Goal: Task Accomplishment & Management: Use online tool/utility

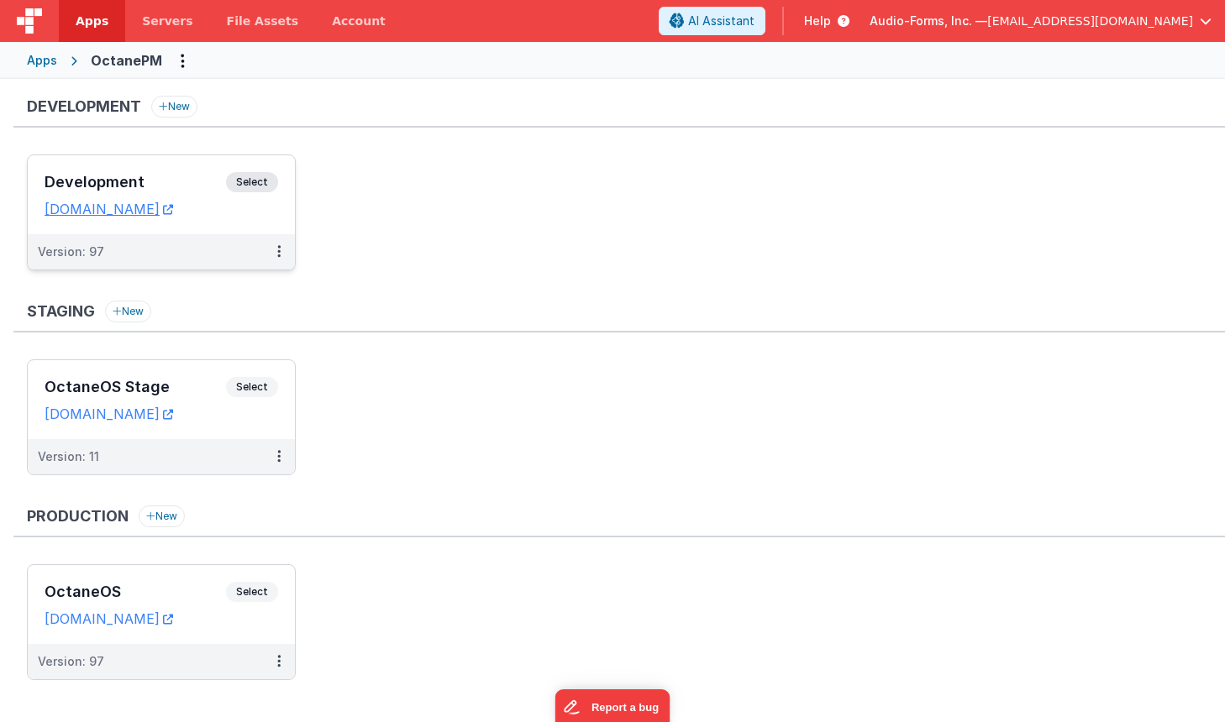
click at [153, 181] on h3 "Development" at bounding box center [135, 182] width 181 height 17
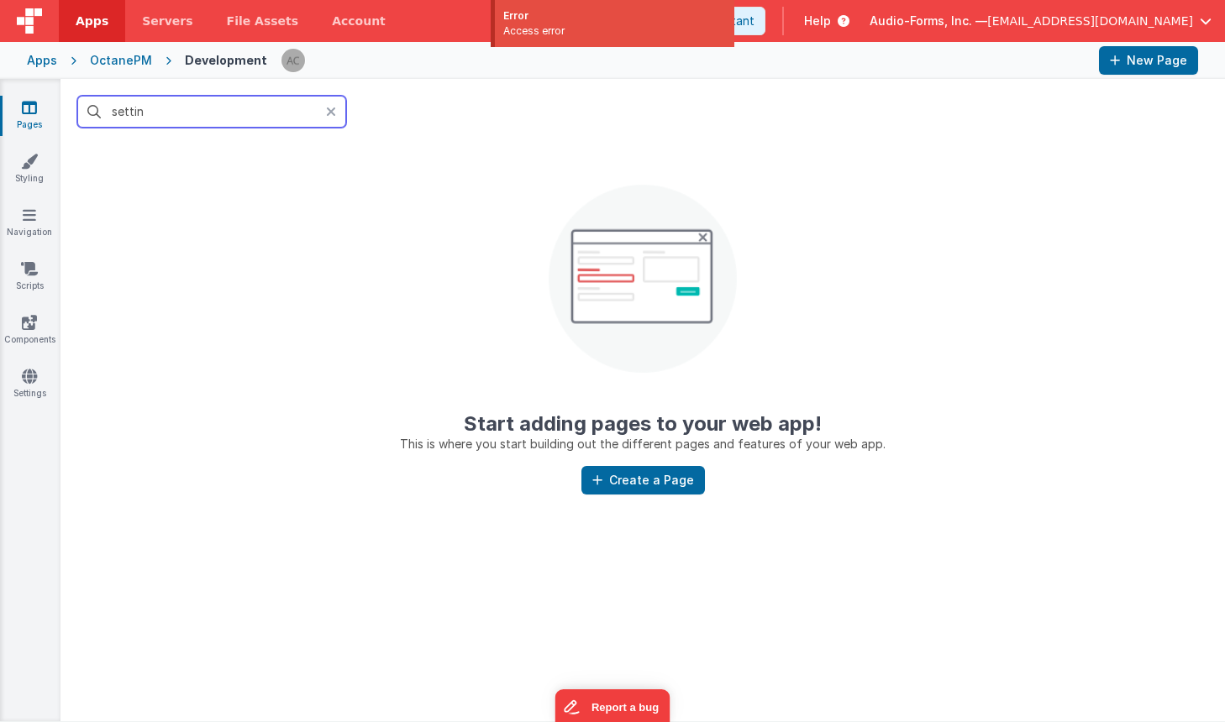
click at [217, 112] on input "settin" at bounding box center [211, 112] width 269 height 32
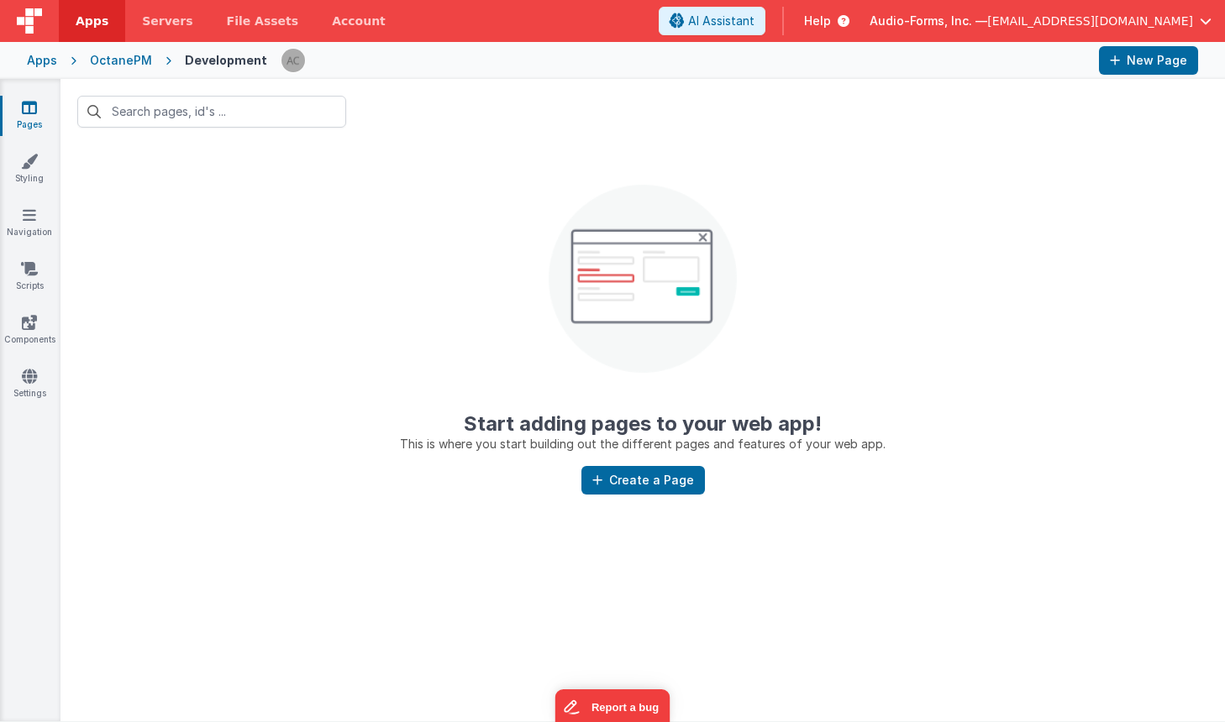
drag, startPoint x: 234, startPoint y: 211, endPoint x: 140, endPoint y: 149, distance: 112.7
click at [226, 202] on center "Start adding pages to your web app! This is where you start building out the di…" at bounding box center [642, 298] width 1164 height 308
click at [31, 109] on icon at bounding box center [29, 107] width 15 height 17
click at [28, 103] on icon at bounding box center [29, 107] width 15 height 17
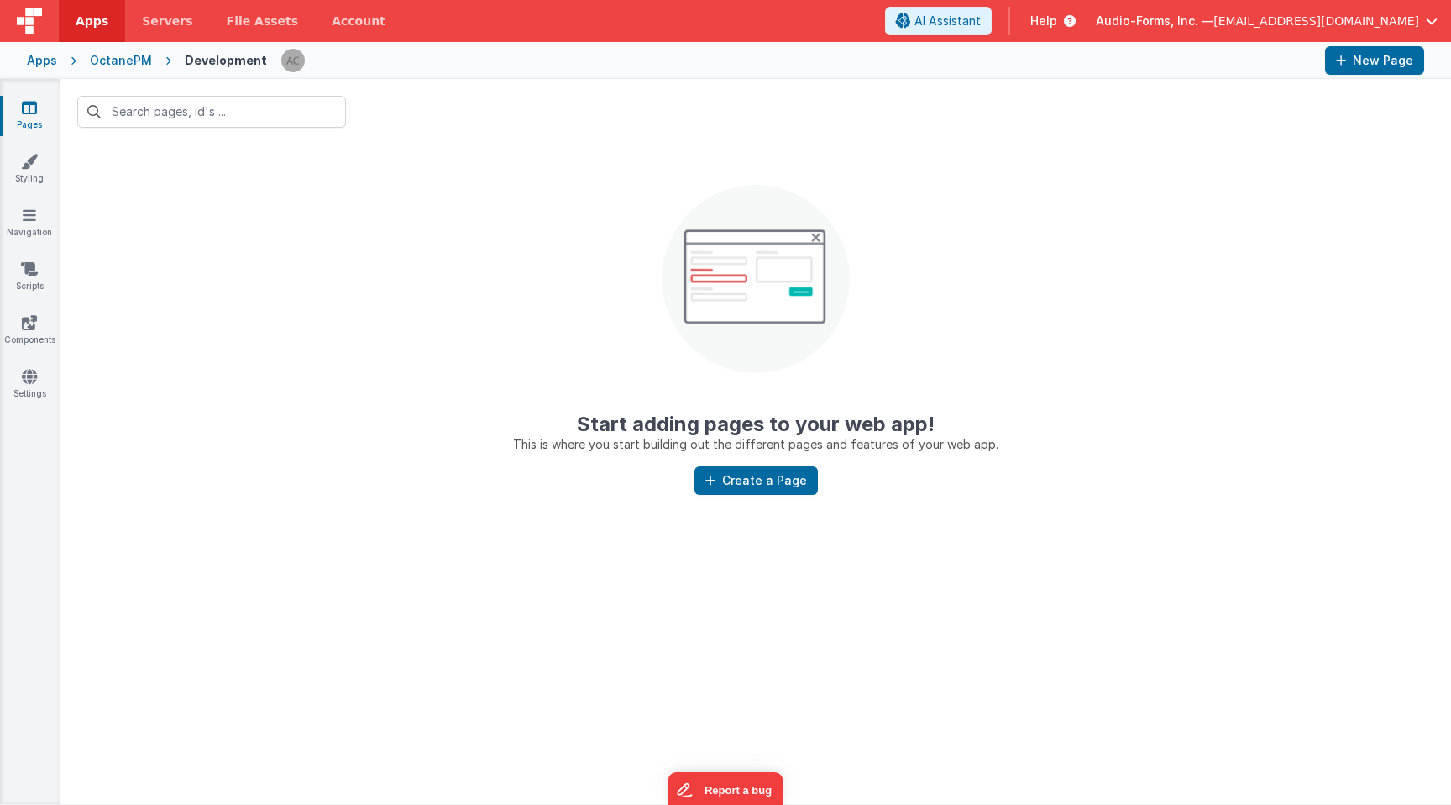
click at [43, 95] on div "Pages Styling Navigation Scripts Components Settings" at bounding box center [30, 441] width 60 height 725
click at [30, 102] on icon at bounding box center [29, 107] width 15 height 17
click at [139, 65] on div "OctanePM" at bounding box center [121, 60] width 62 height 17
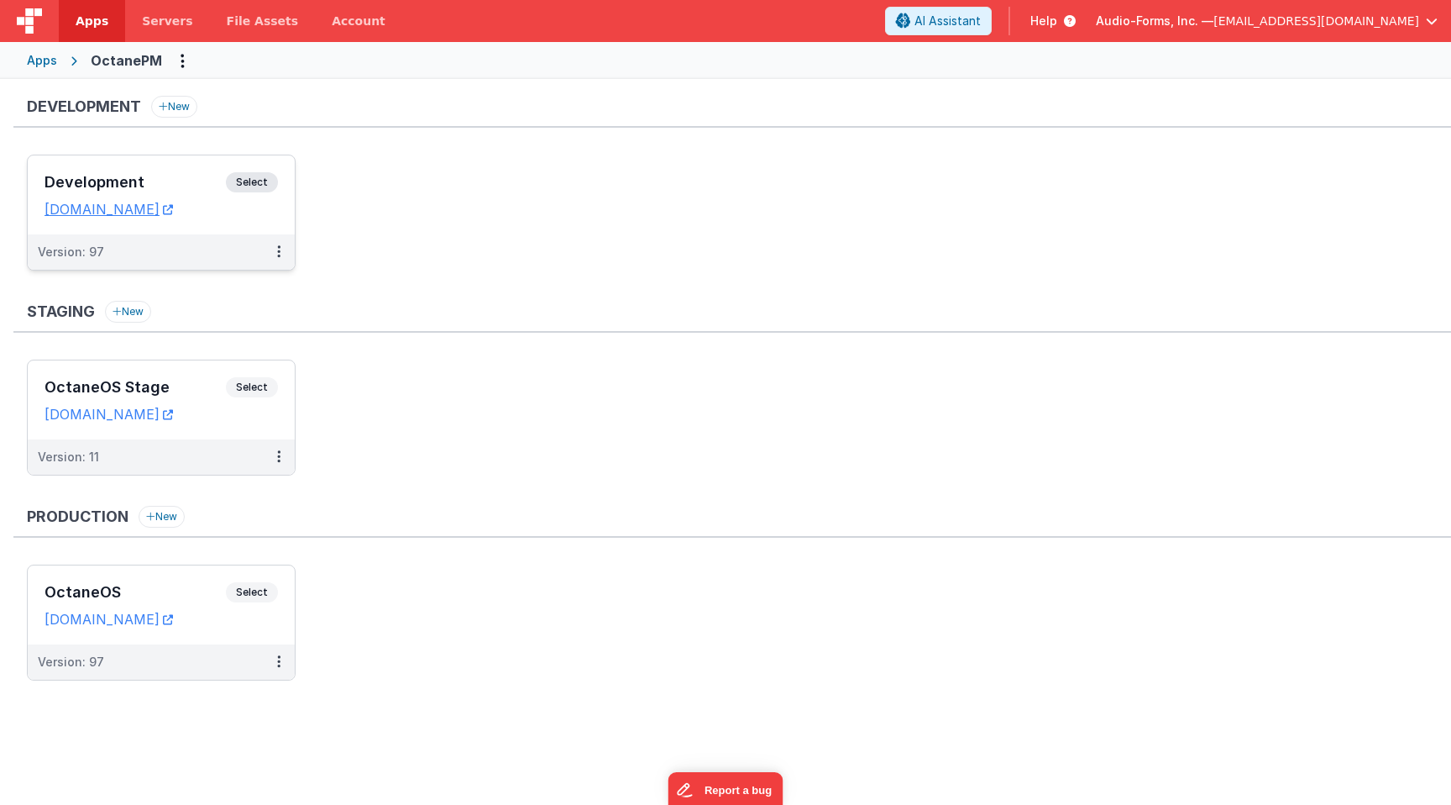
click at [149, 169] on div "Development Select URLs [DOMAIN_NAME]" at bounding box center [161, 194] width 267 height 79
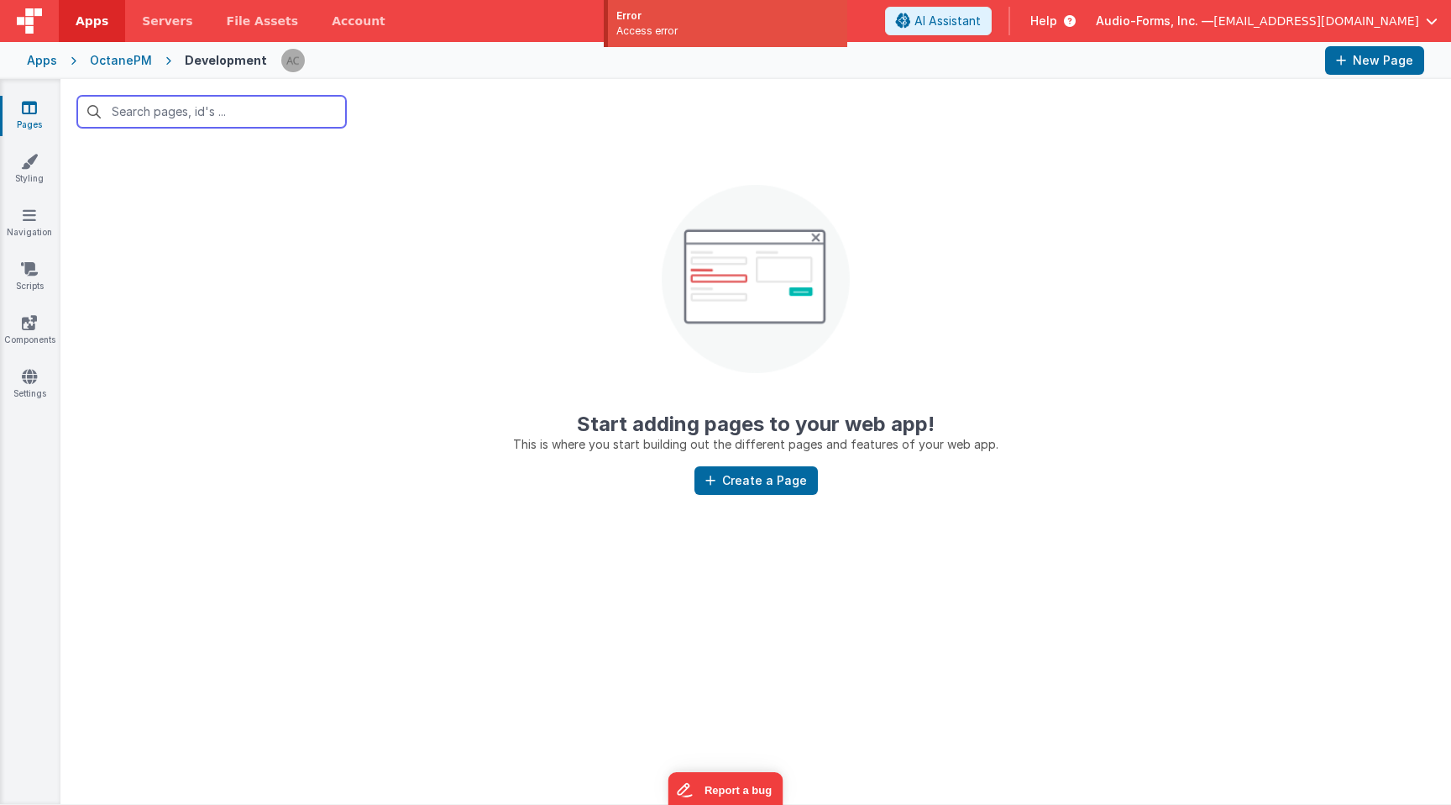
click at [249, 113] on input "text" at bounding box center [211, 112] width 269 height 32
drag, startPoint x: 1266, startPoint y: 134, endPoint x: 1288, endPoint y: 69, distance: 69.3
click at [1224, 134] on div at bounding box center [755, 112] width 1391 height 66
click at [1224, 15] on span "button" at bounding box center [1432, 21] width 12 height 12
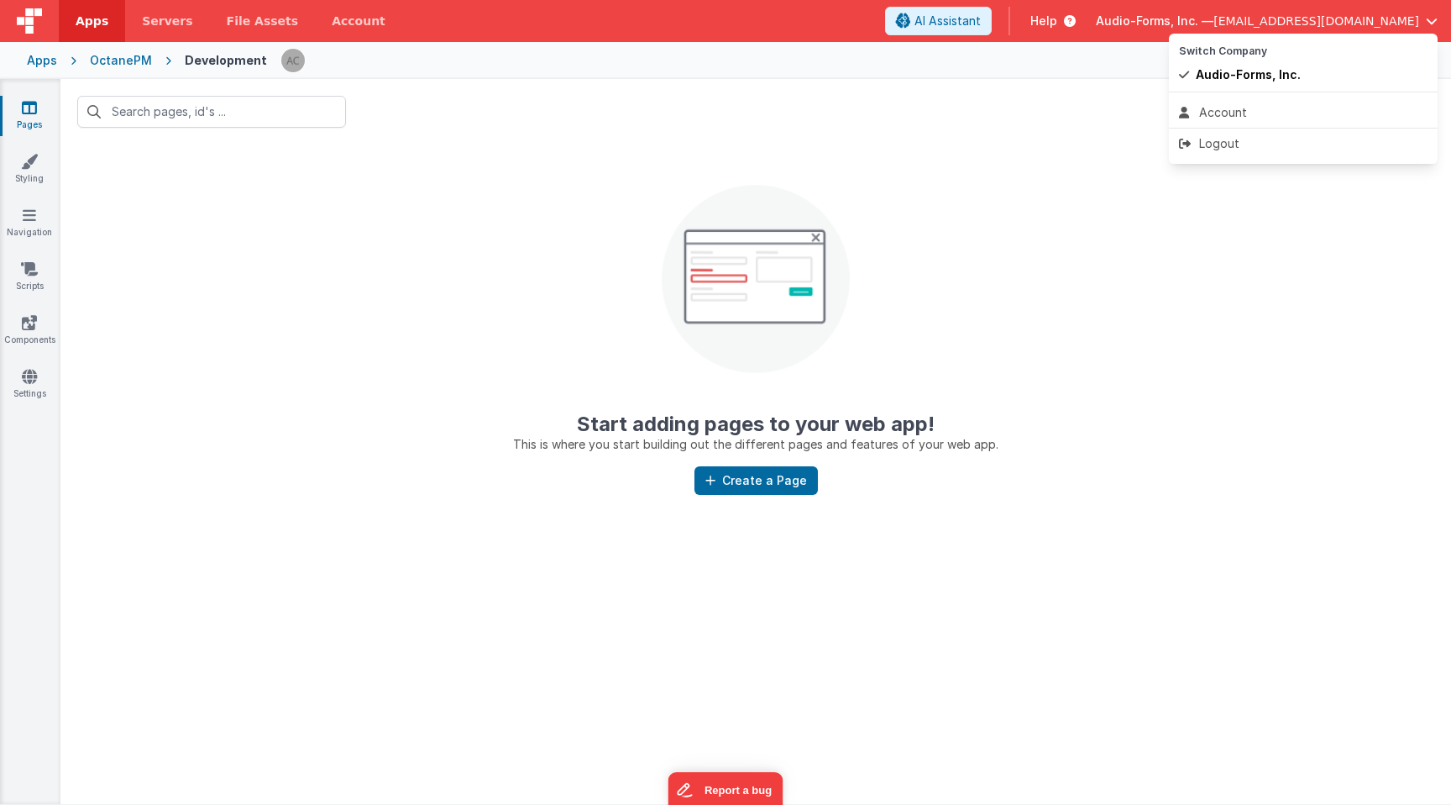
drag, startPoint x: 983, startPoint y: 134, endPoint x: 868, endPoint y: 67, distance: 133.2
click at [968, 121] on button at bounding box center [725, 402] width 1451 height 805
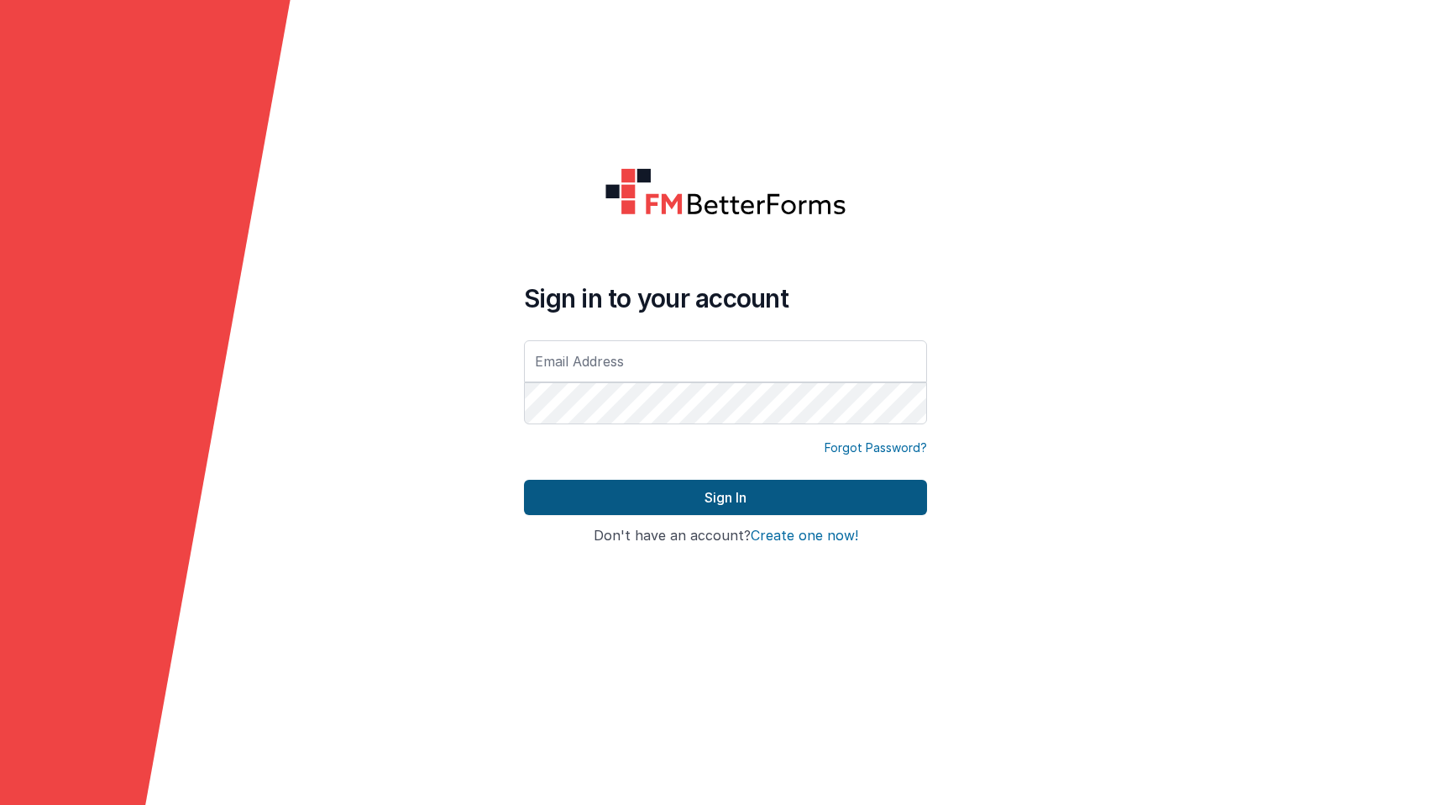
type input "[EMAIL_ADDRESS][DOMAIN_NAME]"
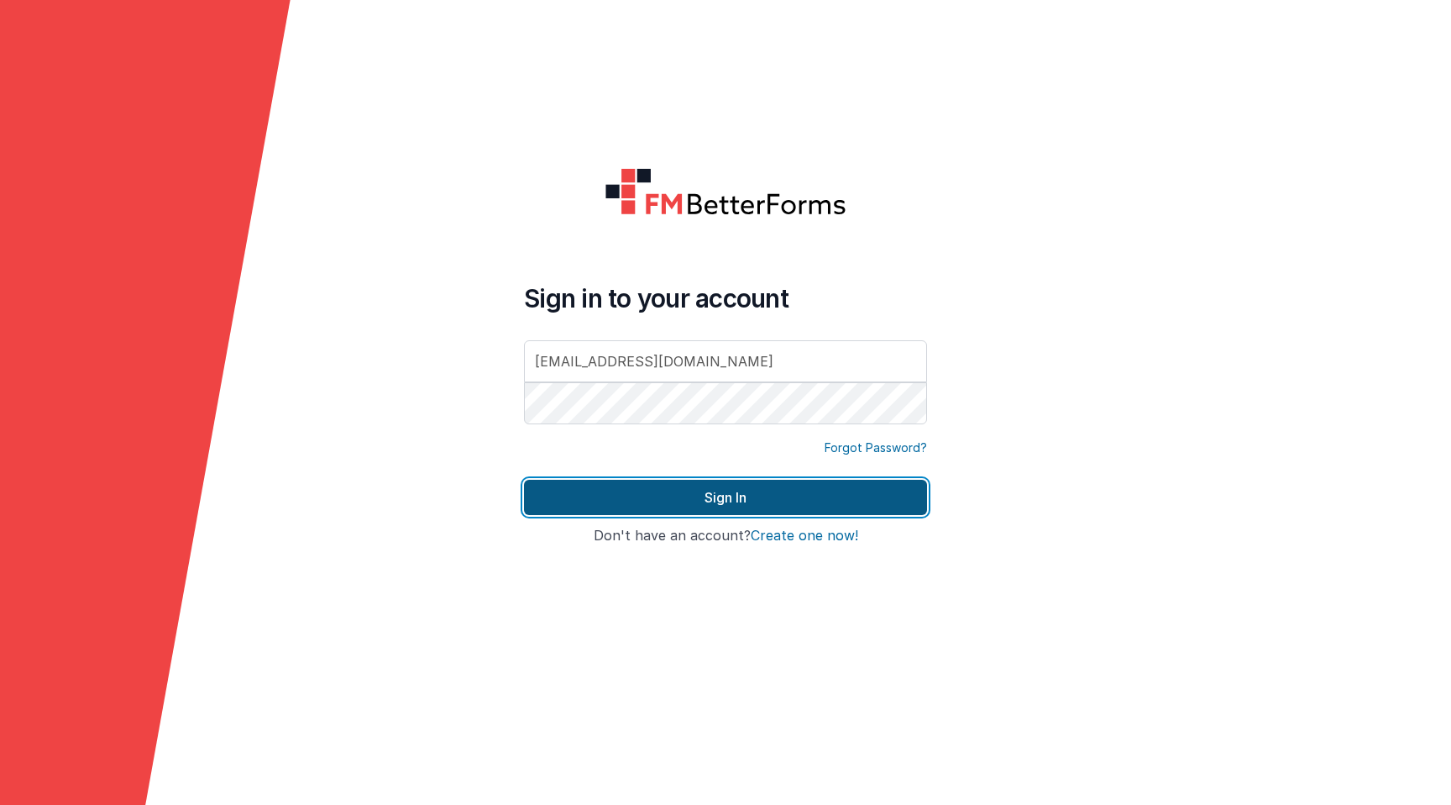
click at [684, 492] on button "Sign In" at bounding box center [725, 497] width 403 height 35
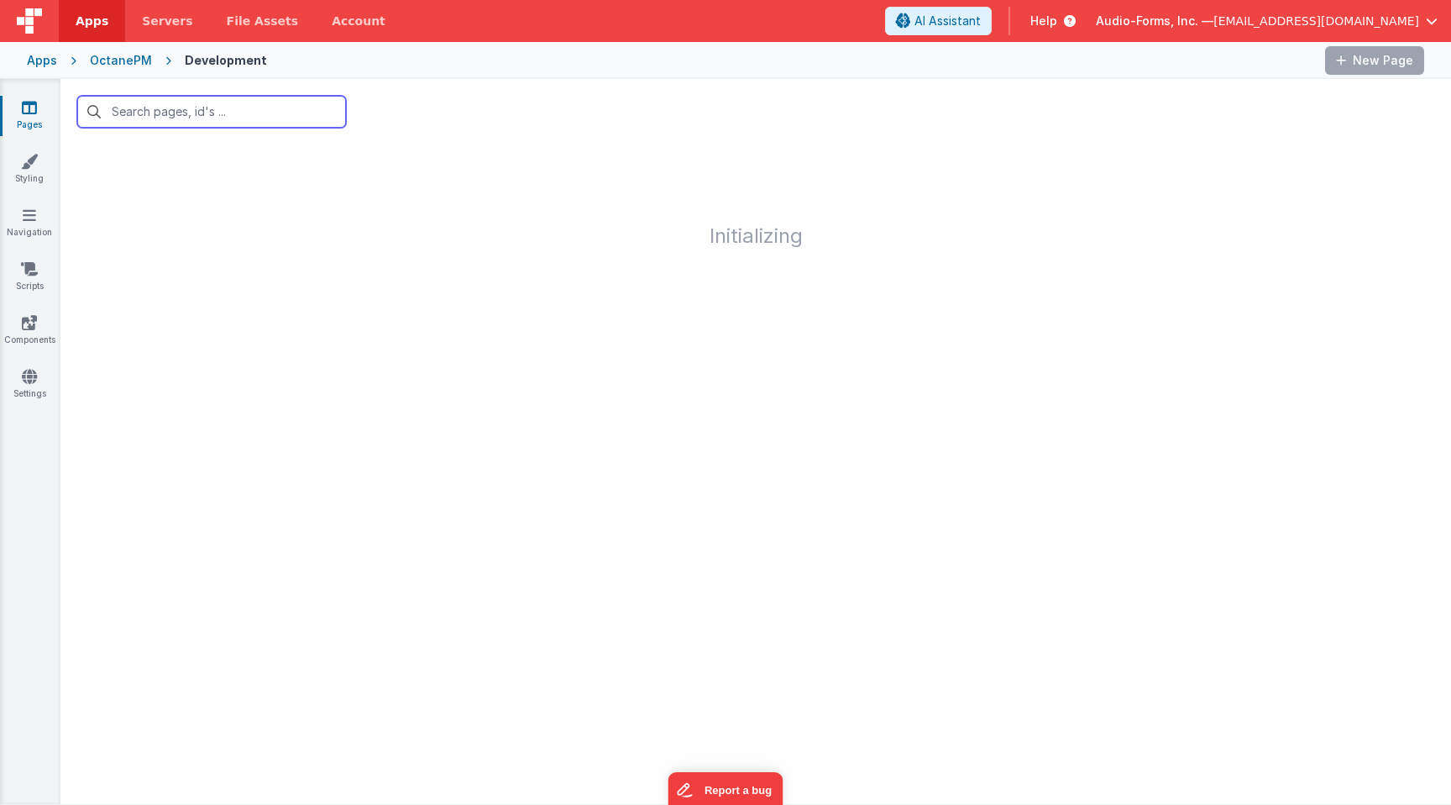
click at [198, 108] on input "text" at bounding box center [211, 112] width 269 height 32
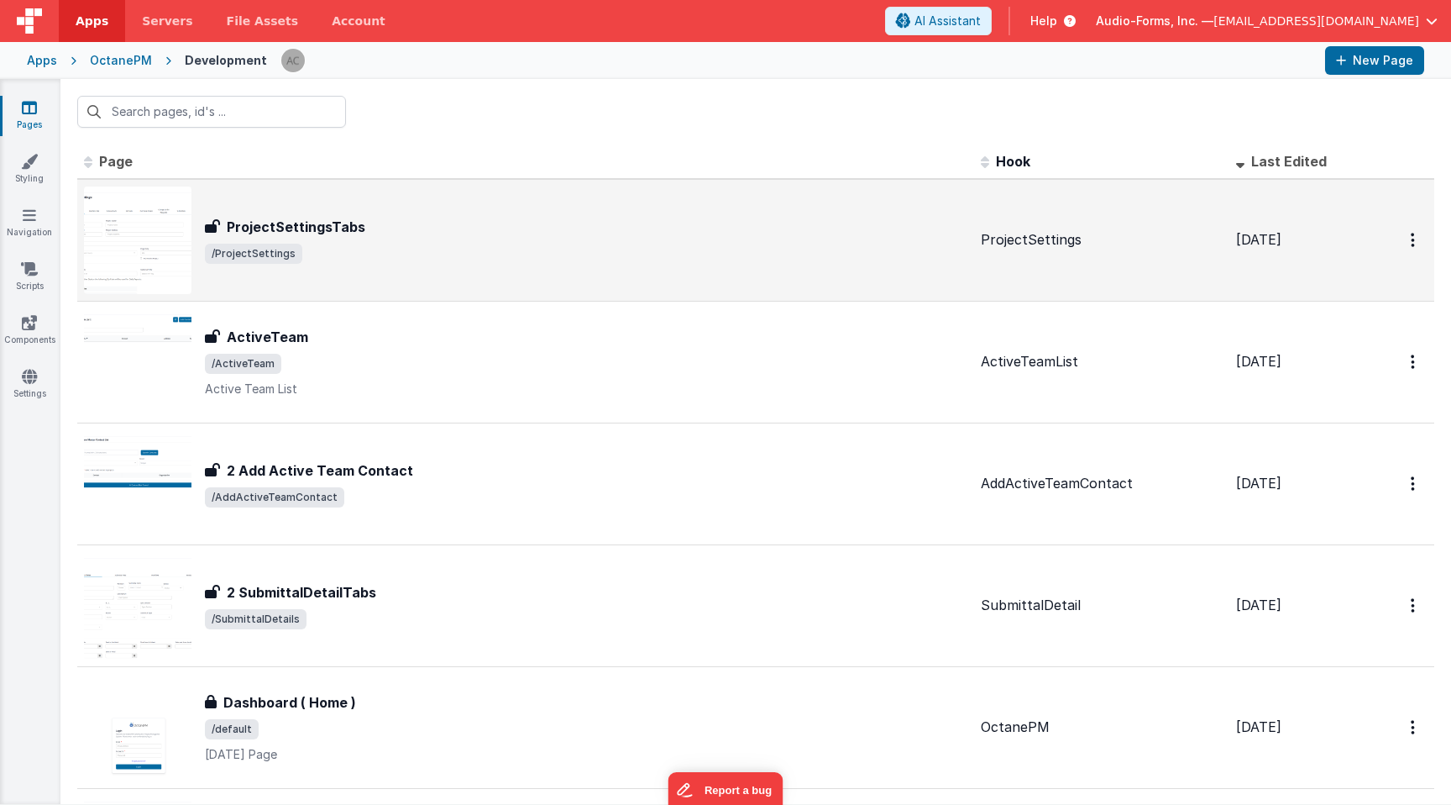
click at [412, 222] on div "ProjectSettingsTabs" at bounding box center [586, 227] width 763 height 20
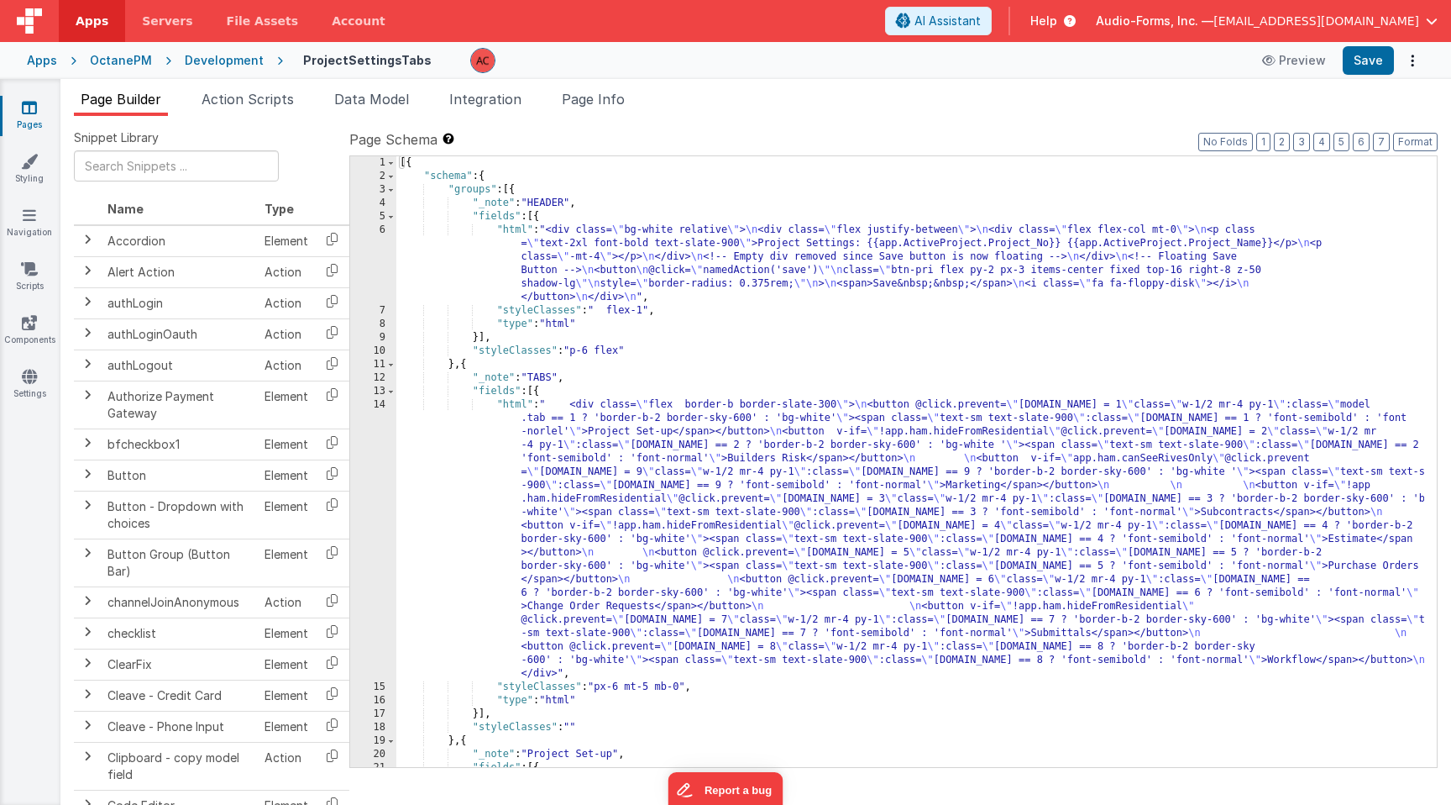
click at [443, 519] on div "[{ "schema" : { "groups" : [{ "_note" : "HEADER" , "fields" : [{ "html" : "<div…" at bounding box center [910, 474] width 1028 height 637
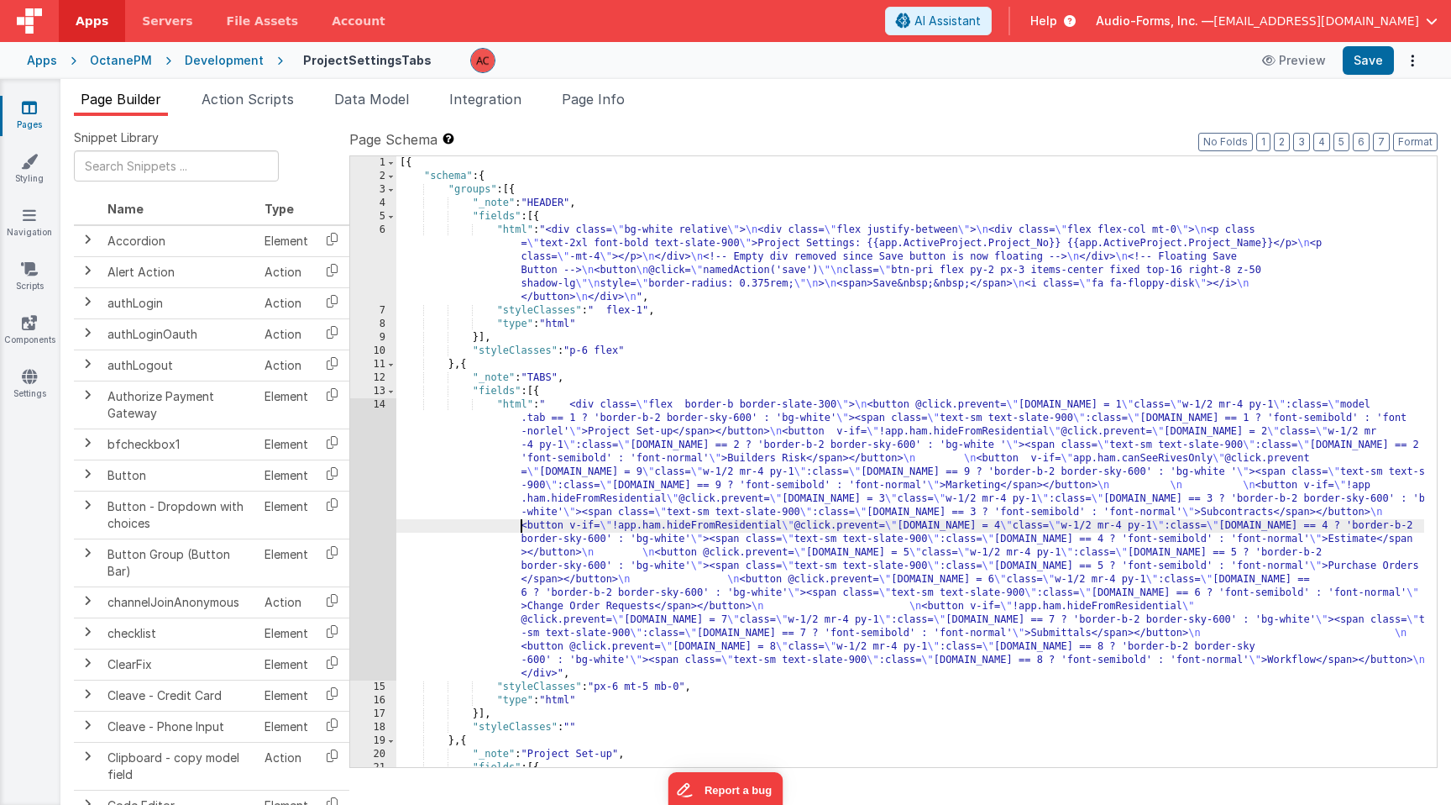
scroll to position [252, 0]
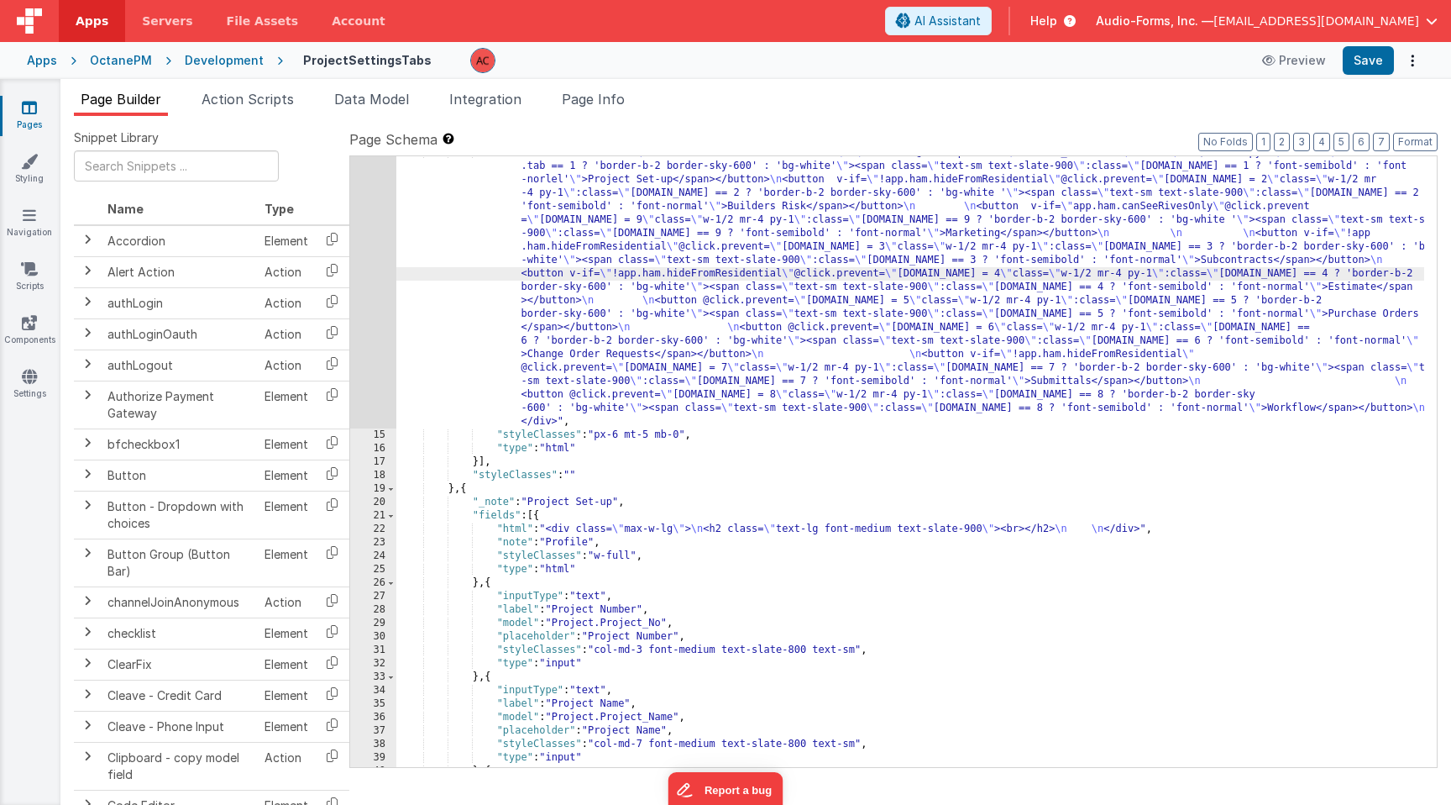
click at [501, 326] on div ""html" : " <div class= \" flex border-b border-slate-300 \" > \n <button @click…" at bounding box center [910, 599] width 1028 height 906
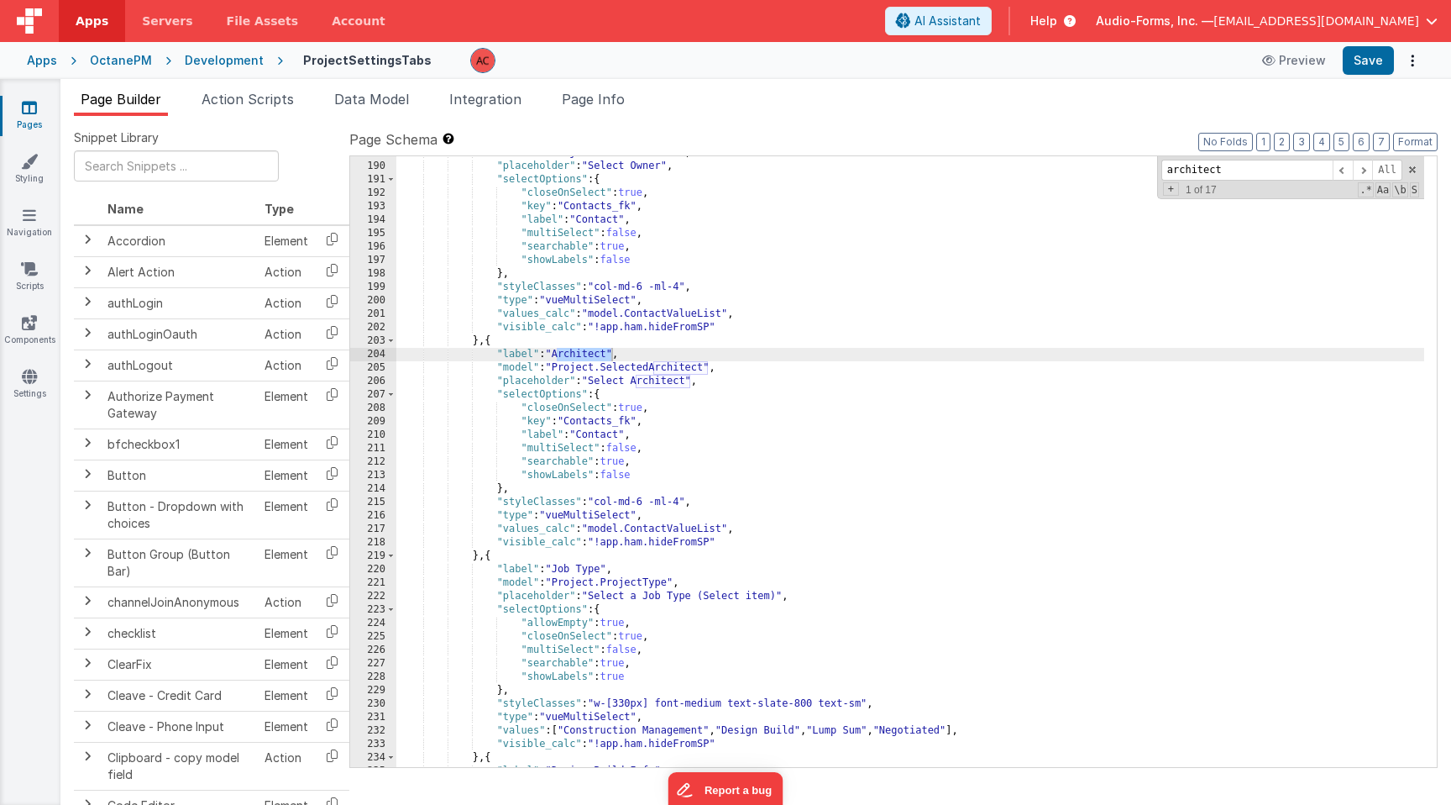
scroll to position [3175, 0]
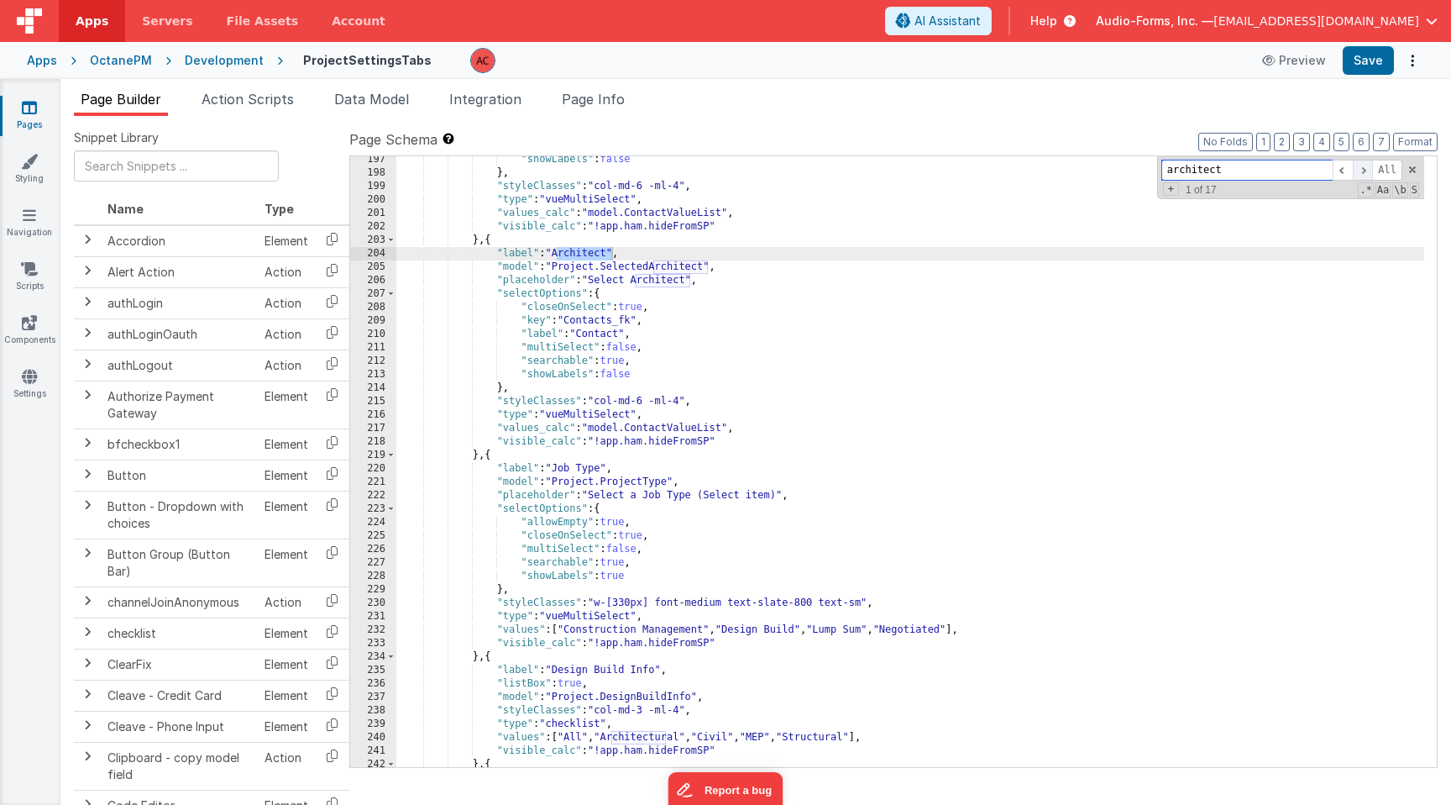
click at [1362, 166] on span at bounding box center [1363, 170] width 20 height 21
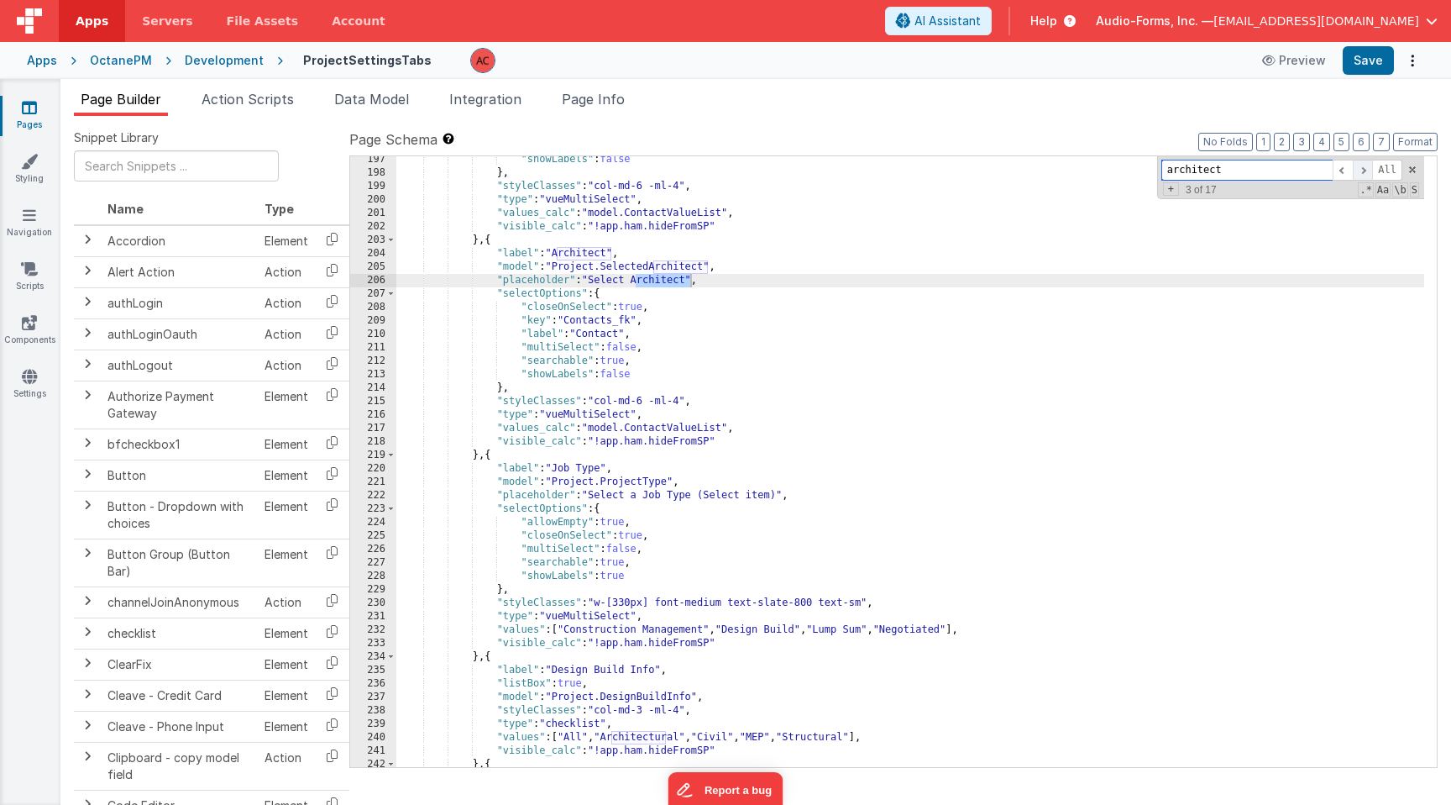
click at [1362, 166] on span at bounding box center [1363, 170] width 20 height 21
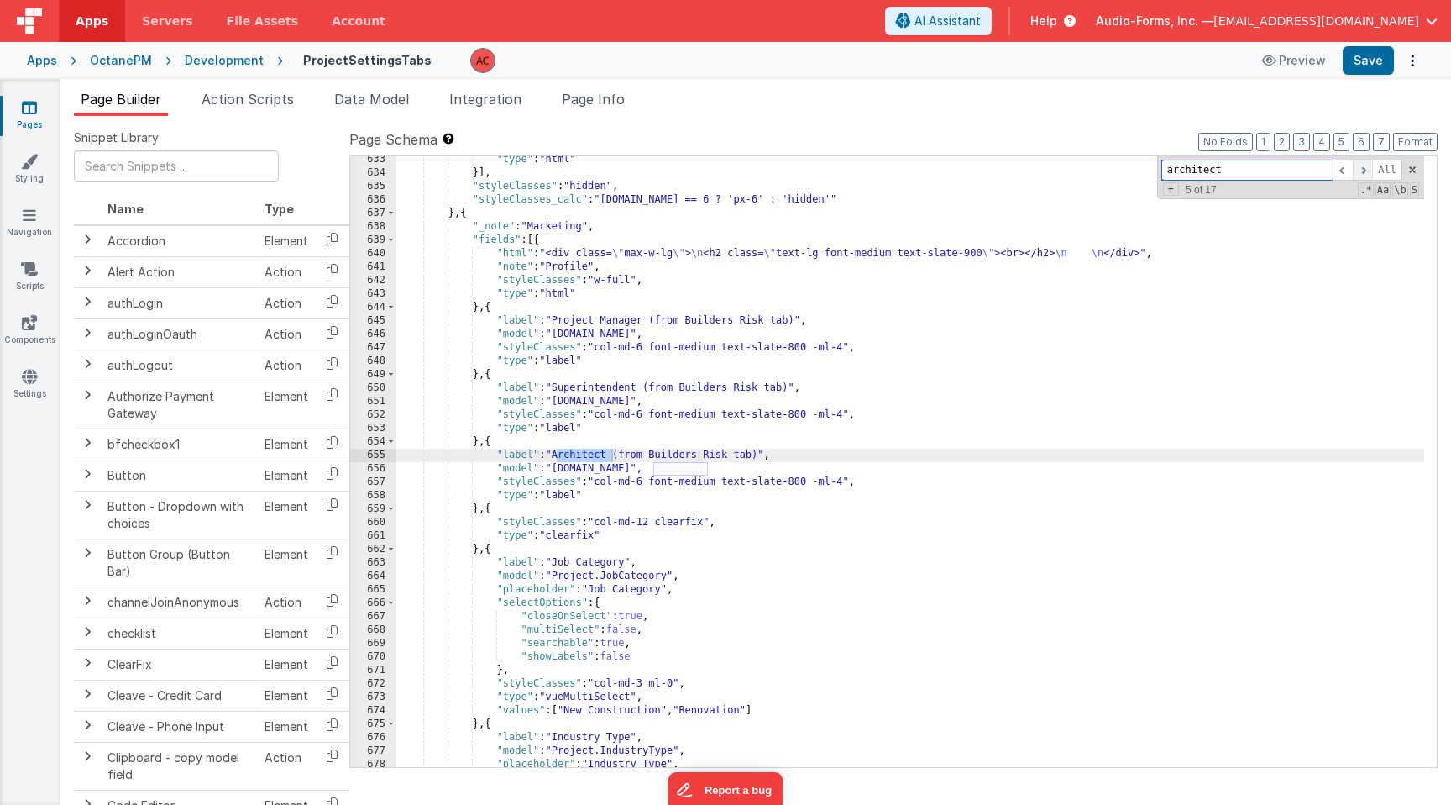
click at [1362, 166] on span at bounding box center [1363, 170] width 20 height 21
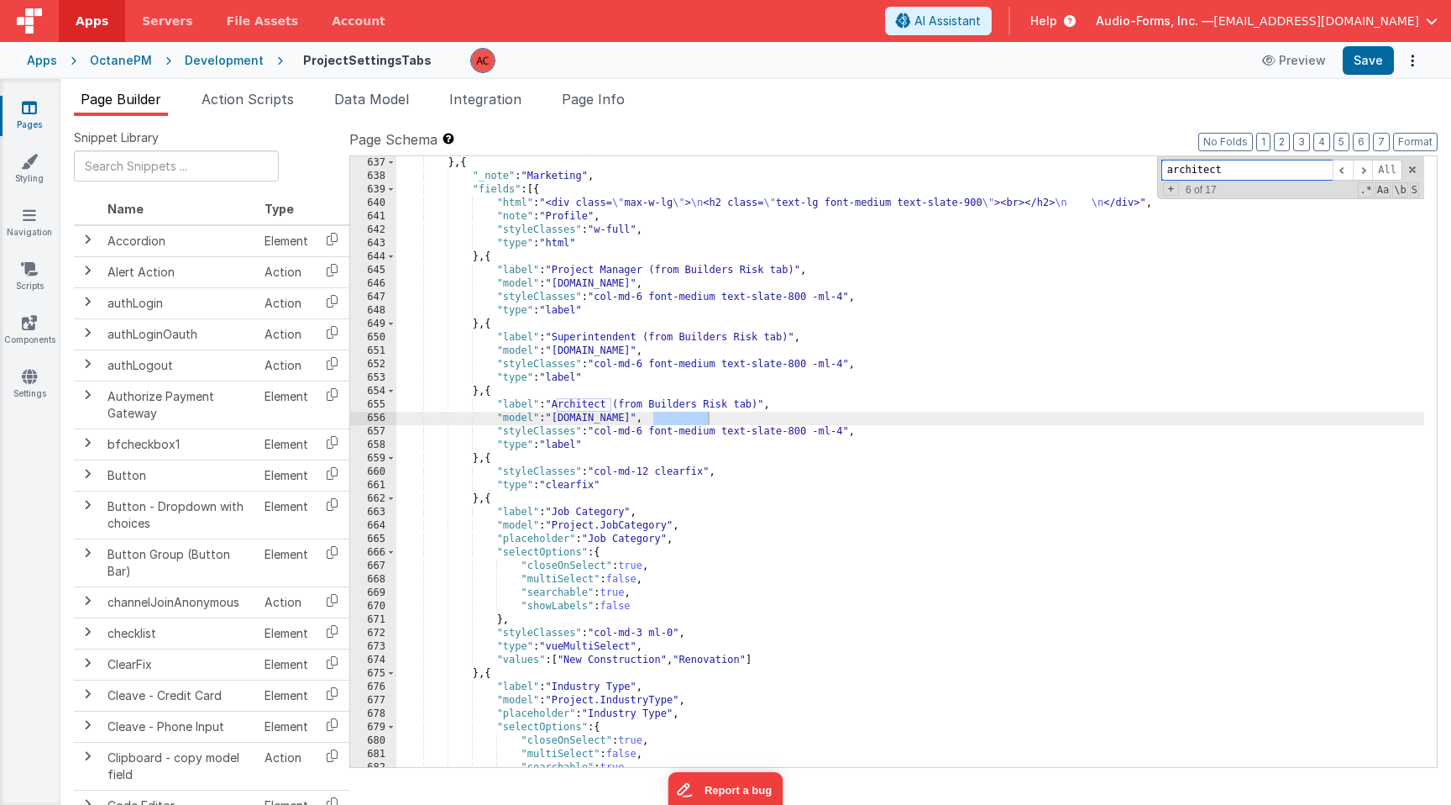
scroll to position [10559, 0]
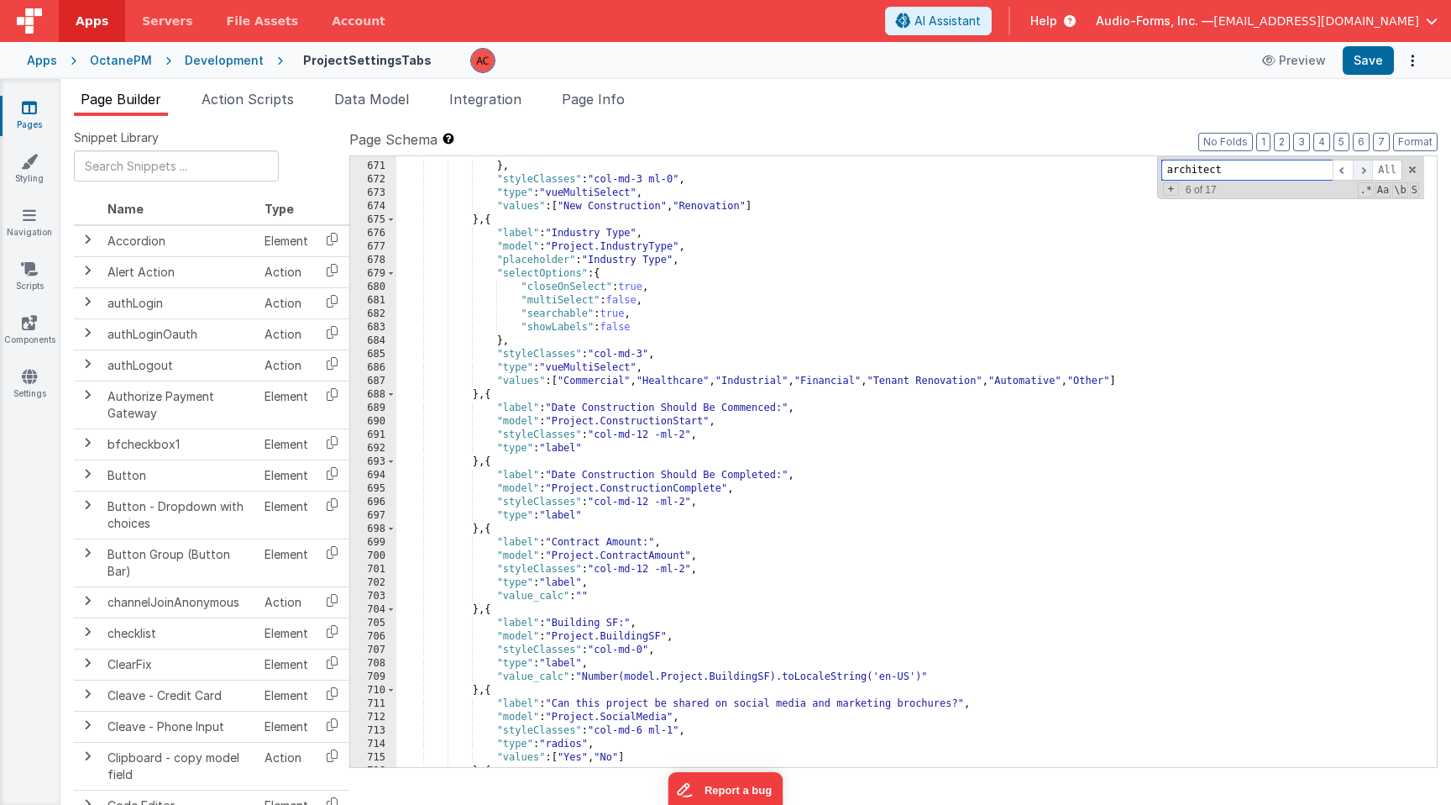
click at [1361, 170] on span at bounding box center [1363, 170] width 20 height 21
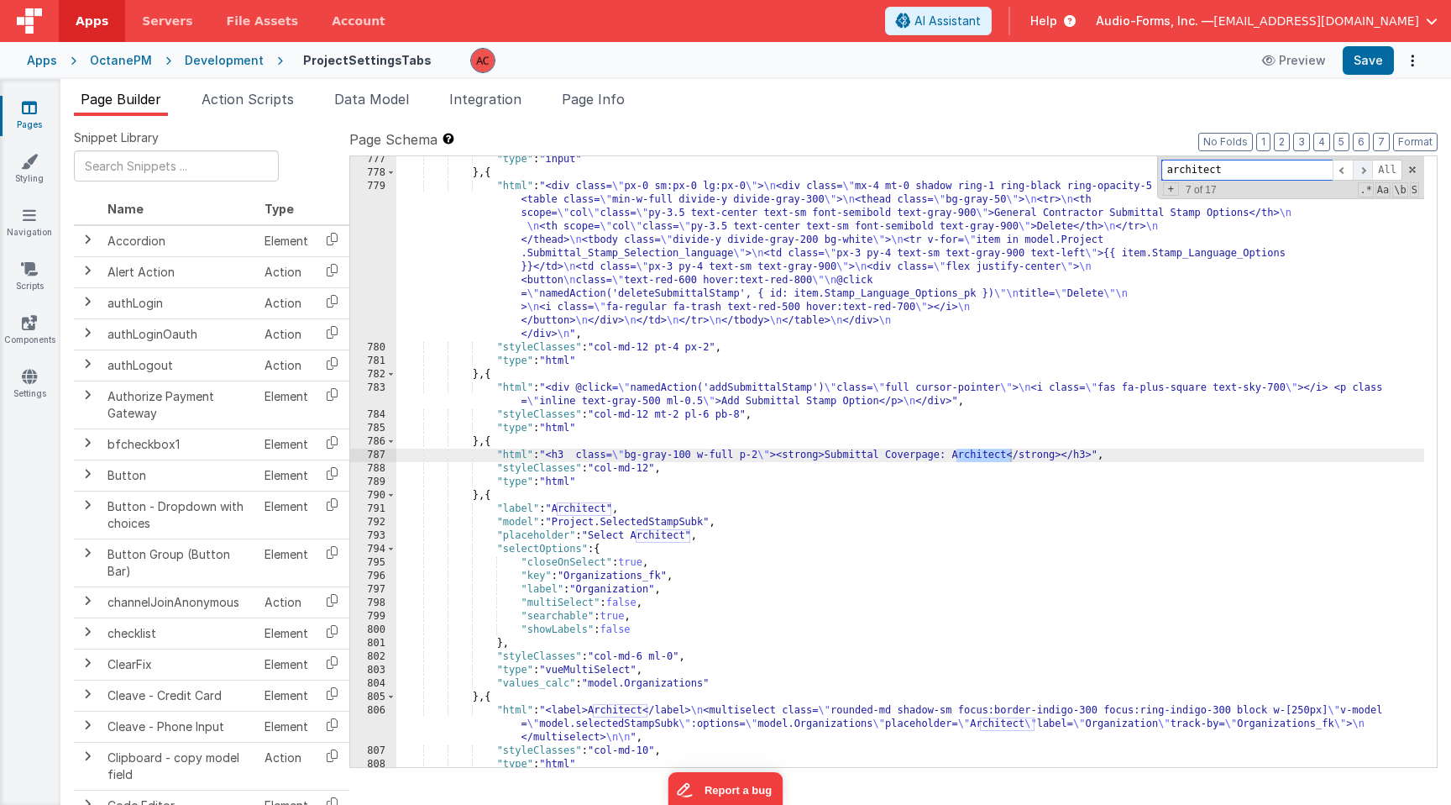
scroll to position [12379, 0]
click at [622, 485] on div ""type" : "input" } , { "html" : "<div class= \" px-0 sm:px-0 lg:px-0 \" > \n <d…" at bounding box center [910, 471] width 1028 height 637
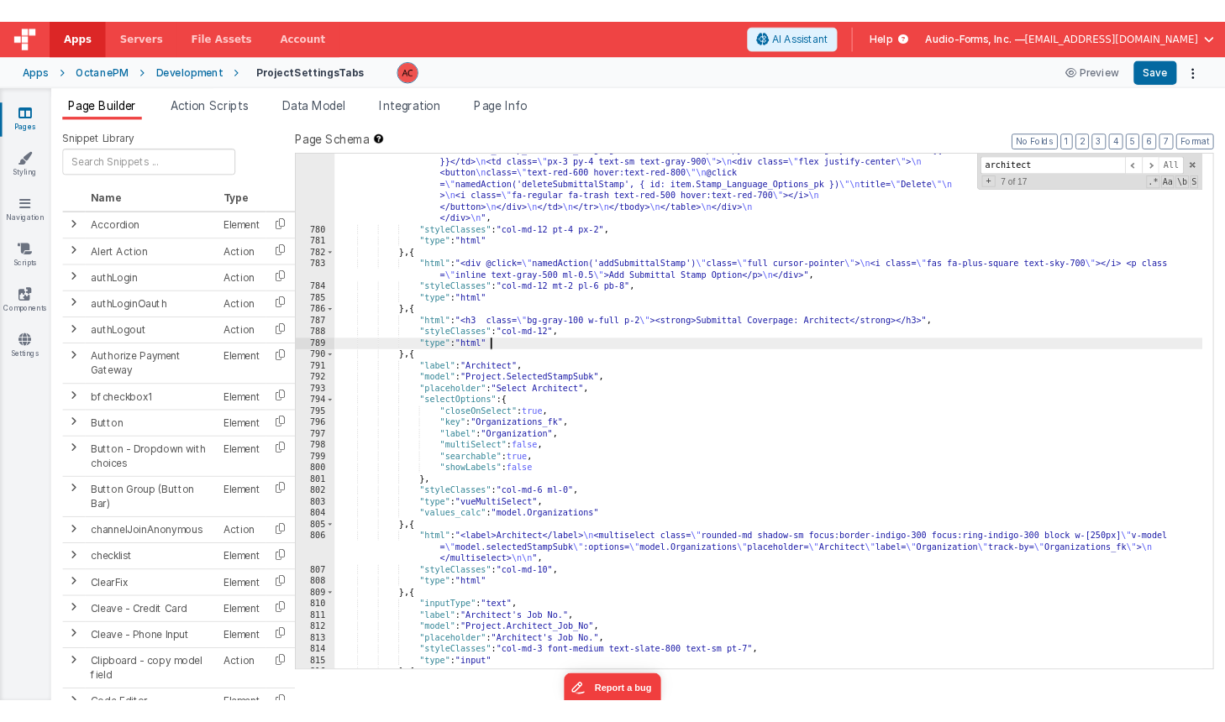
scroll to position [12531, 0]
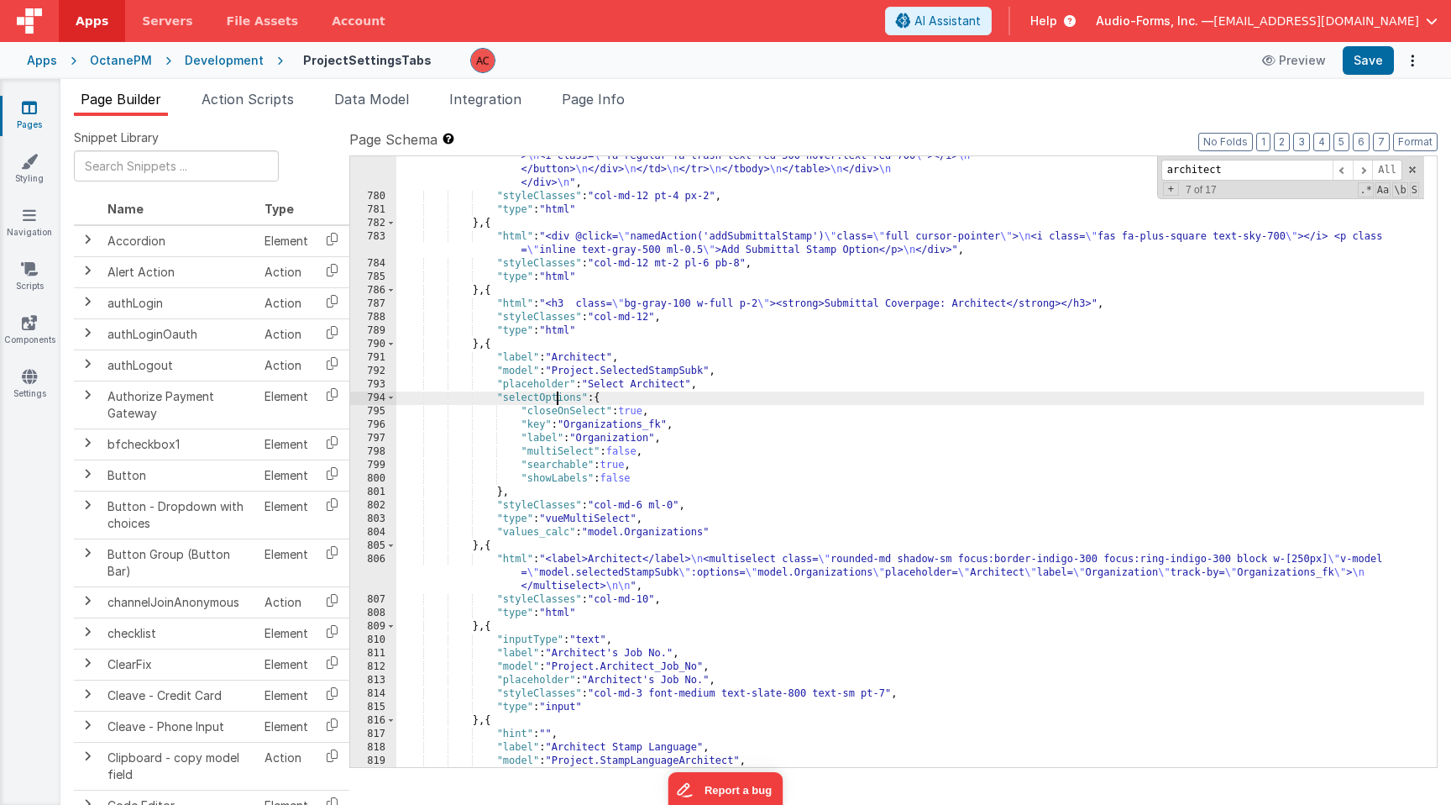
click at [559, 395] on div ""html" : "<div class= \" px-0 sm:px-0 lg:px-0 \" > \n <div class= \" mx-4 mt-0 …" at bounding box center [910, 421] width 1028 height 785
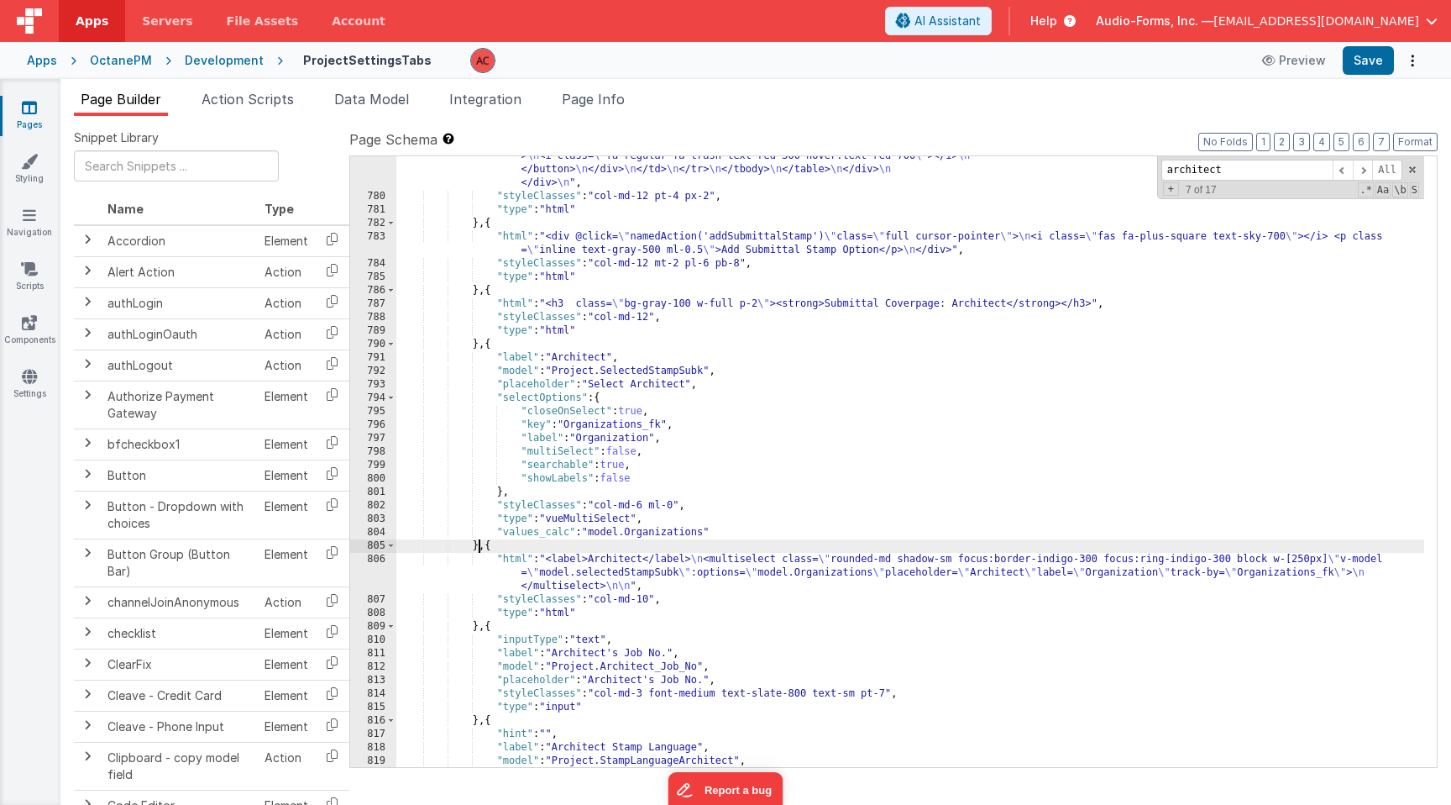
click at [478, 544] on div ""html" : "<div class= \" px-0 sm:px-0 lg:px-0 \" > \n <div class= \" mx-4 mt-0 …" at bounding box center [910, 421] width 1028 height 785
click at [478, 543] on div ""html" : "<div class= \" px-0 sm:px-0 lg:px-0 \" > \n <div class= \" mx-4 mt-0 …" at bounding box center [910, 421] width 1028 height 785
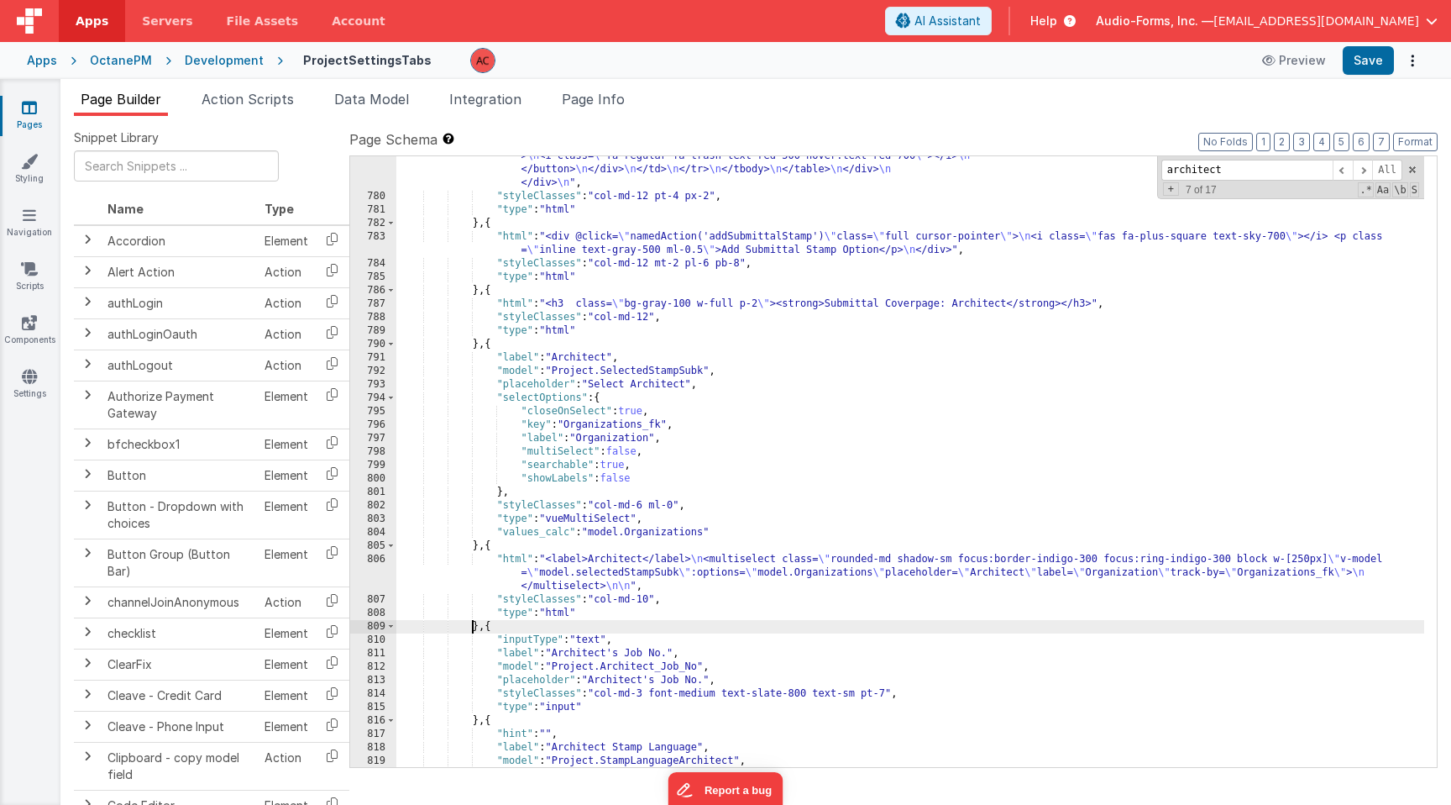
click at [475, 627] on div ""html" : "<div class= \" px-0 sm:px-0 lg:px-0 \" > \n <div class= \" mx-4 mt-0 …" at bounding box center [910, 421] width 1028 height 785
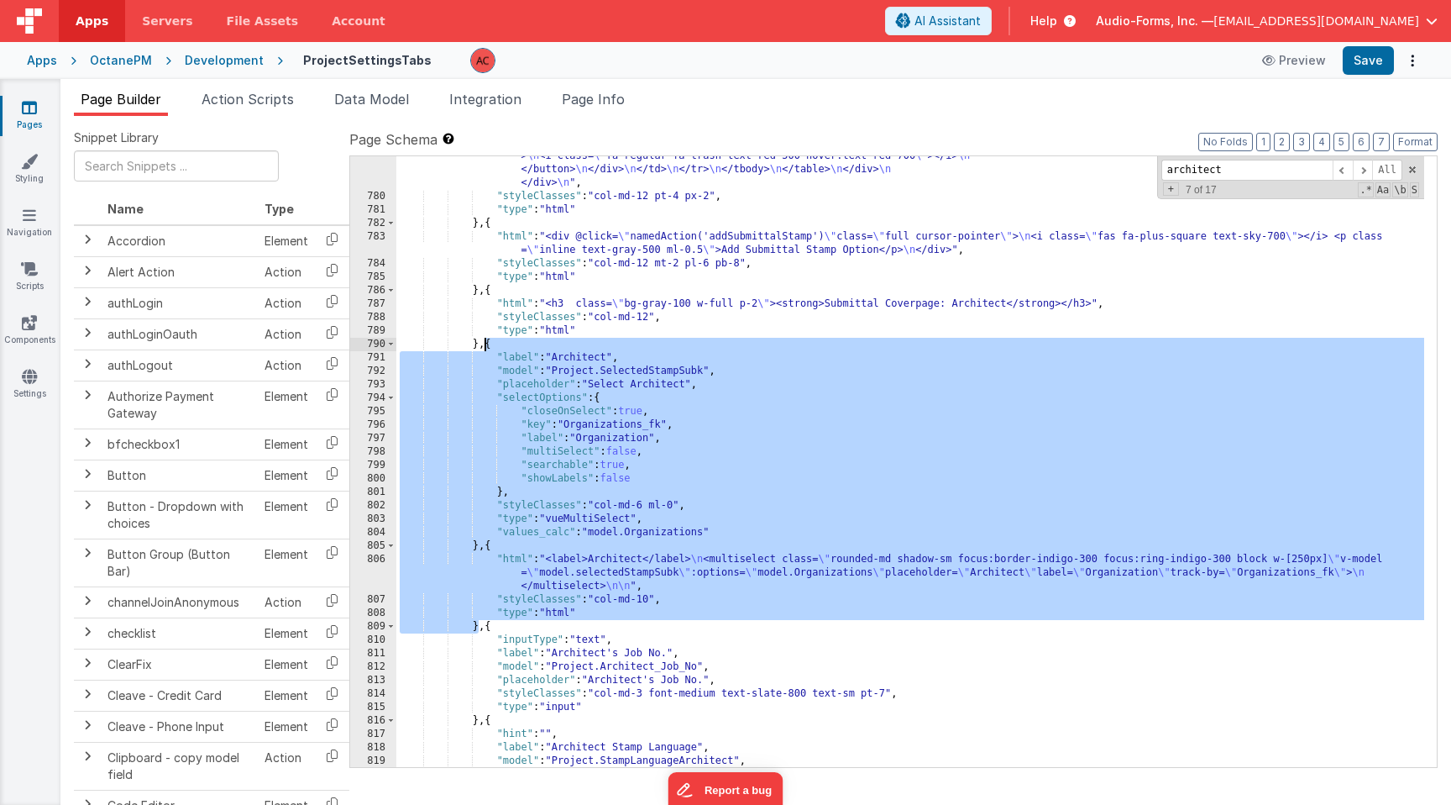
drag, startPoint x: 478, startPoint y: 626, endPoint x: 485, endPoint y: 340, distance: 285.6
click at [485, 340] on div ""html" : "<div class= \" px-0 sm:px-0 lg:px-0 \" > \n <div class= \" mx-4 mt-0 …" at bounding box center [910, 421] width 1028 height 785
click at [797, 438] on div ""html" : "<div class= \" px-0 sm:px-0 lg:px-0 \" > \n <div class= \" mx-4 mt-0 …" at bounding box center [910, 421] width 1028 height 785
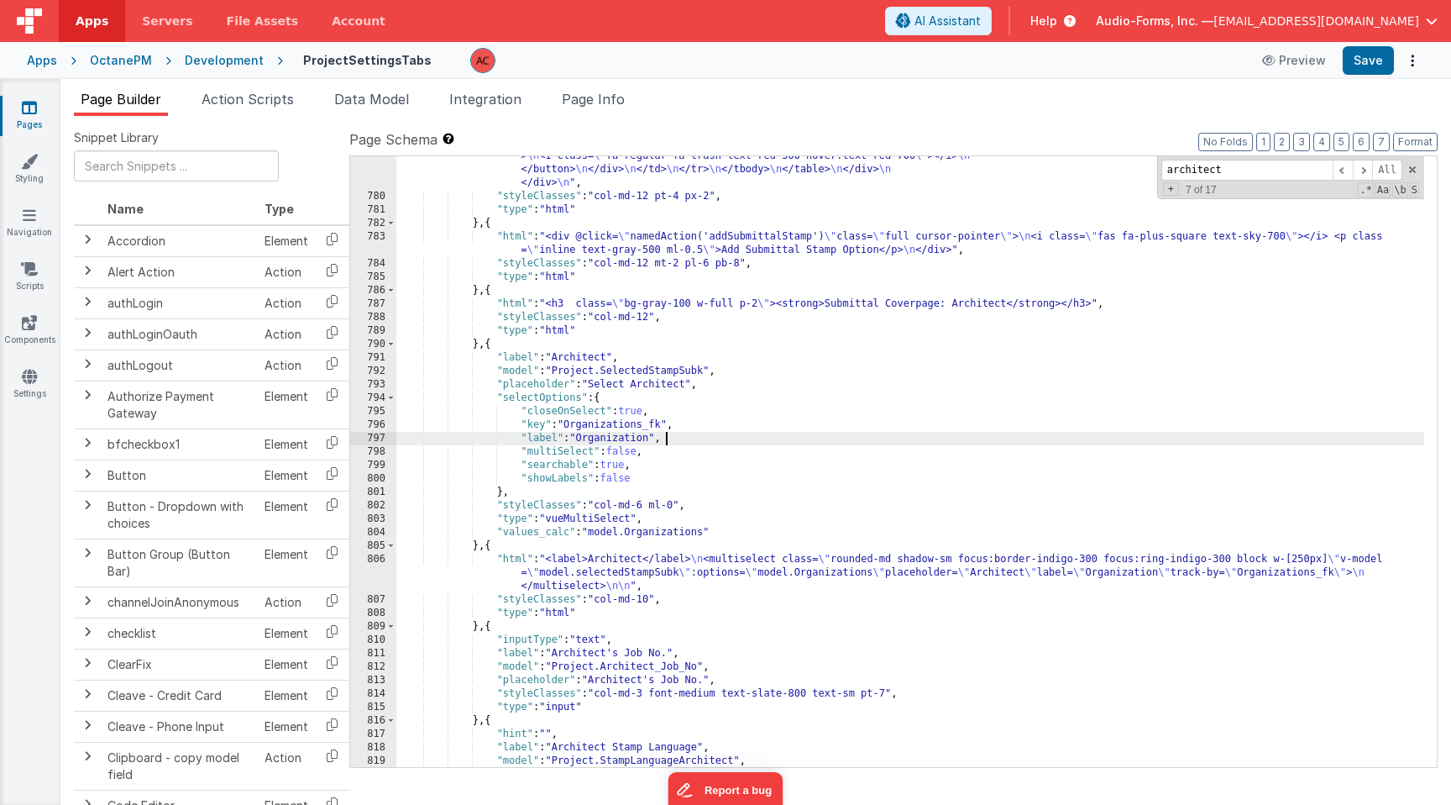
click at [481, 587] on div ""html" : "<div class= \" px-0 sm:px-0 lg:px-0 \" > \n <div class= \" mx-4 mt-0 …" at bounding box center [910, 421] width 1028 height 785
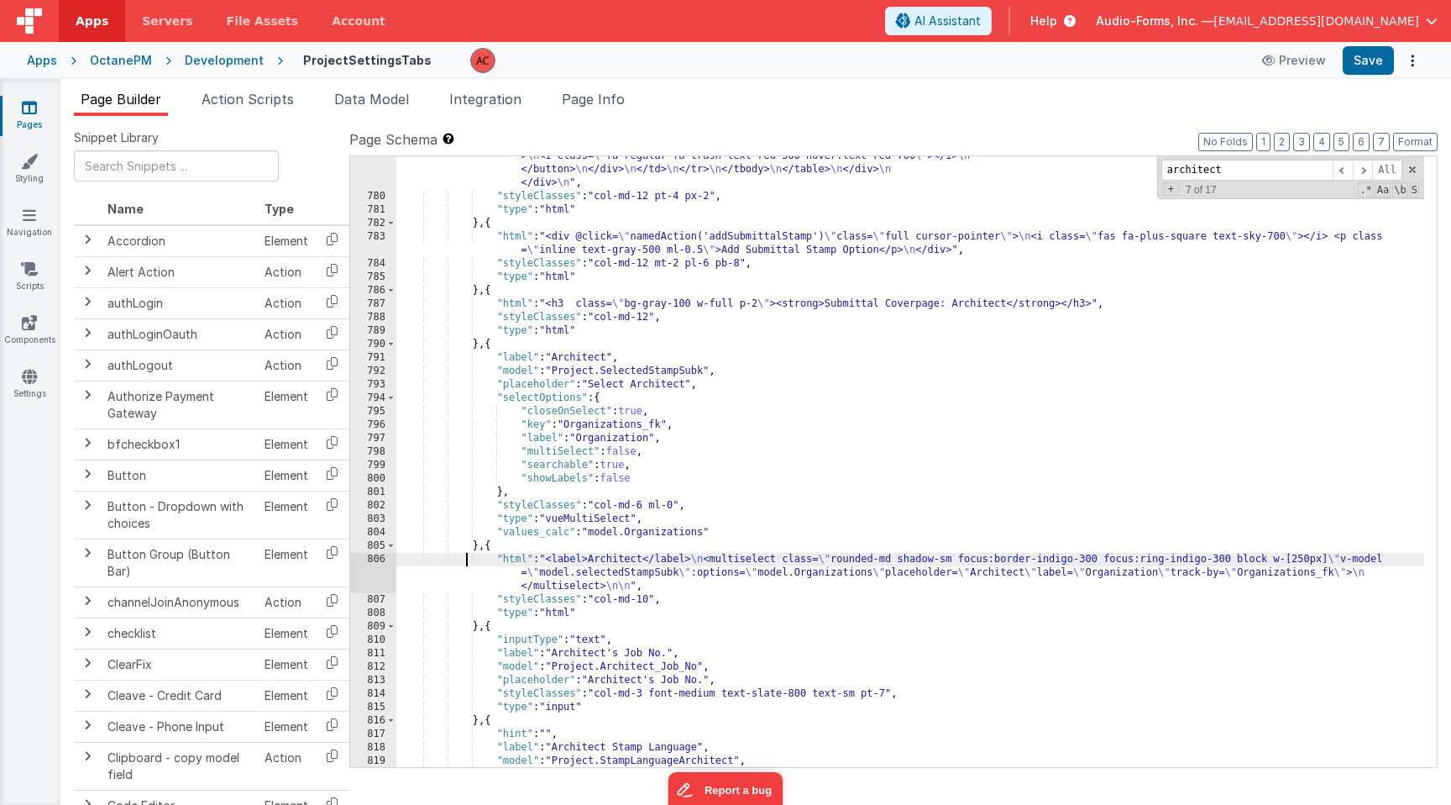
drag, startPoint x: 464, startPoint y: 559, endPoint x: 440, endPoint y: 559, distance: 24.4
click at [464, 559] on div ""html" : "<div class= \" px-0 sm:px-0 lg:px-0 \" > \n <div class= \" mx-4 mt-0 …" at bounding box center [910, 421] width 1028 height 785
click at [370, 555] on div "806" at bounding box center [373, 573] width 46 height 40
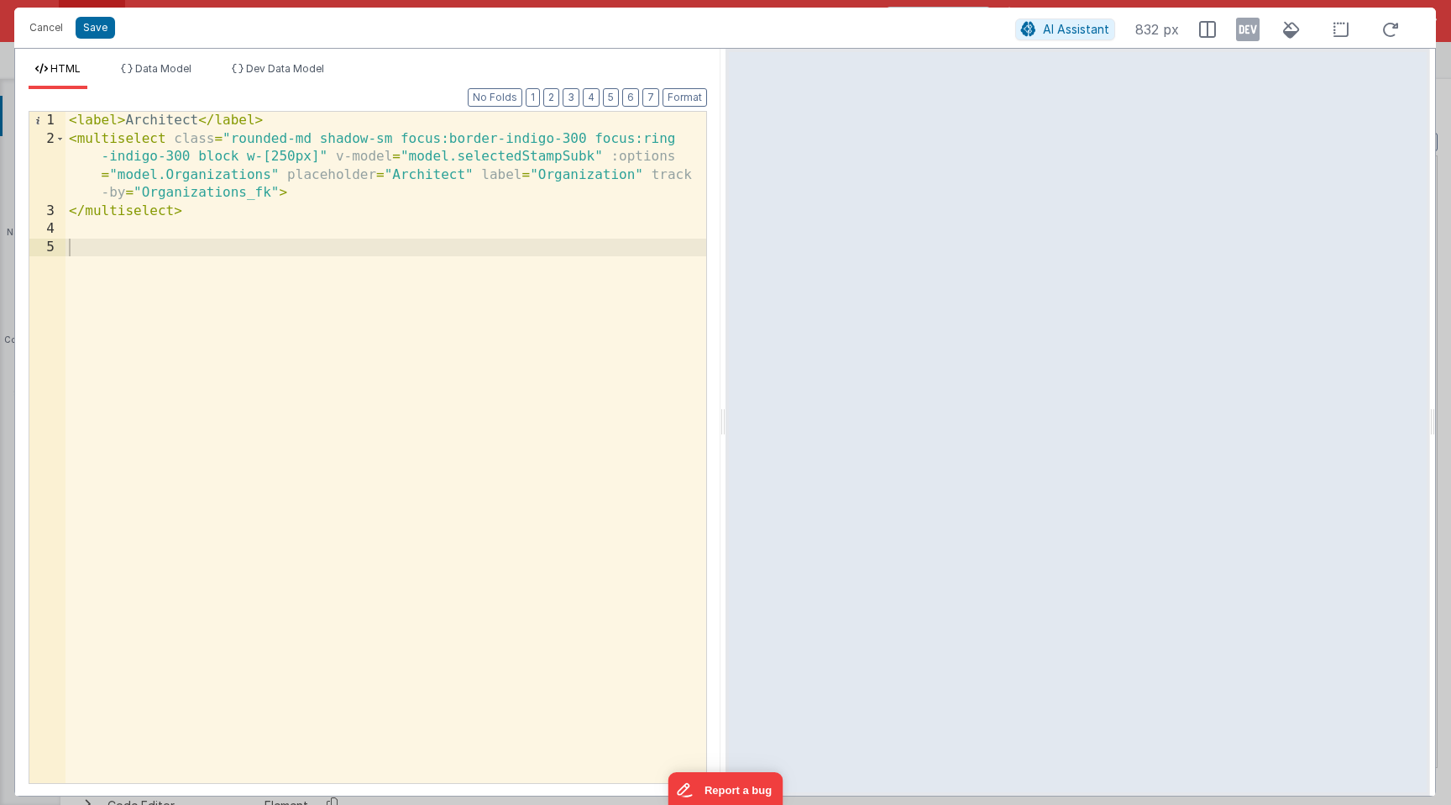
click at [516, 155] on div "< label > Architect </ label > < multiselect class = "rounded-md shadow-sm focu…" at bounding box center [386, 465] width 641 height 707
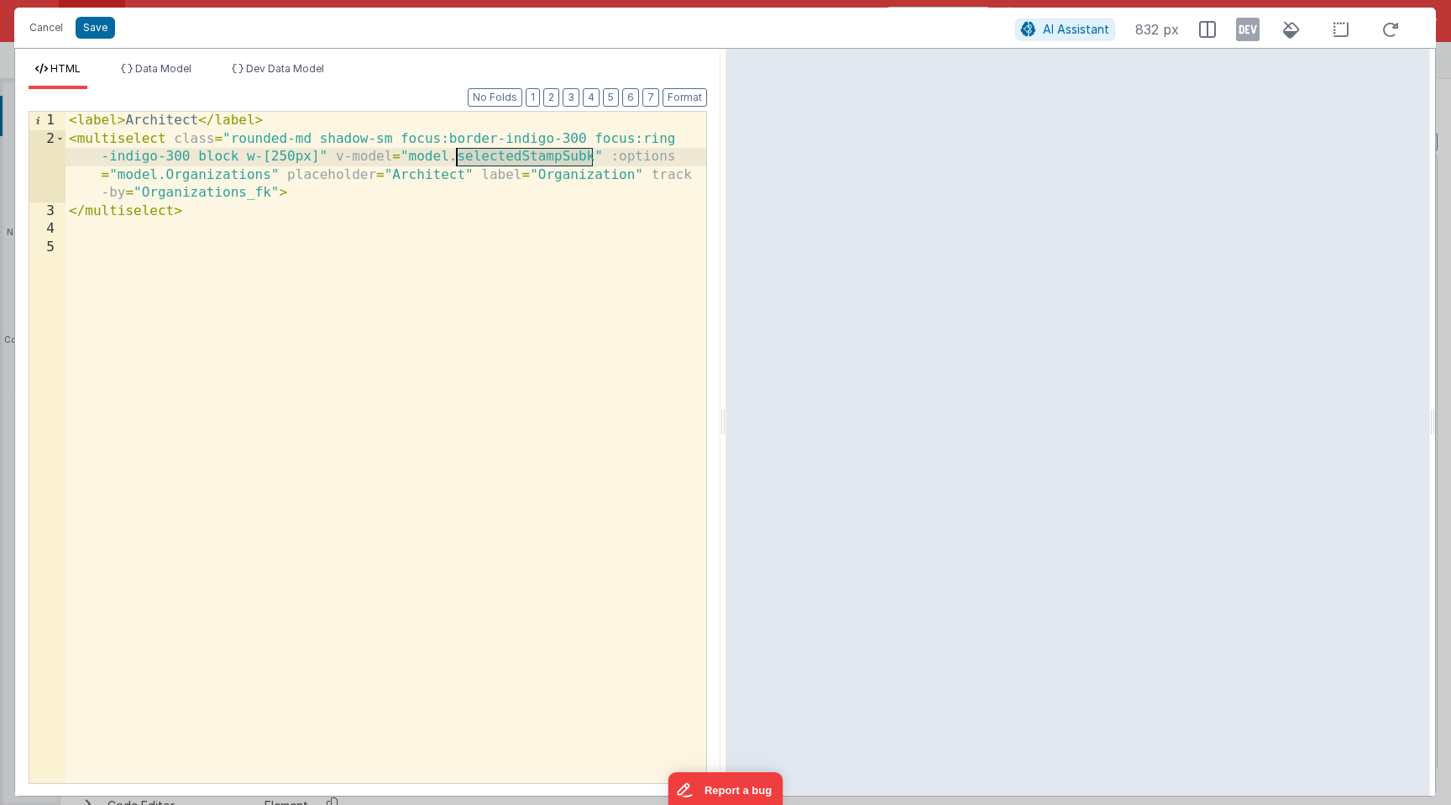
click at [516, 155] on div "< label > Architect </ label > < multiselect class = "rounded-md shadow-sm focu…" at bounding box center [386, 465] width 641 height 707
click at [40, 25] on button "Cancel" at bounding box center [46, 28] width 50 height 24
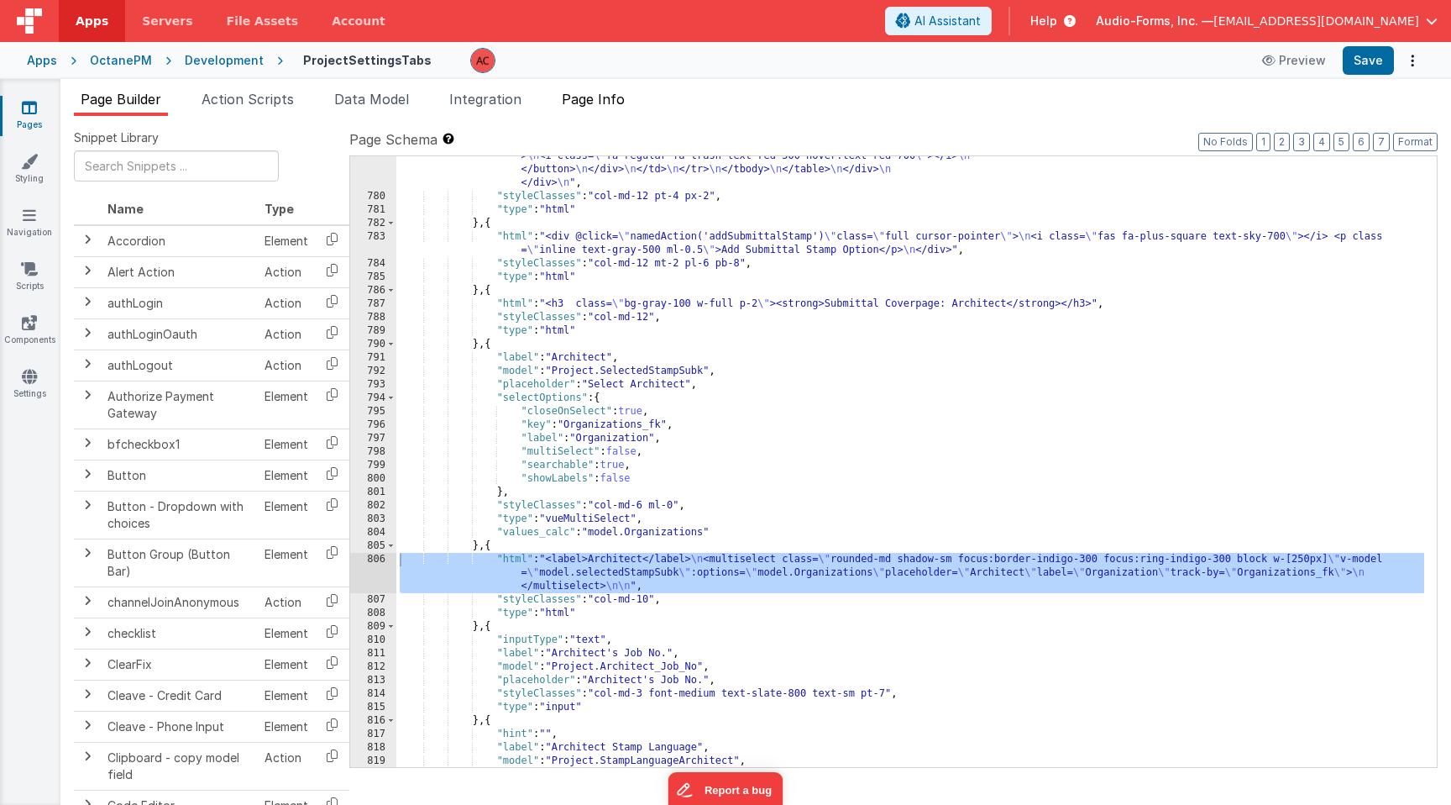
click at [598, 93] on span "Page Info" at bounding box center [593, 99] width 63 height 17
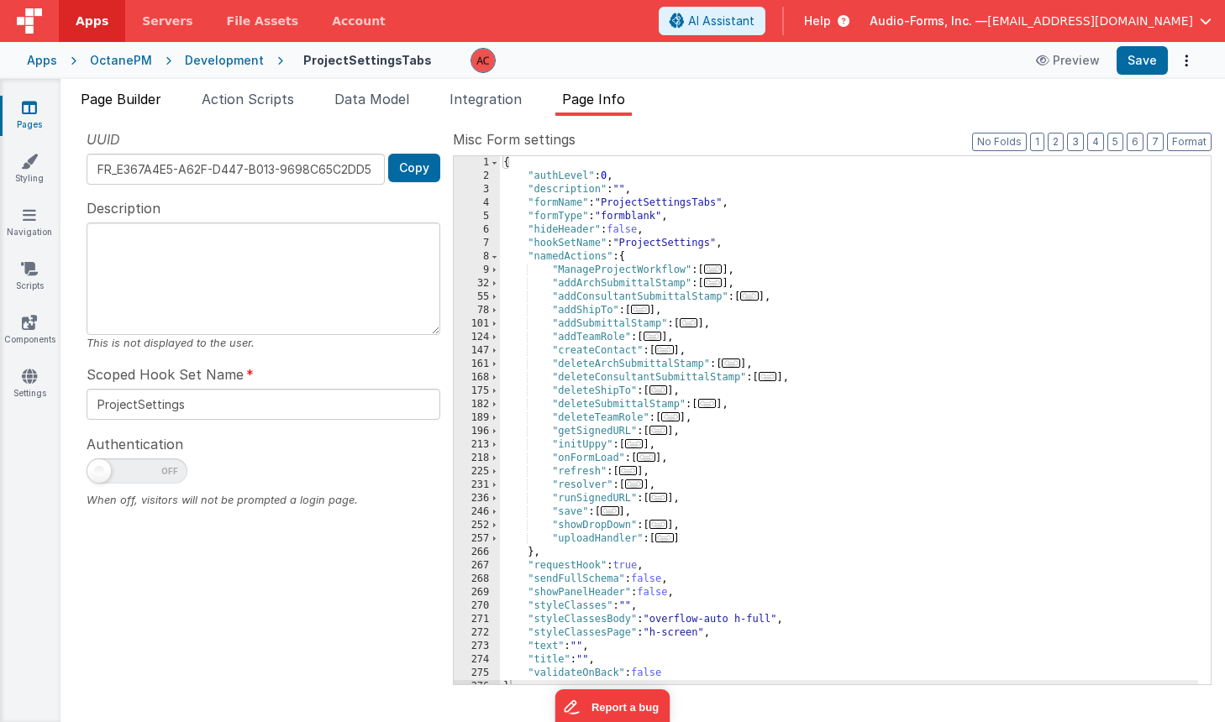
click at [111, 99] on span "Page Builder" at bounding box center [121, 99] width 81 height 17
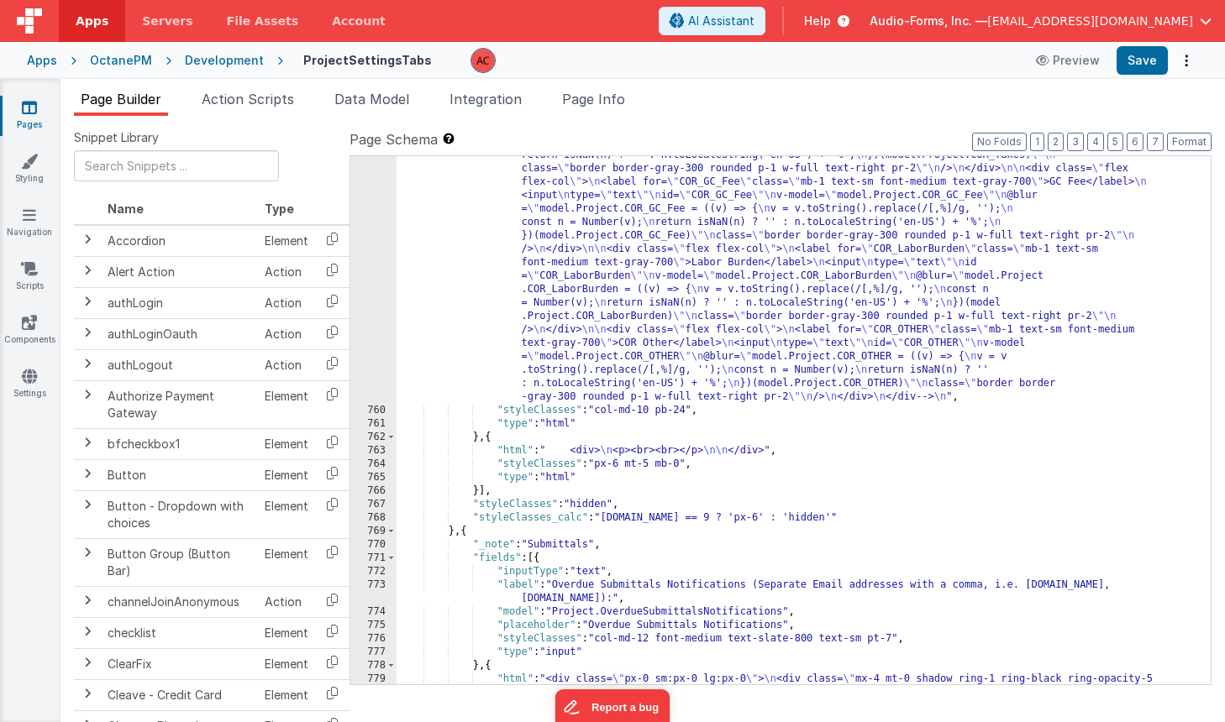
scroll to position [12558, 0]
click at [506, 278] on div ""html" : "<!--div class= \" grid grid-cols-4 gap-4 \" > \n <div class= \" flex …" at bounding box center [796, 499] width 801 height 1267
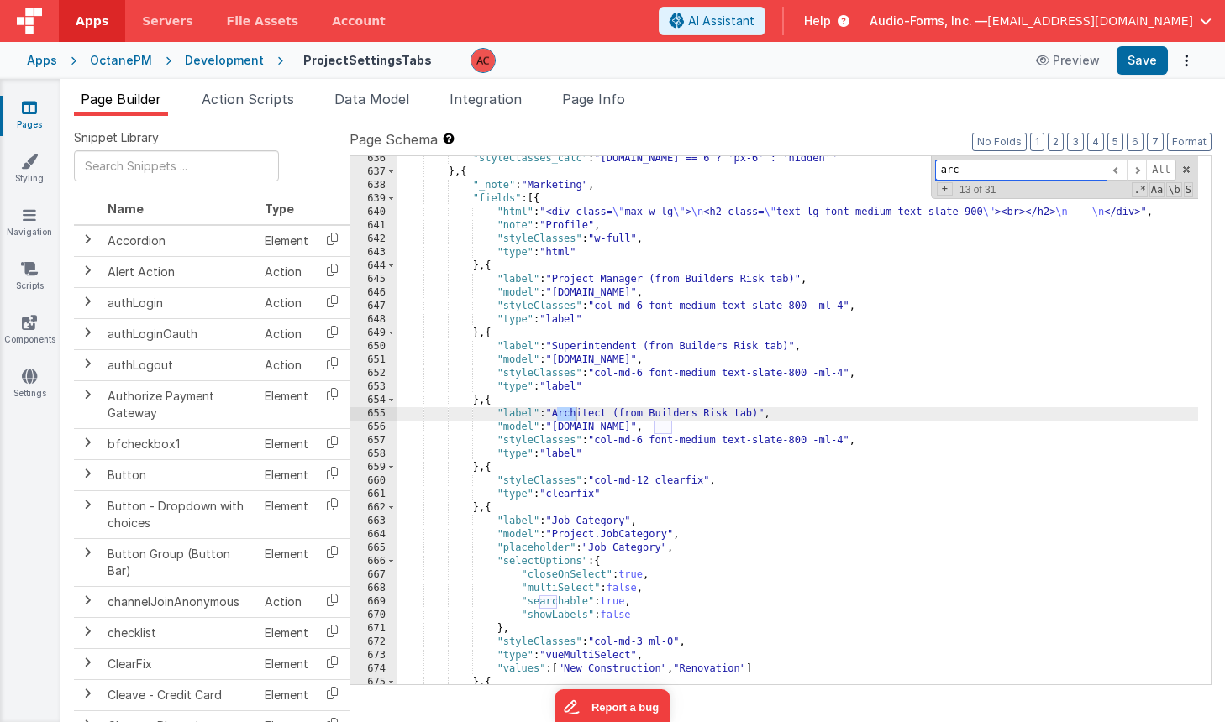
scroll to position [10620, 0]
click at [1140, 169] on span at bounding box center [1136, 170] width 20 height 21
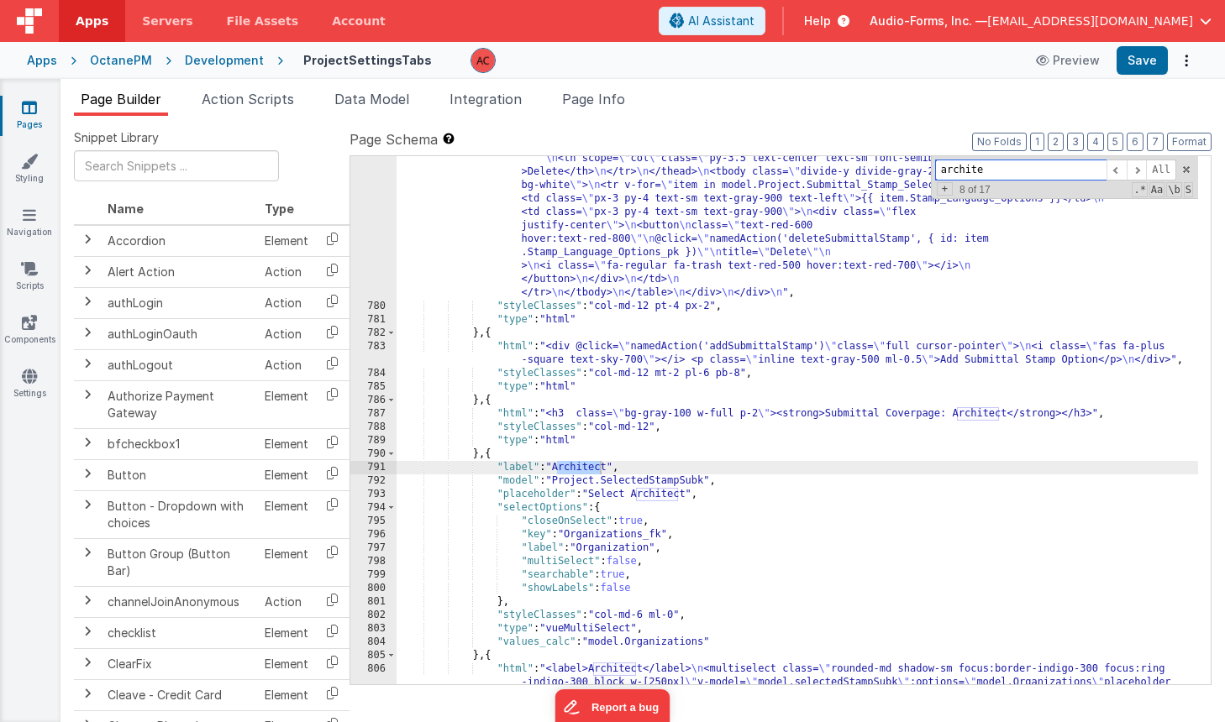
drag, startPoint x: 1052, startPoint y: 170, endPoint x: 860, endPoint y: 169, distance: 192.3
click at [860, 169] on div ""html" : "<div class= \" px-0 sm:px-0 lg:px-0 \" > \n <div class= \" mx-4 mt-0 …" at bounding box center [796, 420] width 801 height 528
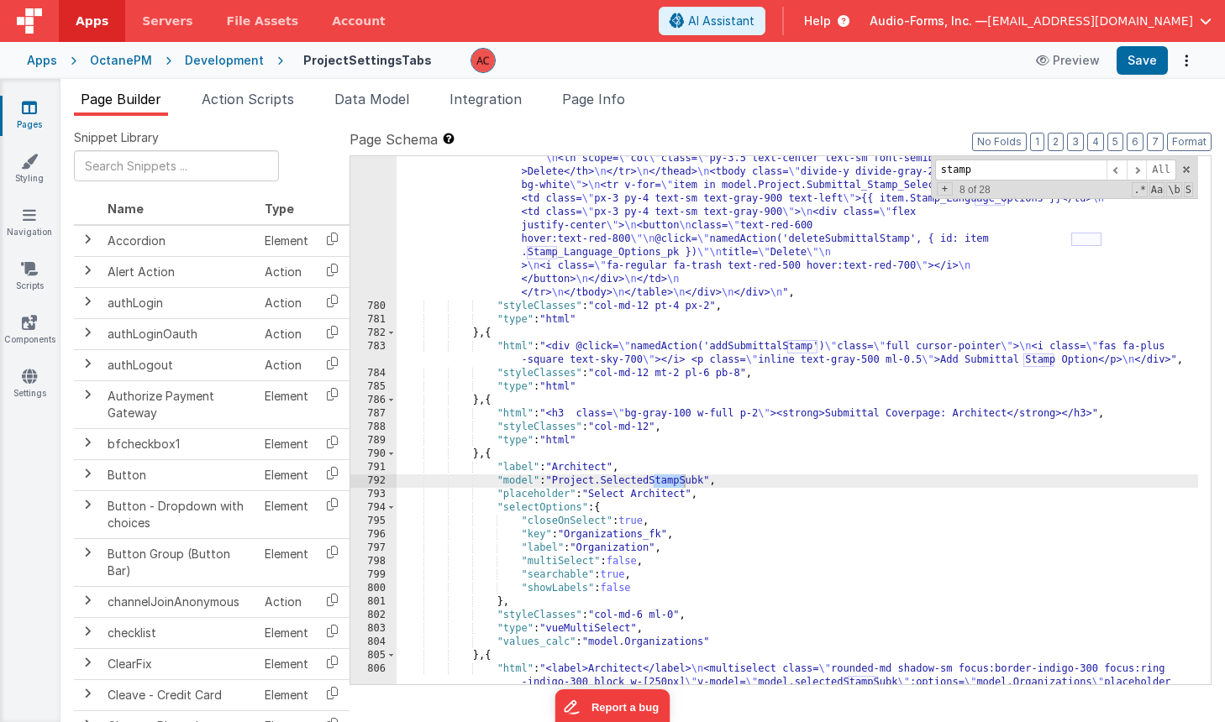
click at [656, 555] on div ""html" : "<div class= \" px-0 sm:px-0 lg:px-0 \" > \n <div class= \" mx-4 mt-0 …" at bounding box center [796, 483] width 801 height 770
click at [663, 480] on div ""html" : "<div class= \" px-0 sm:px-0 lg:px-0 \" > \n <div class= \" mx-4 mt-0 …" at bounding box center [796, 483] width 801 height 770
click at [580, 447] on div ""html" : "<div class= \" px-0 sm:px-0 lg:px-0 \" > \n <div class= \" mx-4 mt-0 …" at bounding box center [796, 483] width 801 height 770
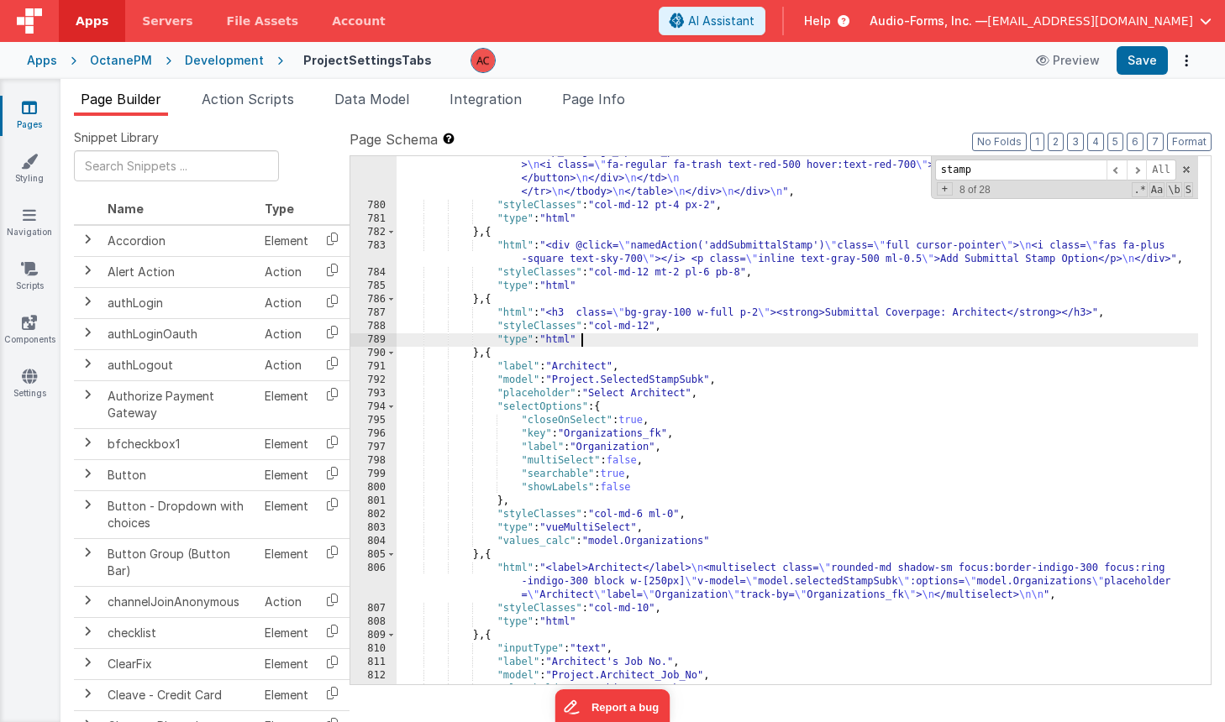
scroll to position [13284, 0]
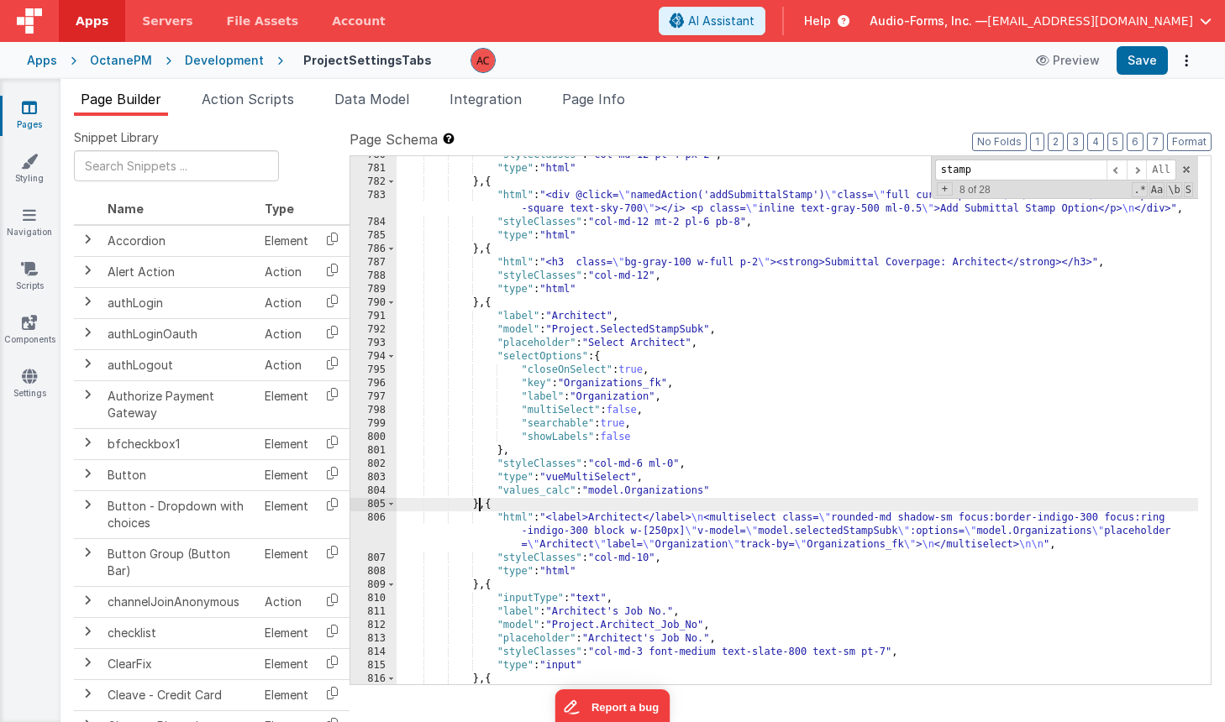
click at [477, 506] on div ""styleClasses" : "col-md-12 pt-4 px-2" , "type" : "html" } , { "html" : "<div @…" at bounding box center [796, 426] width 801 height 555
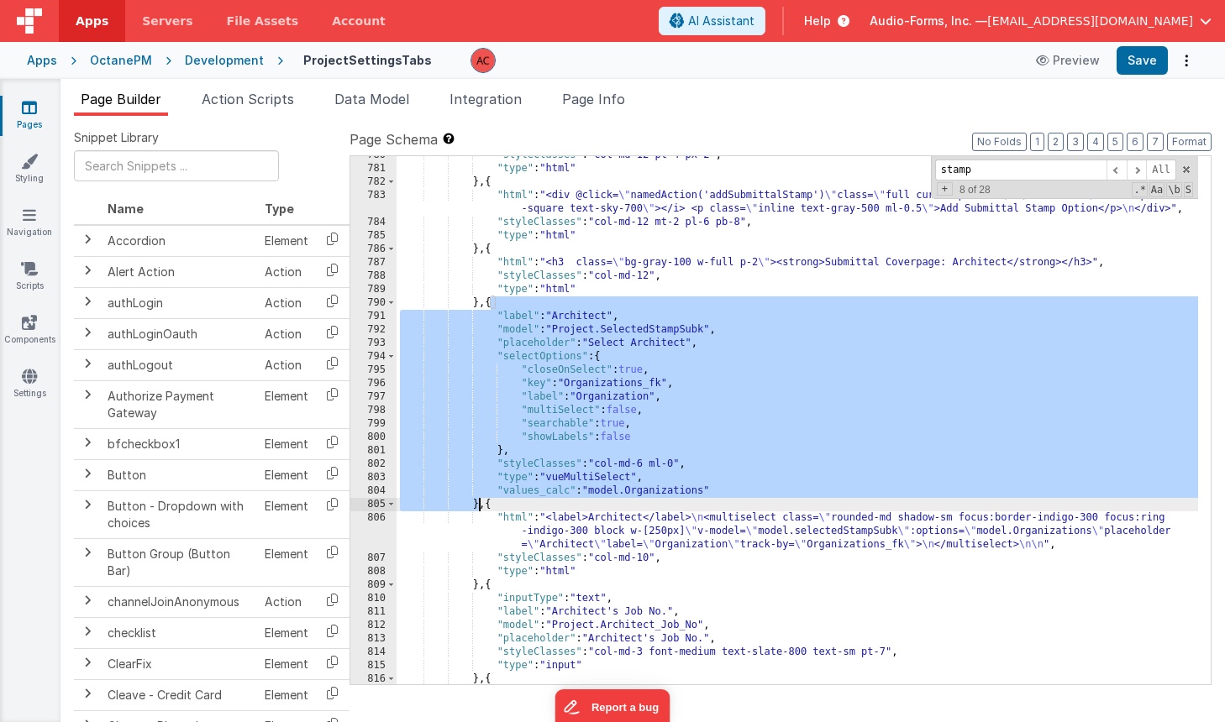
click at [477, 506] on div ""styleClasses" : "col-md-12 pt-4 px-2" , "type" : "html" } , { "html" : "<div @…" at bounding box center [796, 426] width 801 height 555
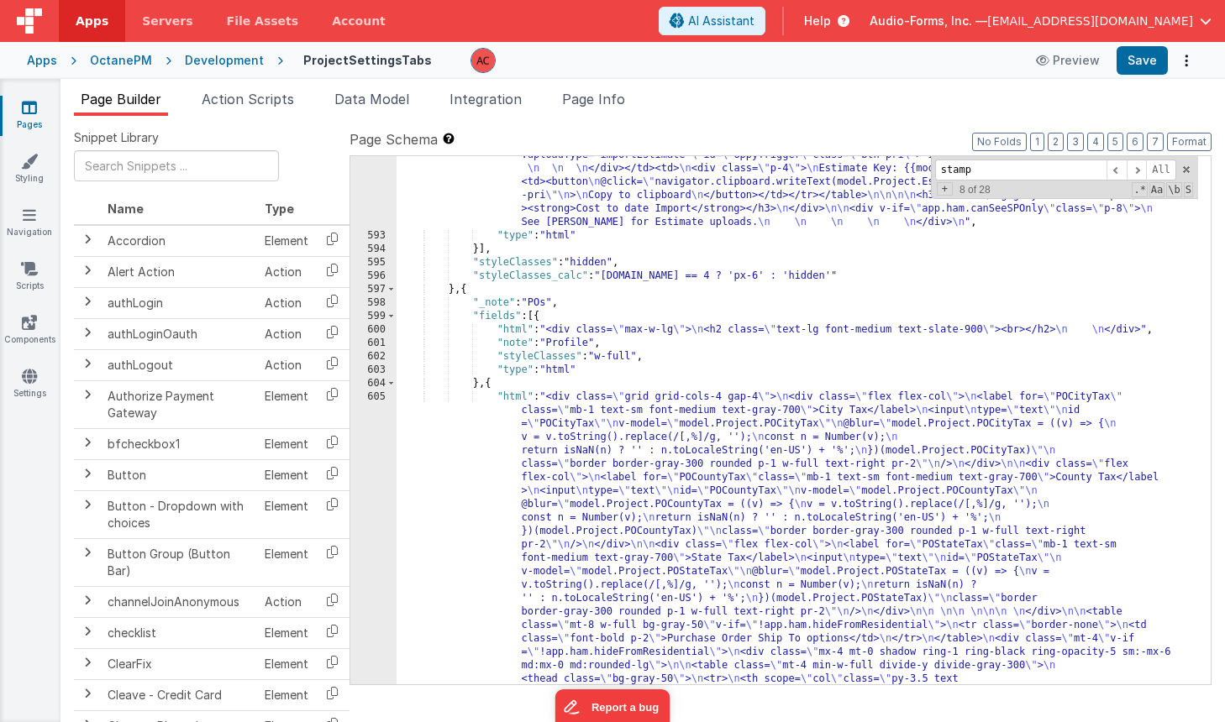
scroll to position [9152, 0]
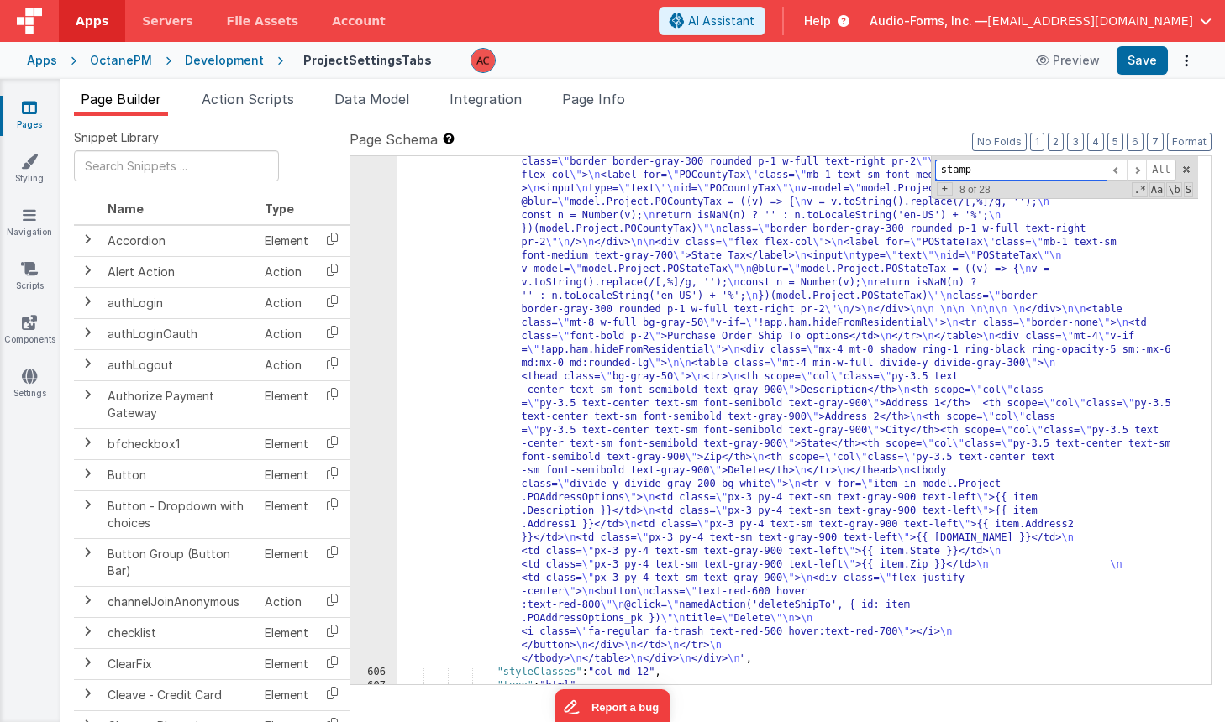
click at [1020, 172] on input "stamp" at bounding box center [1020, 170] width 171 height 21
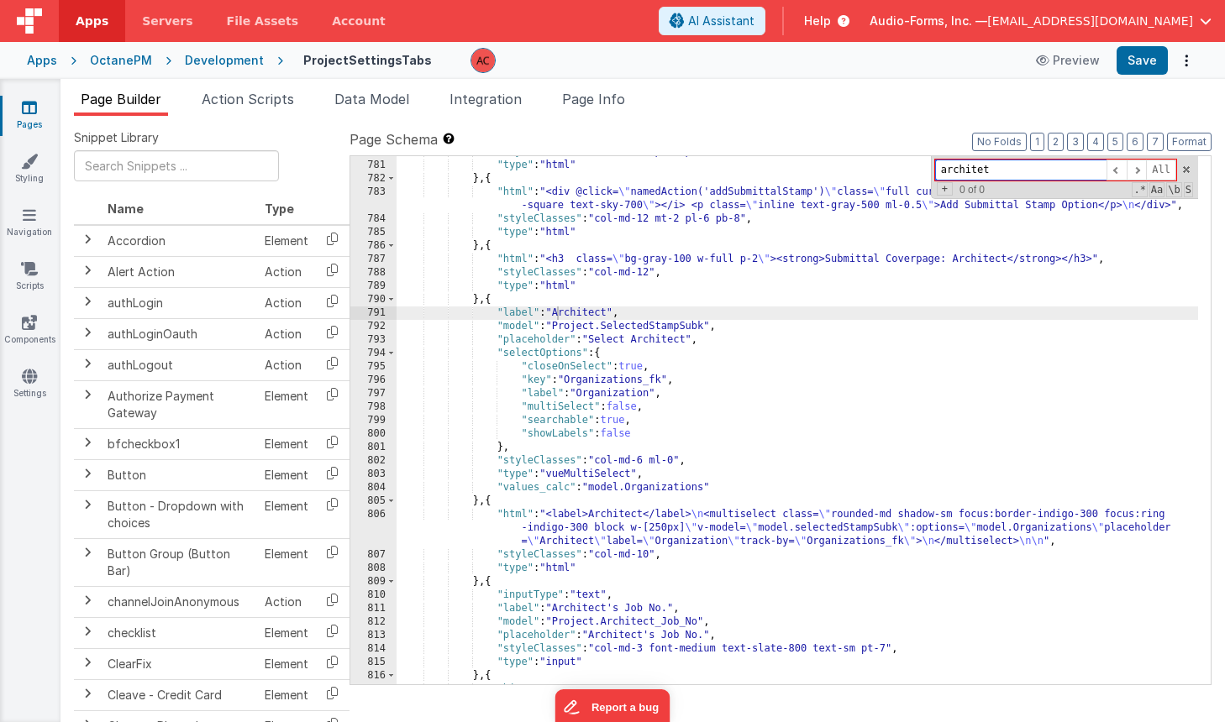
scroll to position [13338, 0]
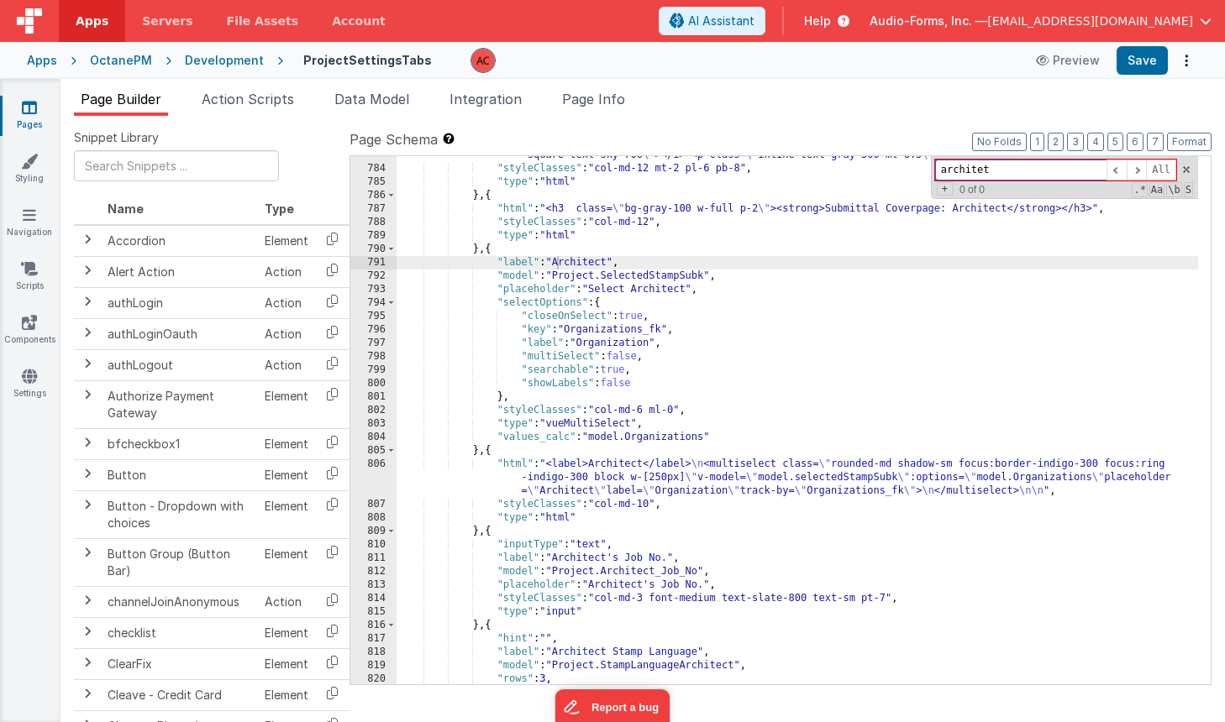
click at [1054, 169] on input "architet" at bounding box center [1020, 170] width 171 height 21
type input "architec"
click at [1119, 168] on span at bounding box center [1116, 170] width 20 height 21
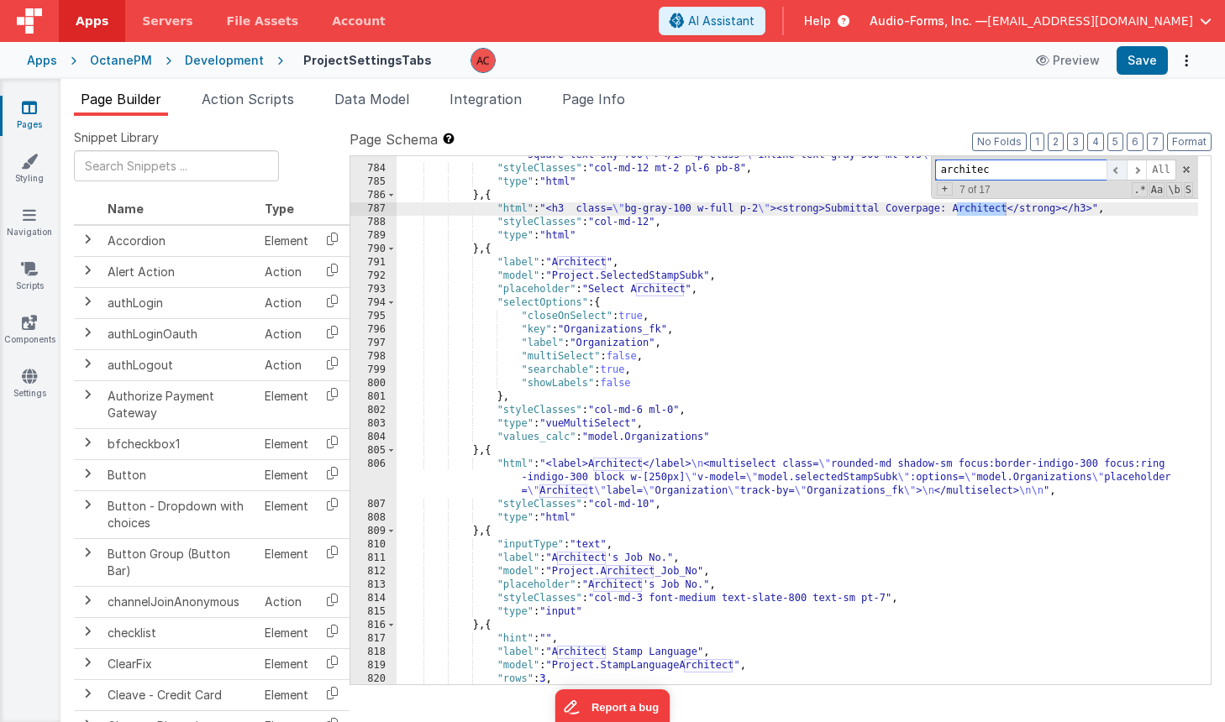
click at [1119, 168] on span at bounding box center [1116, 170] width 20 height 21
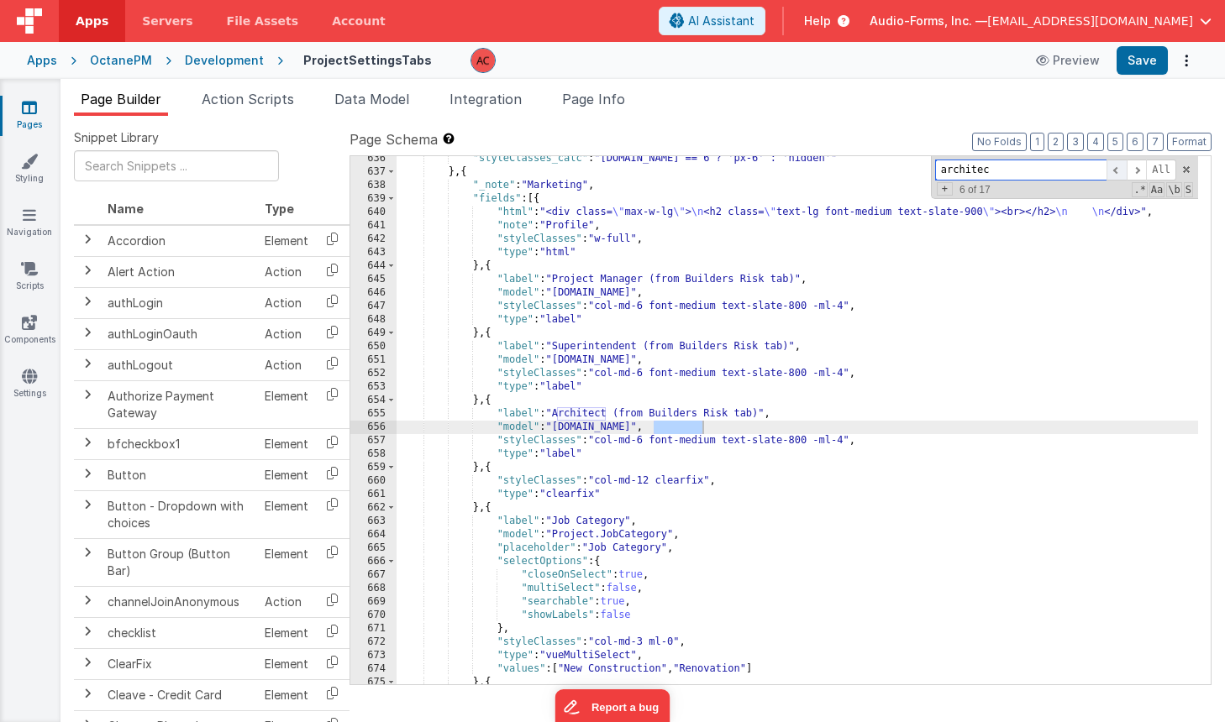
click at [1119, 168] on span at bounding box center [1116, 170] width 20 height 21
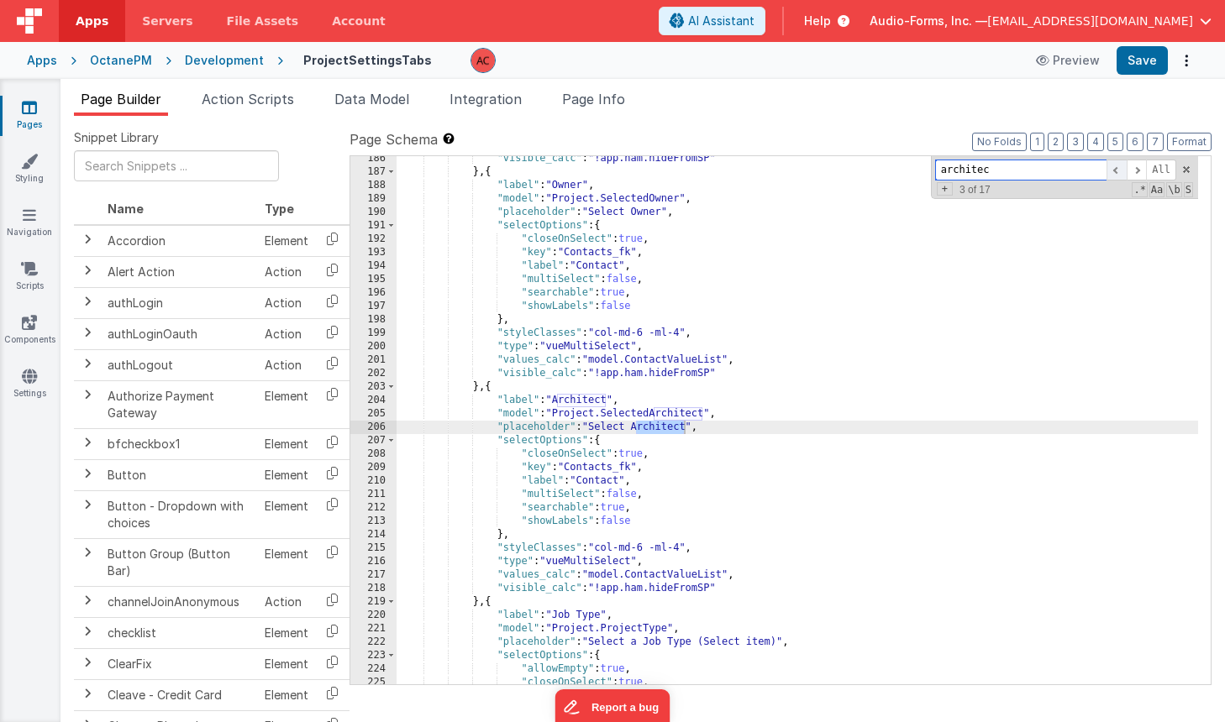
scroll to position [3202, 0]
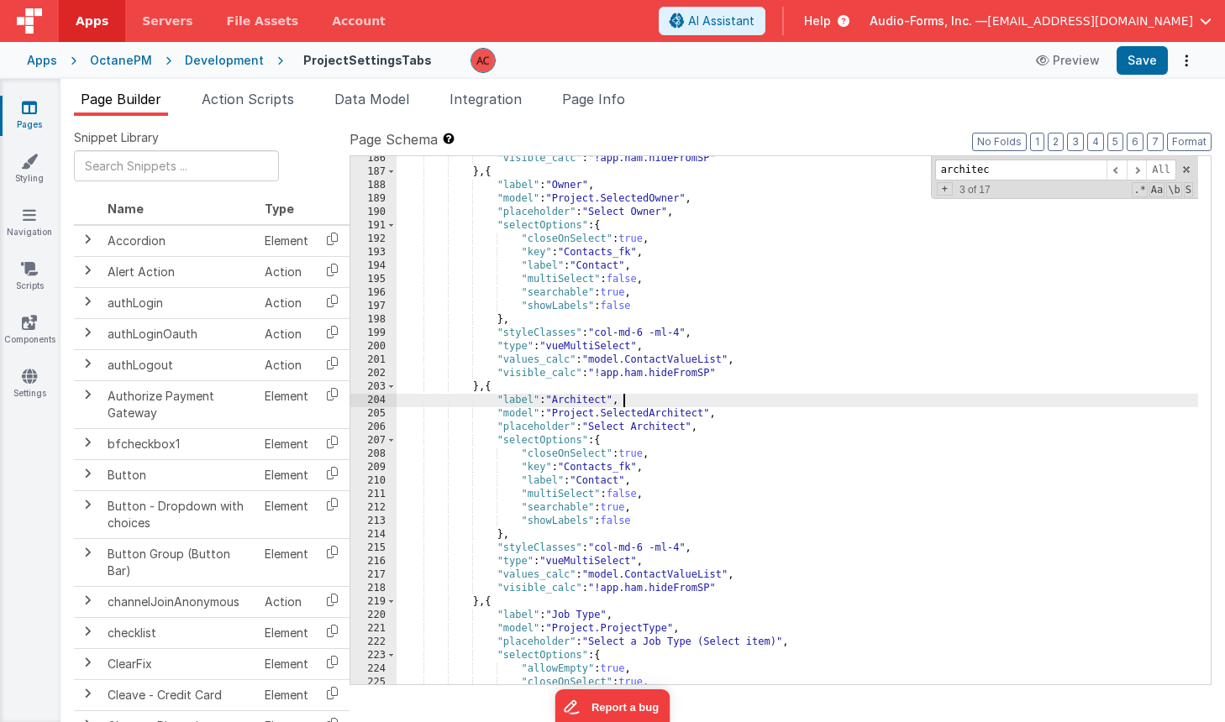
click at [842, 398] on div ""visible_calc" : "!app.ham.hideFromSP" } , { "label" : "Owner" , "model" : "Pro…" at bounding box center [796, 429] width 801 height 555
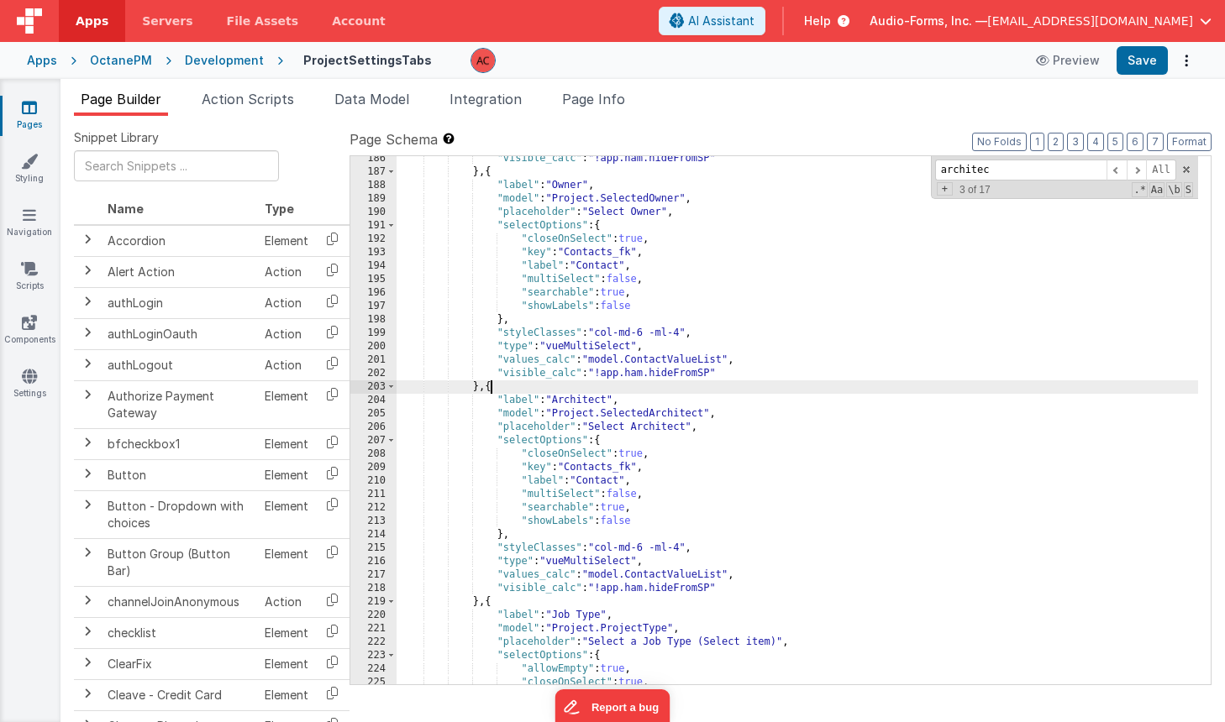
click at [490, 386] on div ""visible_calc" : "!app.ham.hideFromSP" } , { "label" : "Owner" , "model" : "Pro…" at bounding box center [796, 429] width 801 height 555
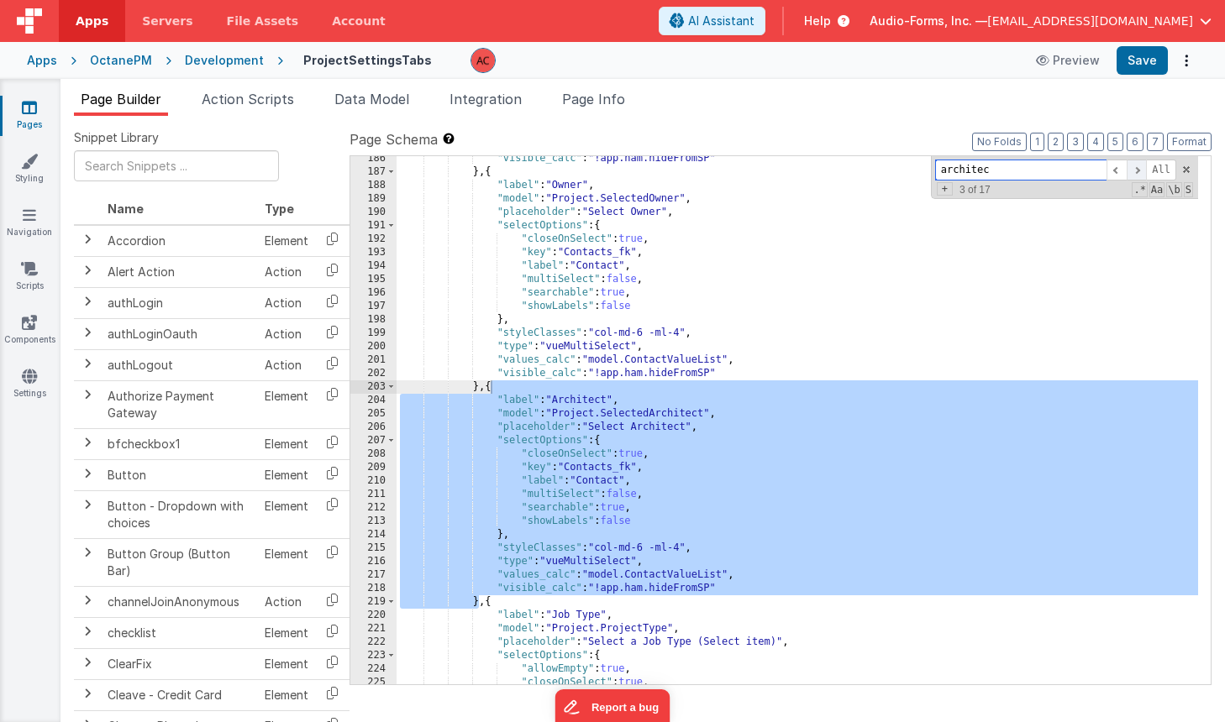
click at [1141, 168] on span at bounding box center [1136, 170] width 20 height 21
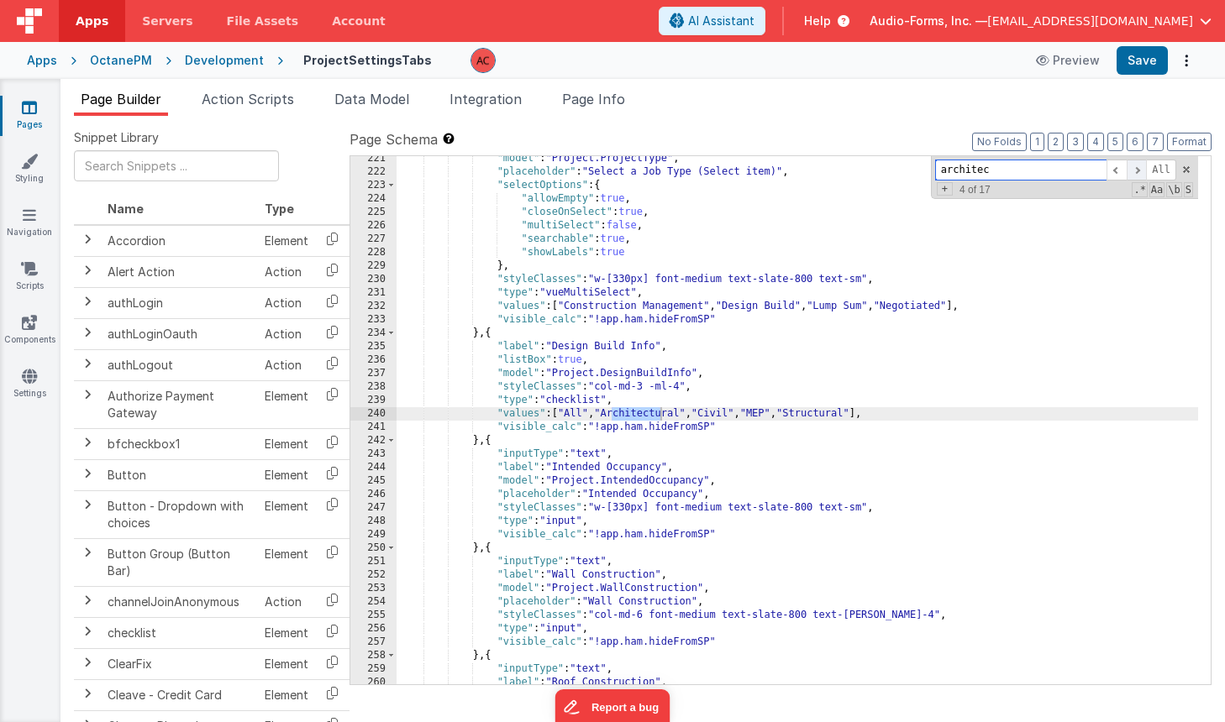
click at [1141, 168] on span at bounding box center [1136, 170] width 20 height 21
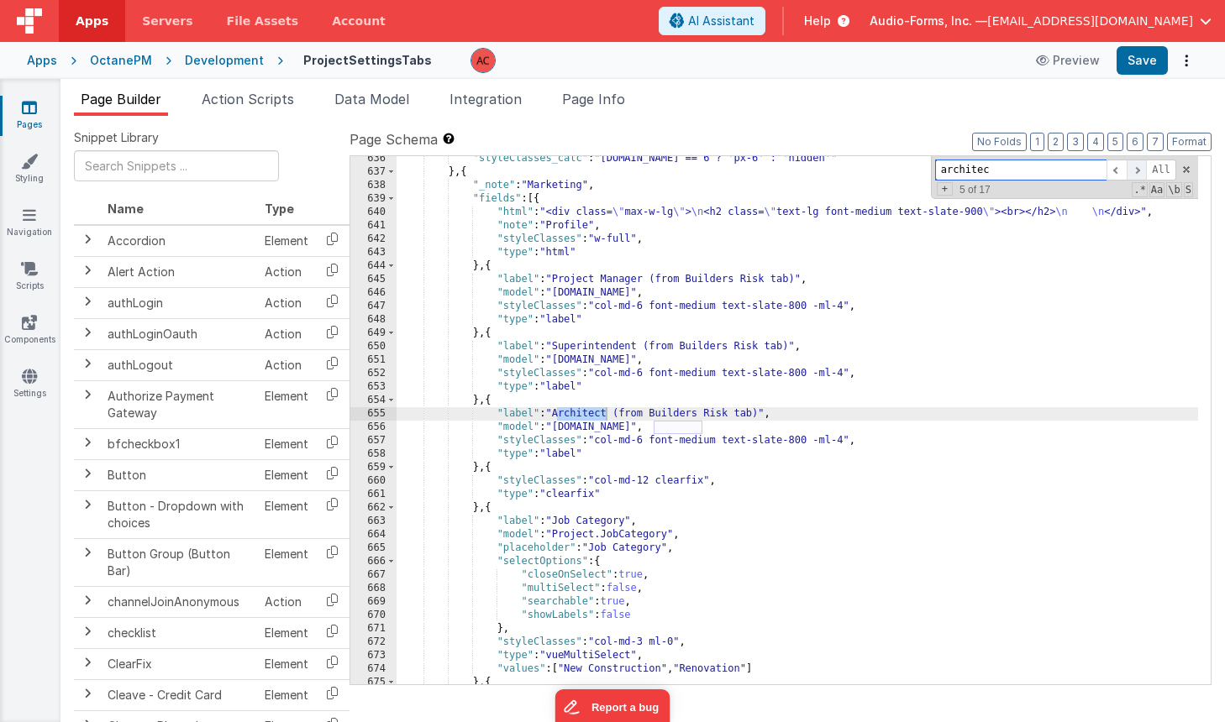
scroll to position [10620, 0]
click at [1141, 168] on span at bounding box center [1136, 170] width 20 height 21
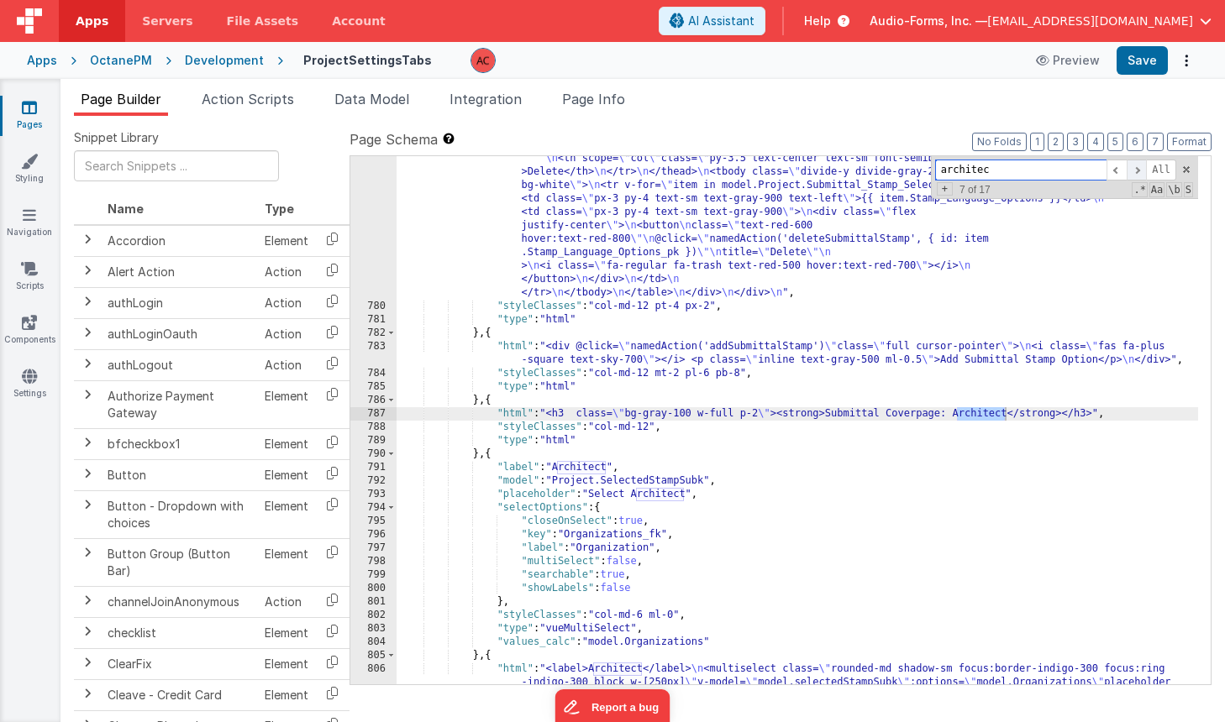
click at [1141, 168] on span at bounding box center [1136, 170] width 20 height 21
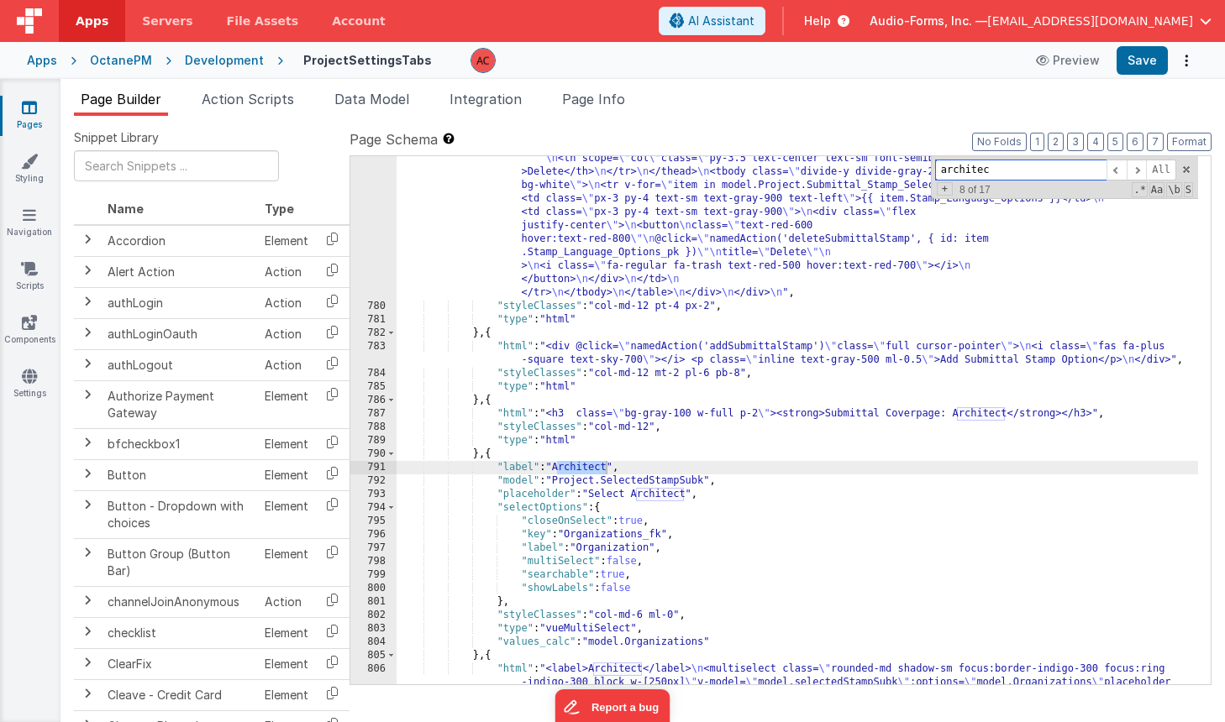
scroll to position [13284, 0]
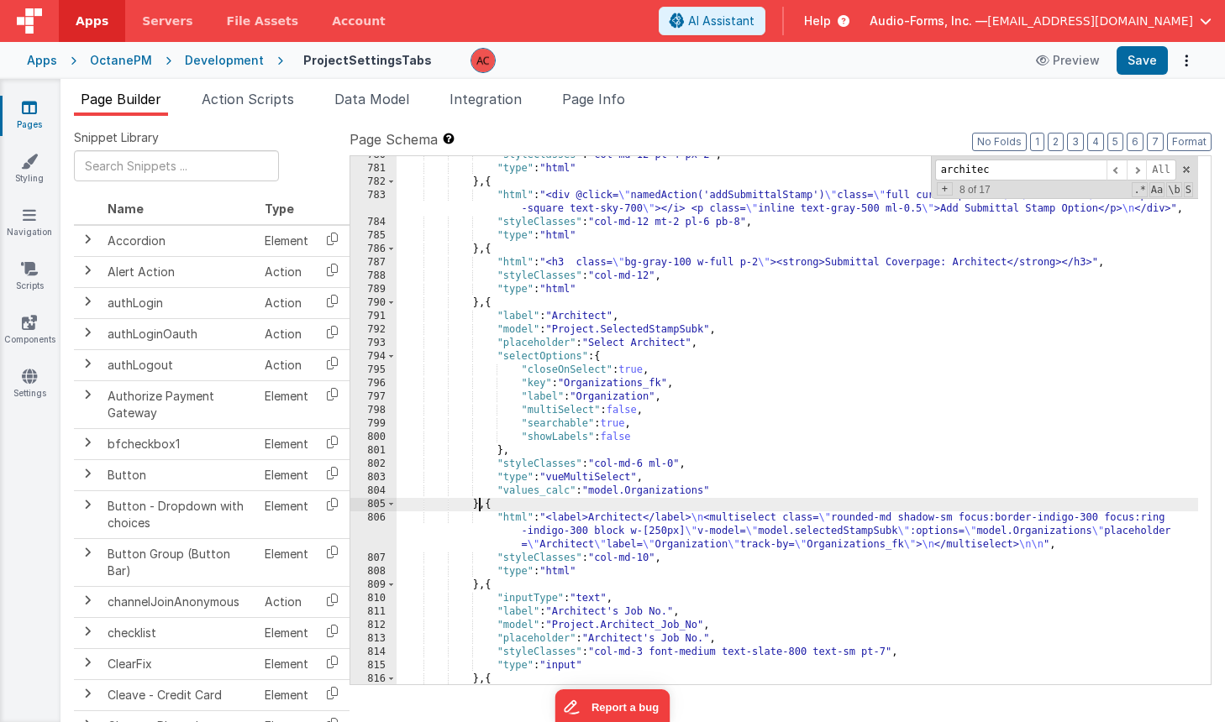
click at [480, 504] on div ""styleClasses" : "col-md-12 pt-4 px-2" , "type" : "html" } , { "html" : "<div @…" at bounding box center [796, 426] width 801 height 555
paste textarea
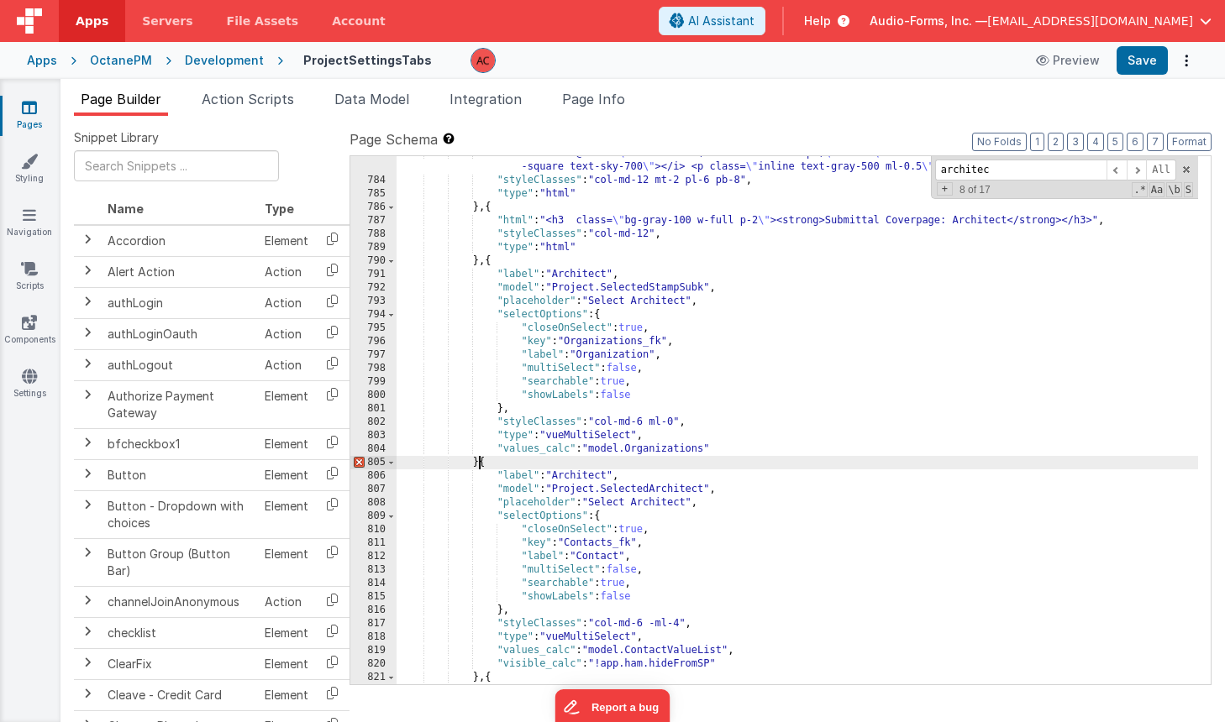
click at [479, 464] on div ""html" : "<div @click= \" namedAction('addSubmittalStamp') \" class= \" full cu…" at bounding box center [796, 444] width 801 height 595
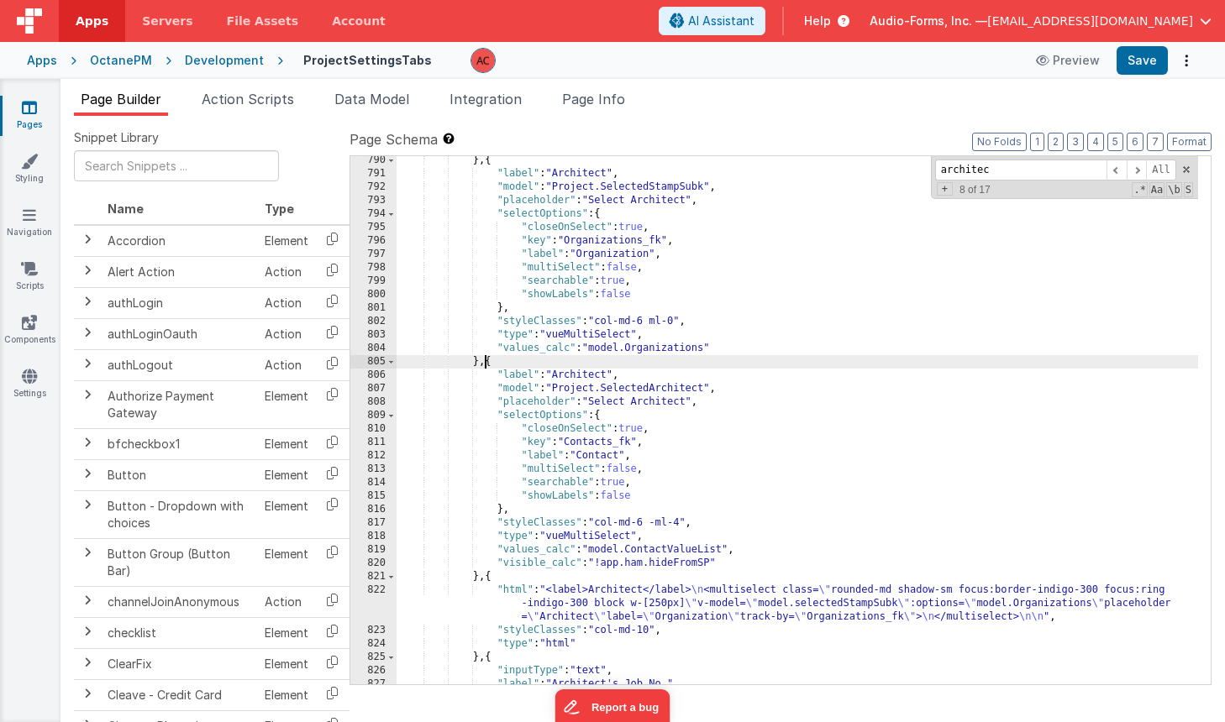
scroll to position [13427, 0]
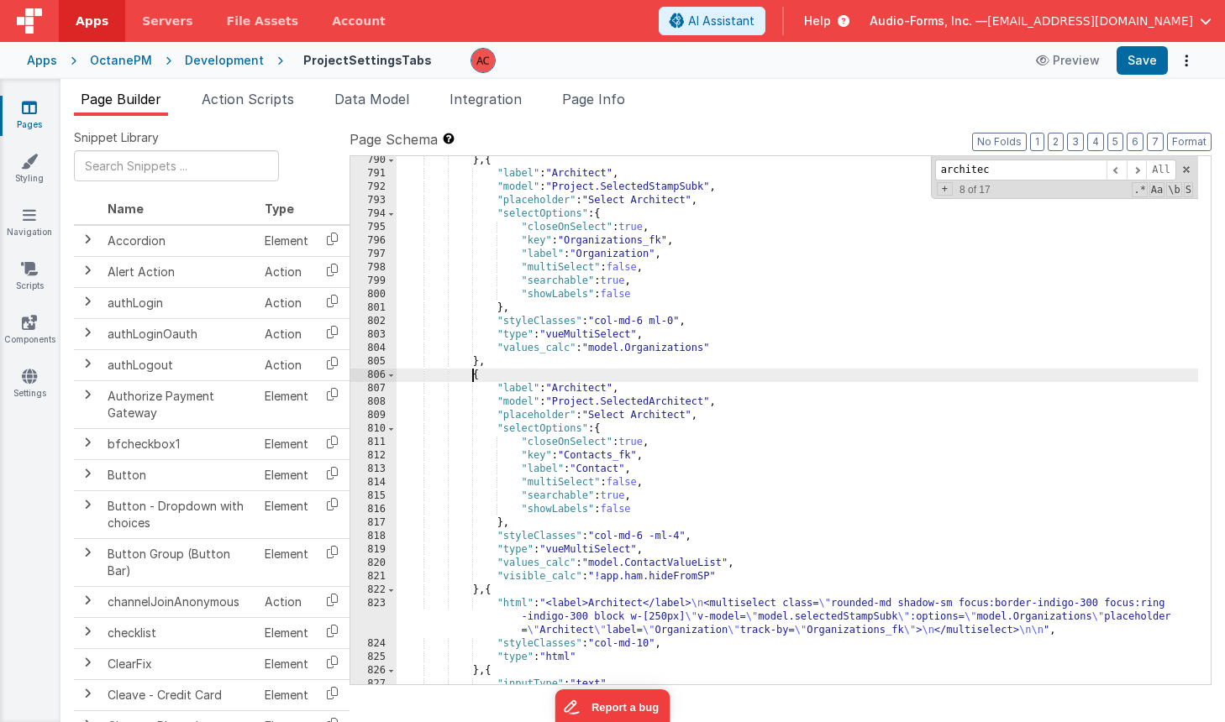
click at [613, 255] on div "} , { "label" : "Architect" , "model" : "Project.SelectedStampSubk" , "placehol…" at bounding box center [796, 431] width 801 height 555
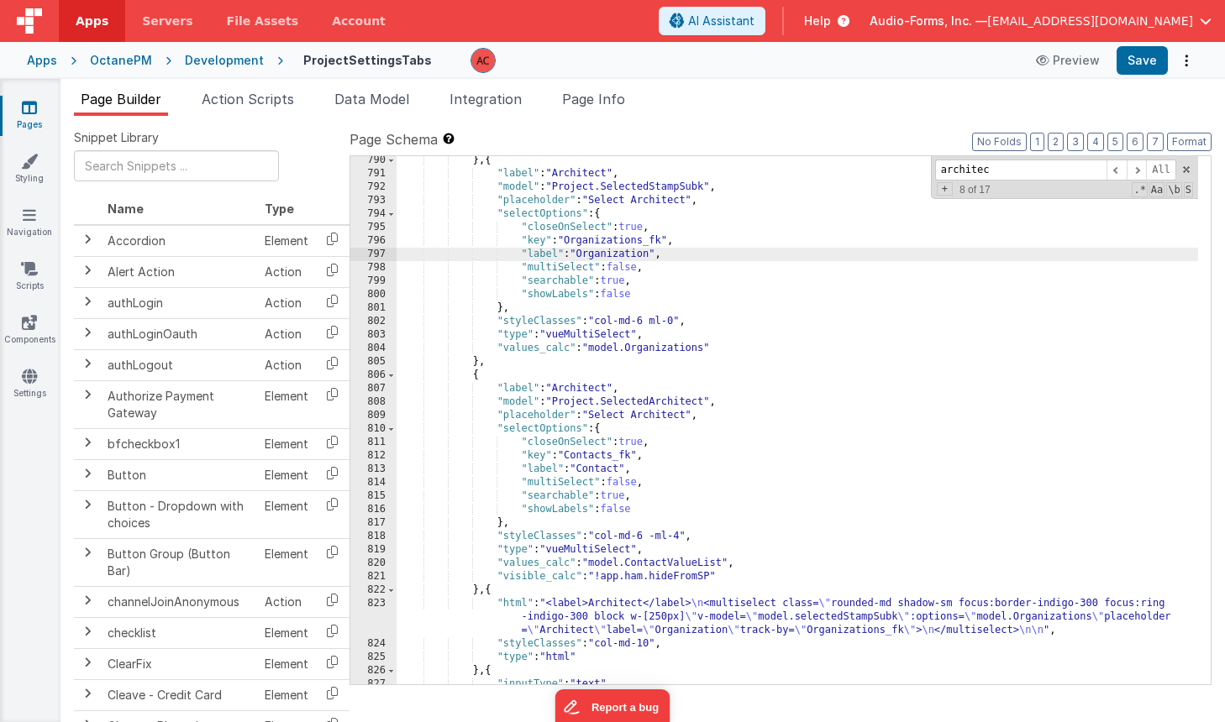
click at [597, 463] on div "} , { "label" : "Architect" , "model" : "Project.SelectedStampSubk" , "placehol…" at bounding box center [796, 431] width 801 height 555
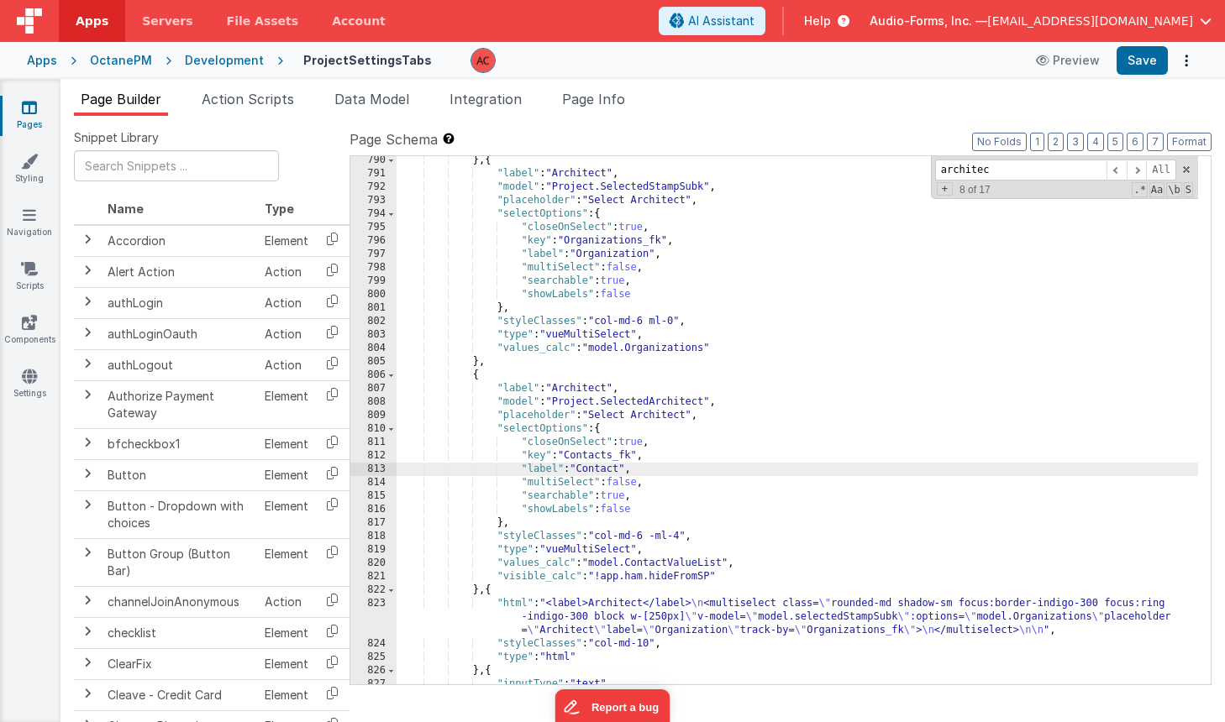
click at [479, 590] on div "} , { "label" : "Architect" , "model" : "Project.SelectedStampSubk" , "placehol…" at bounding box center [796, 431] width 801 height 555
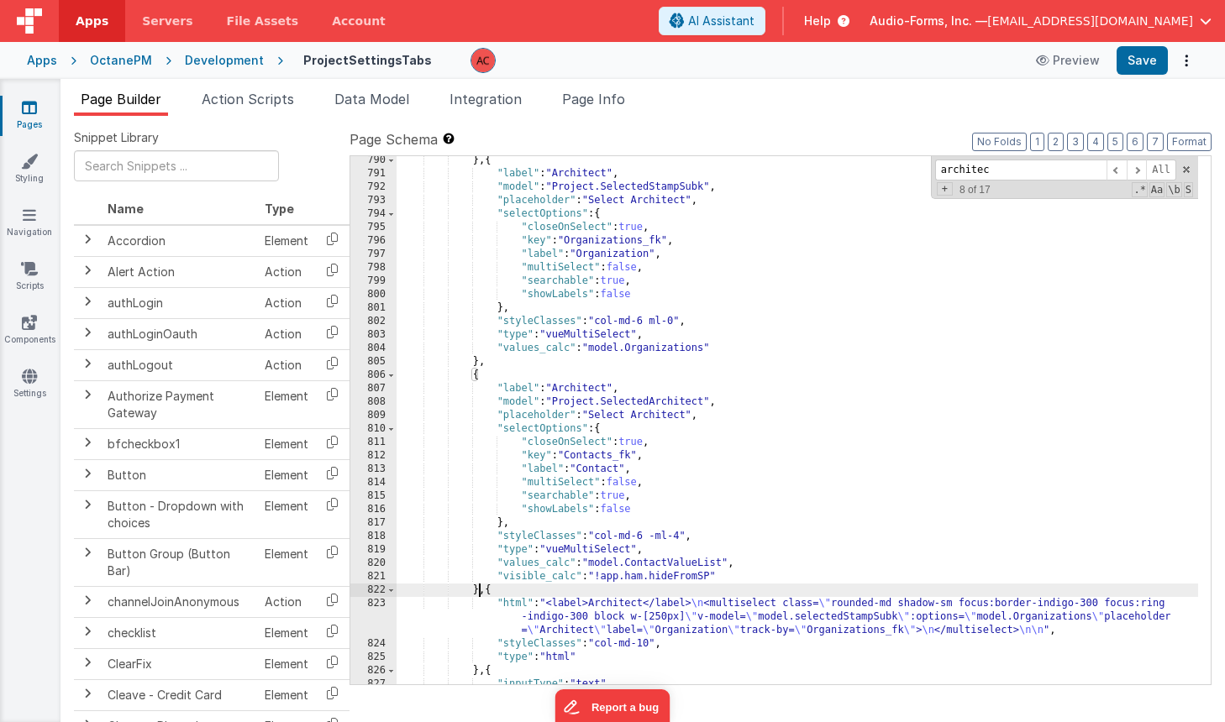
click at [479, 590] on div "} , { "label" : "Architect" , "model" : "Project.SelectedStampSubk" , "placehol…" at bounding box center [796, 431] width 801 height 555
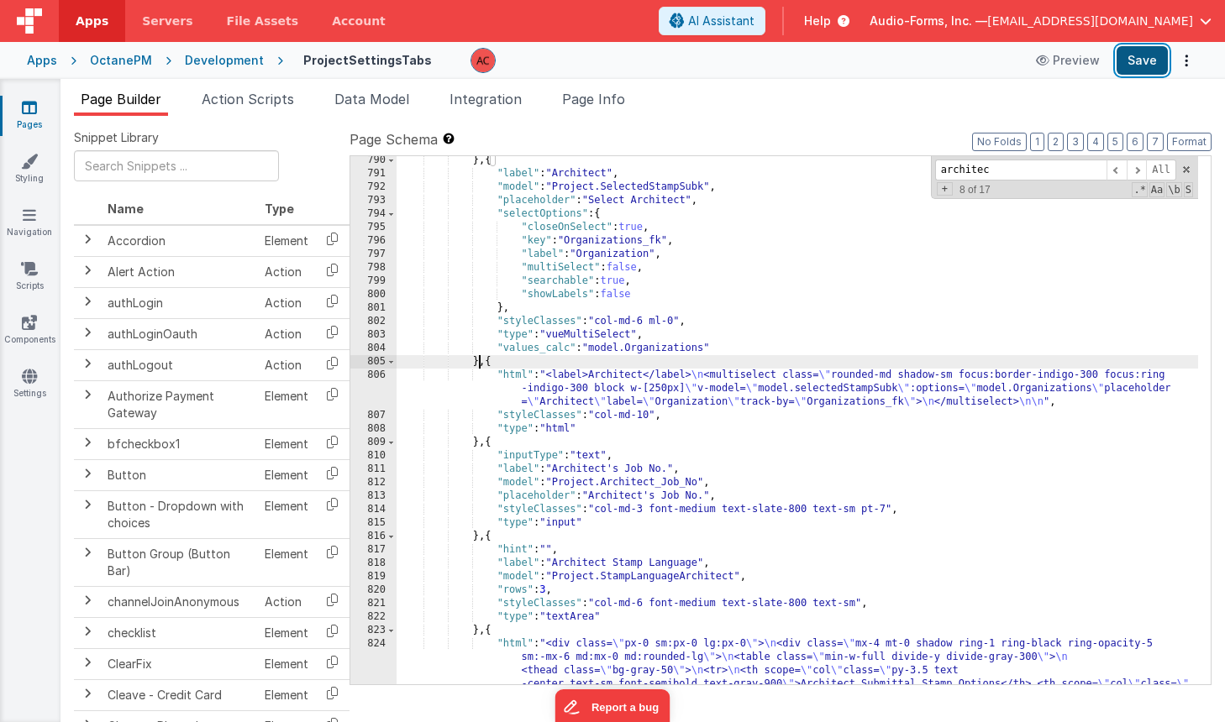
click at [1140, 62] on button "Save" at bounding box center [1141, 60] width 51 height 29
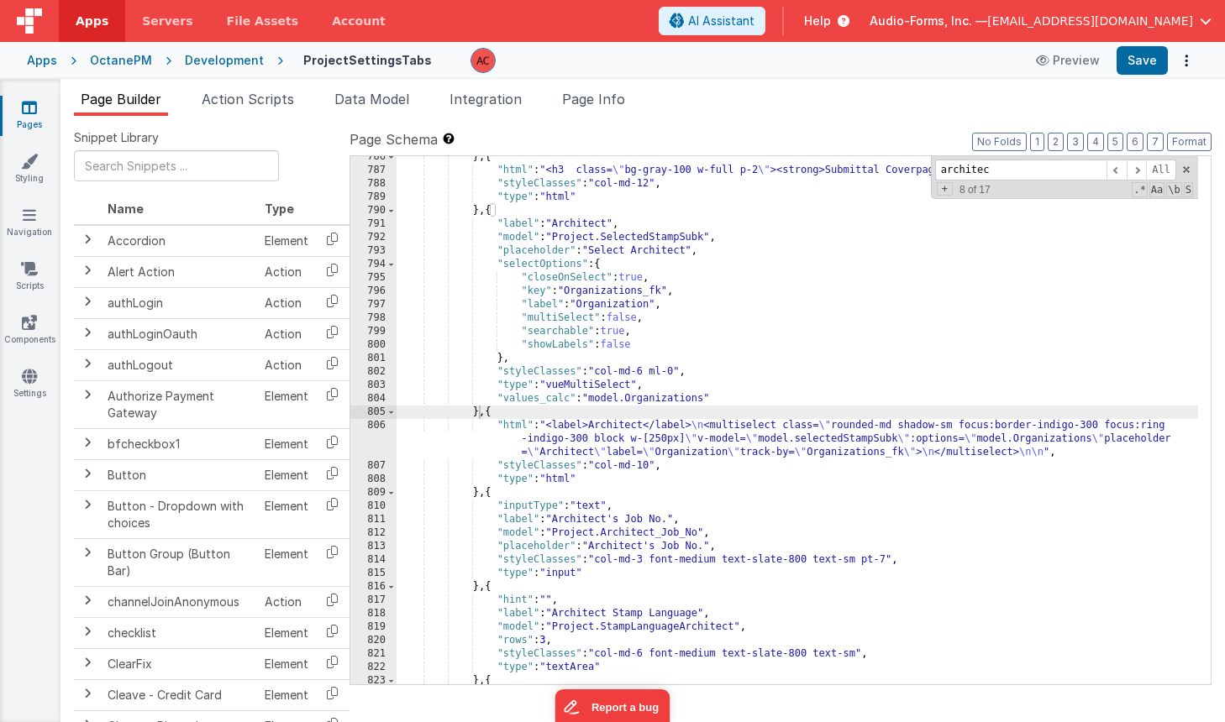
scroll to position [13326, 0]
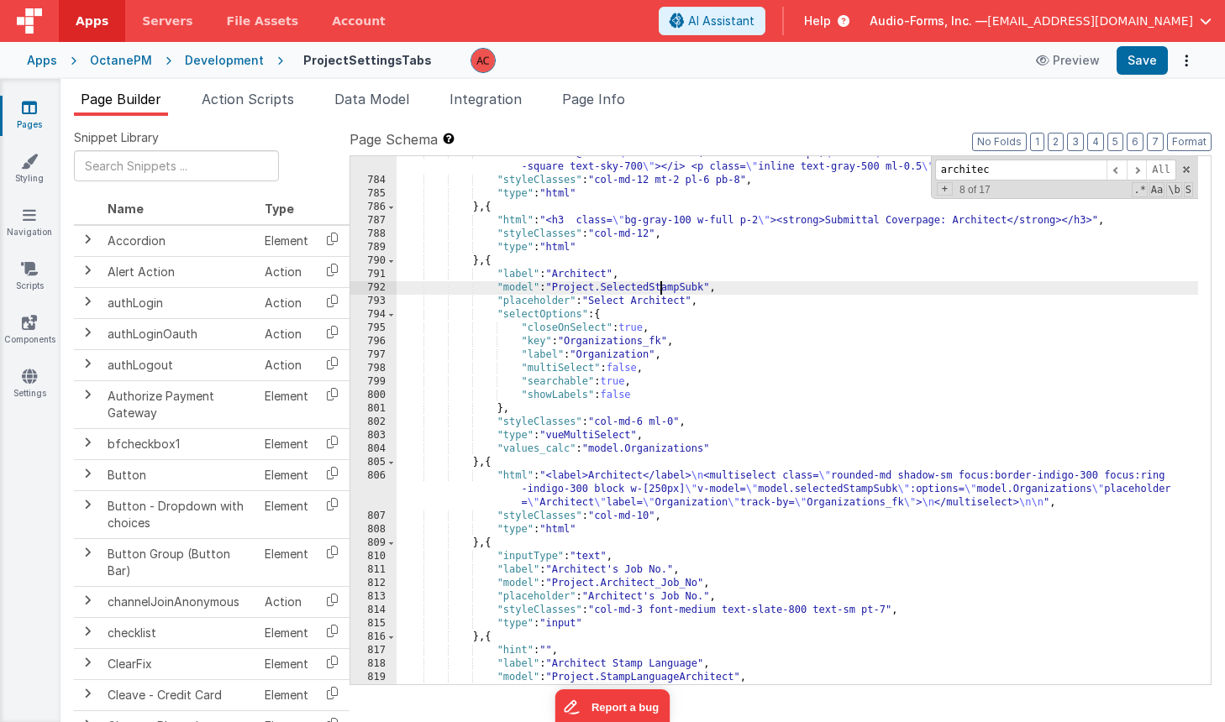
click at [658, 286] on div ""html" : "<div @click= \" namedAction('addSubmittalStamp') \" class= \" full cu…" at bounding box center [796, 431] width 801 height 569
click at [804, 391] on div ""html" : "<div @click= \" namedAction('addSubmittalStamp') \" class= \" full cu…" at bounding box center [796, 431] width 801 height 569
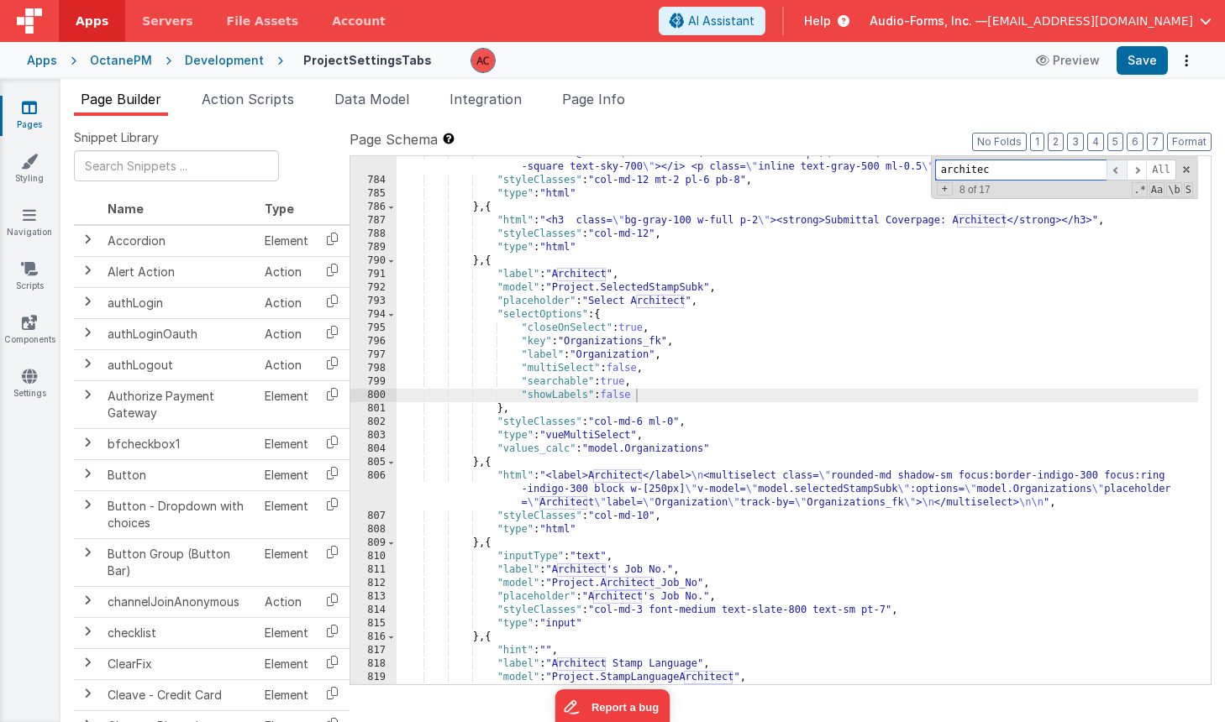
click at [1117, 168] on span at bounding box center [1116, 170] width 20 height 21
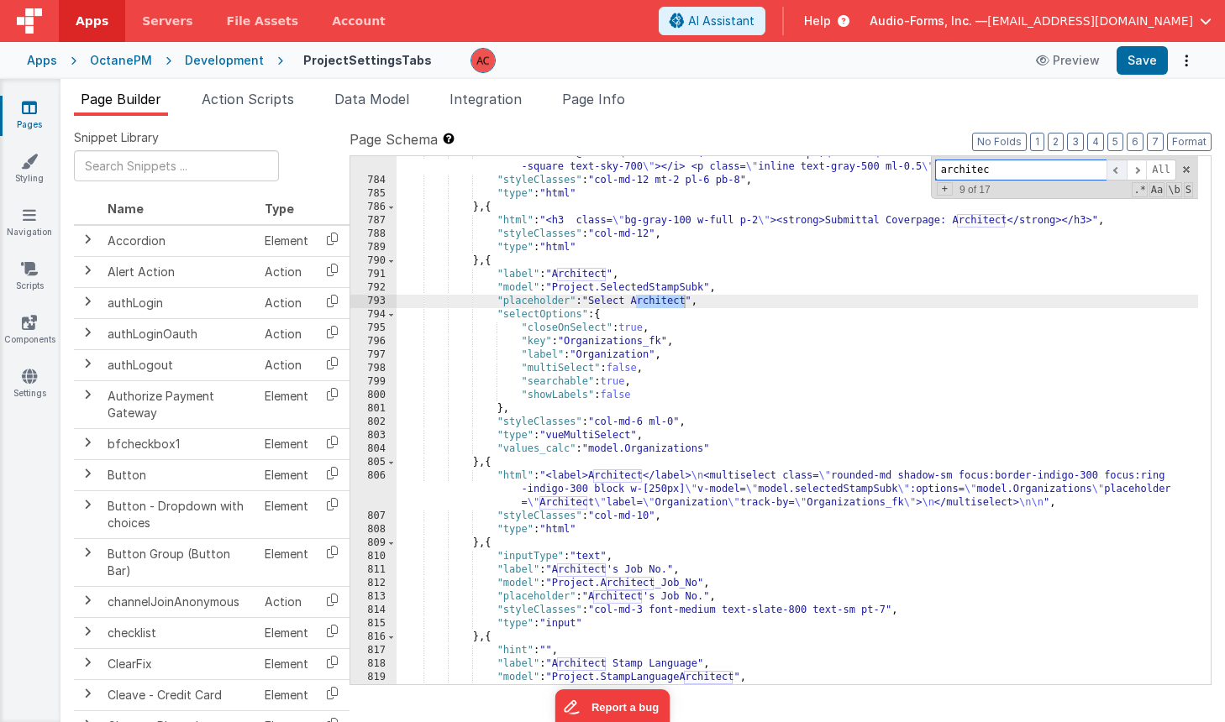
click at [1117, 168] on span at bounding box center [1116, 170] width 20 height 21
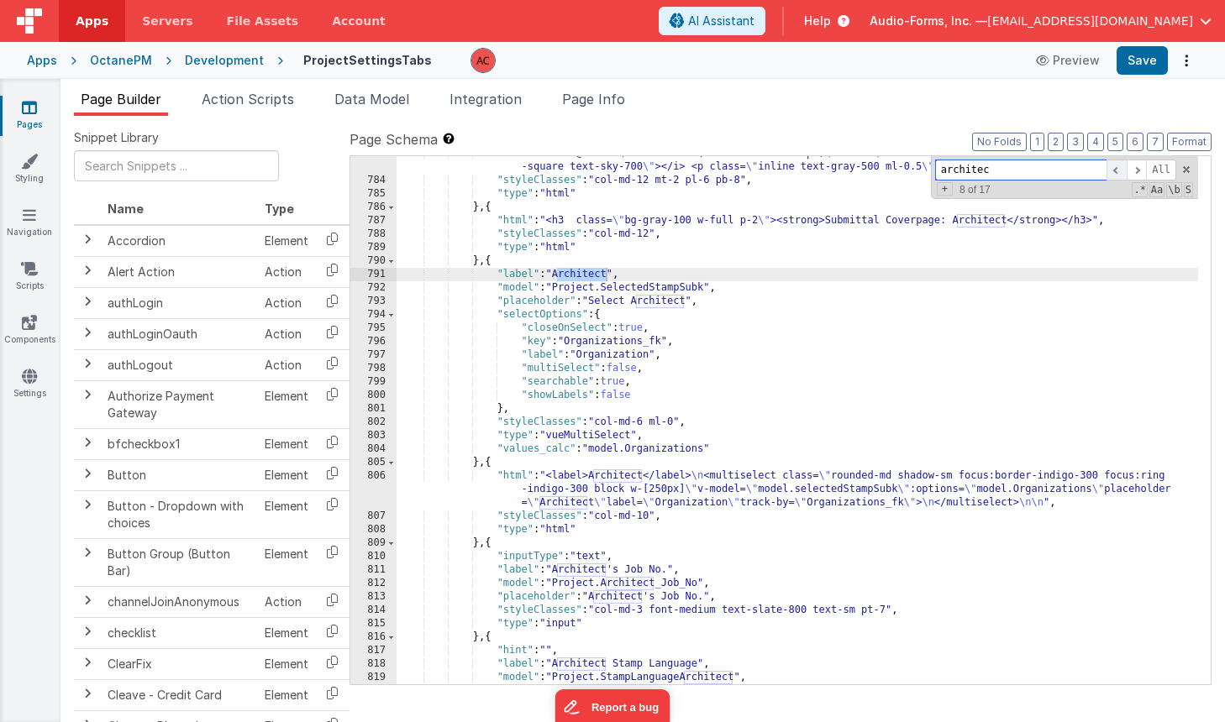
click at [1117, 168] on span at bounding box center [1116, 170] width 20 height 21
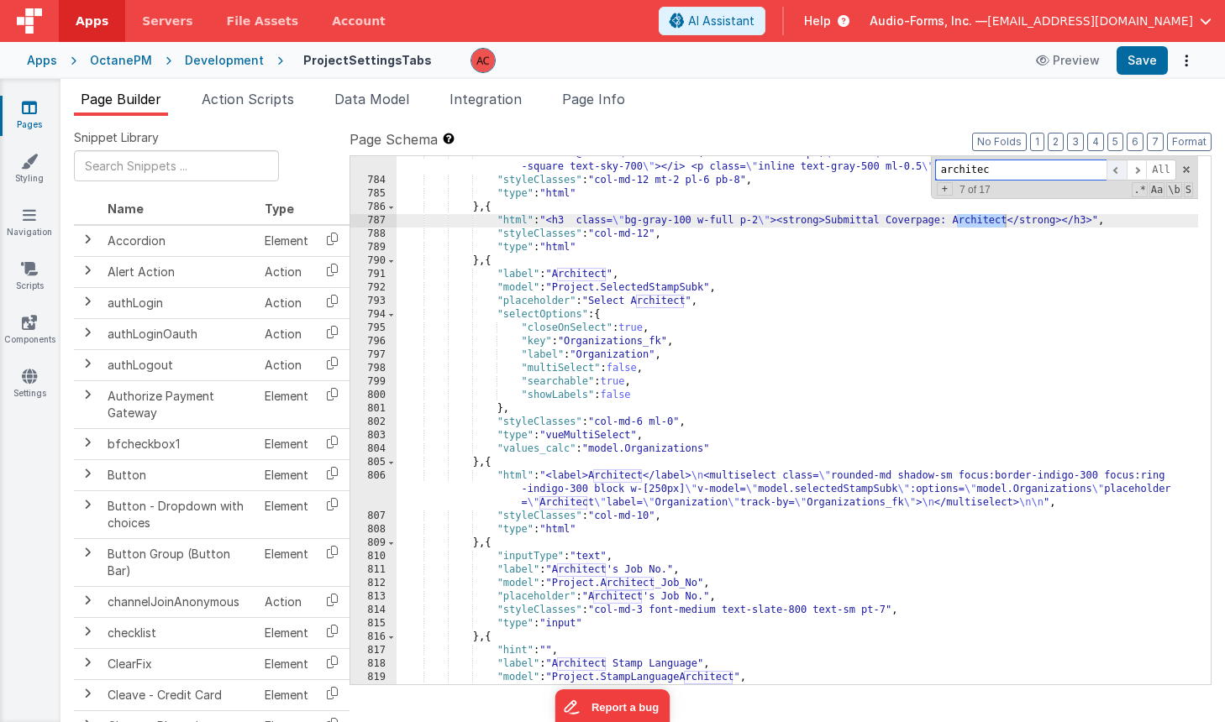
click at [1117, 168] on span at bounding box center [1116, 170] width 20 height 21
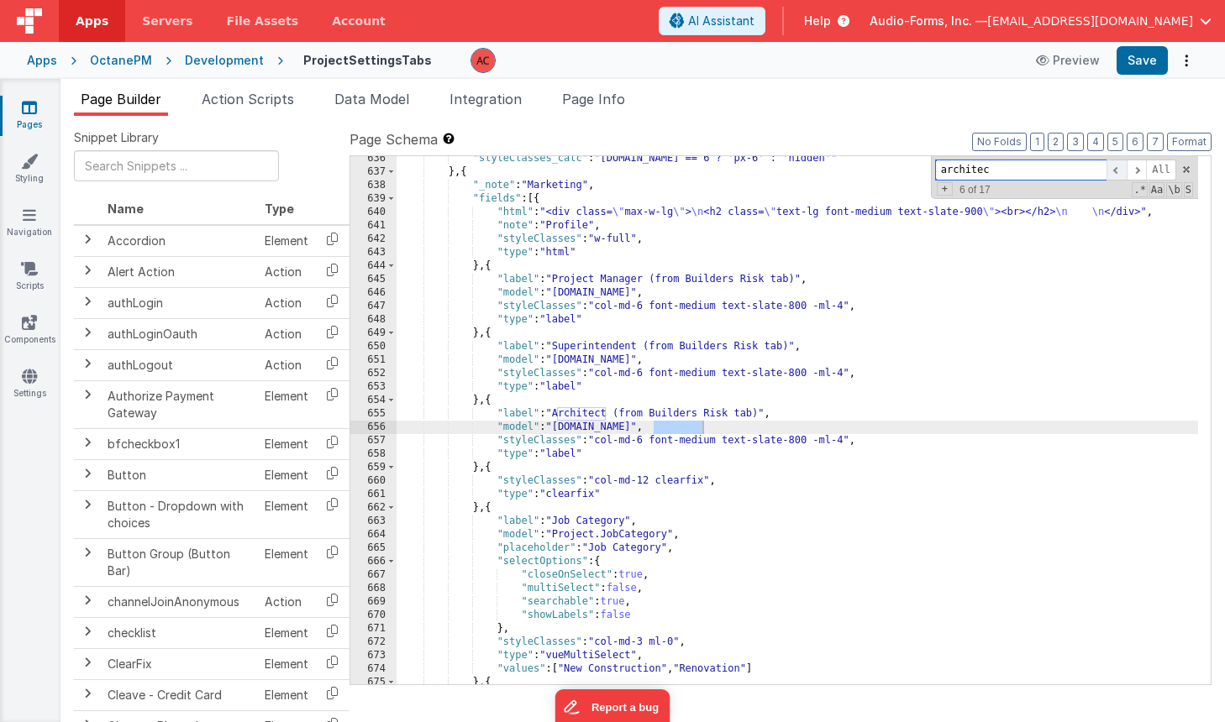
scroll to position [10620, 0]
click at [1117, 168] on span at bounding box center [1116, 170] width 20 height 21
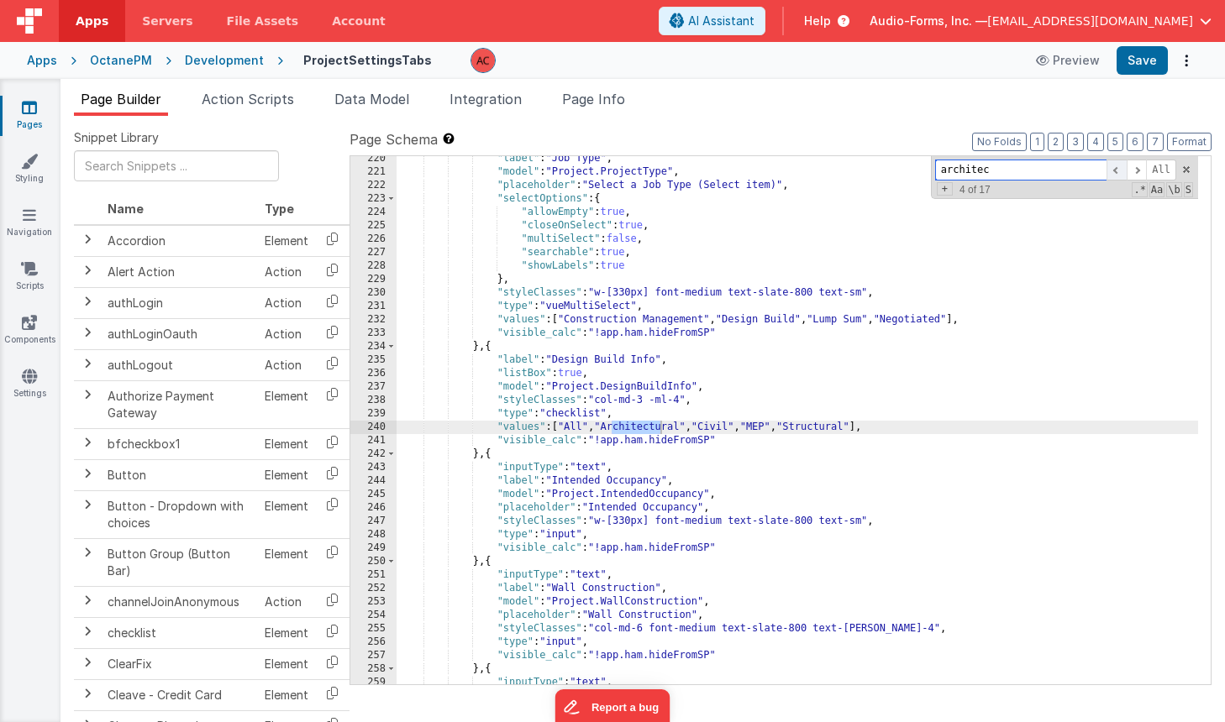
click at [1117, 168] on span at bounding box center [1116, 170] width 20 height 21
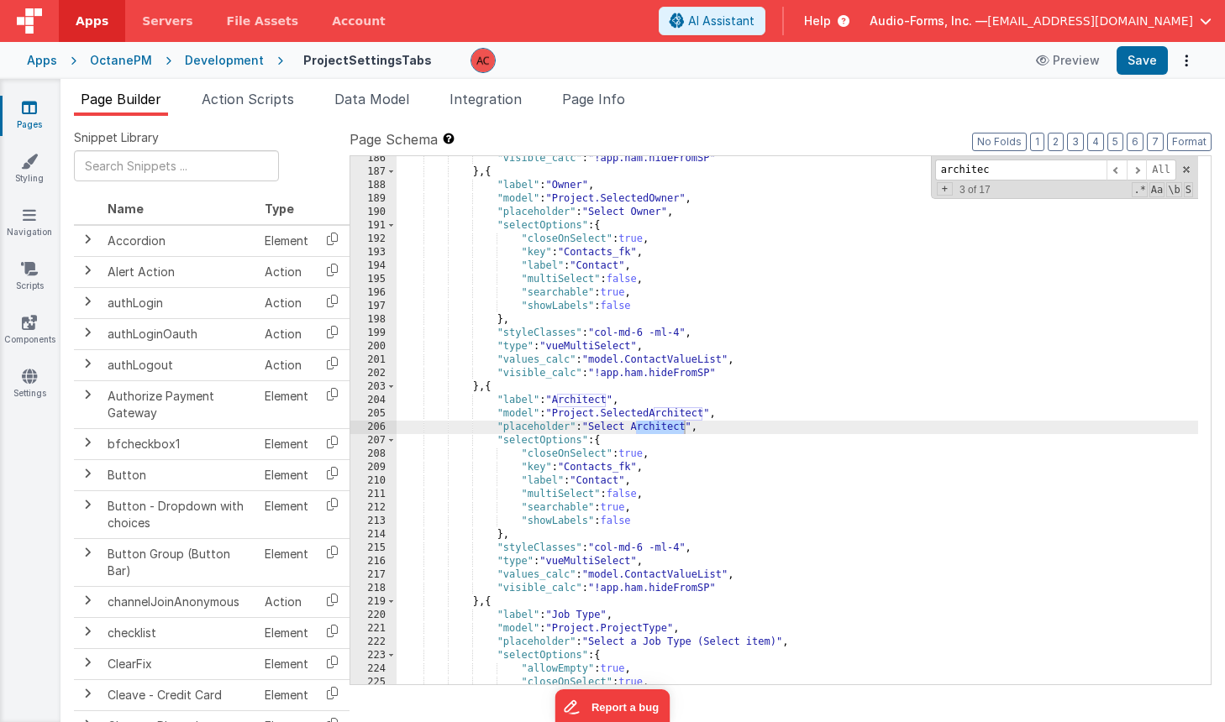
click at [480, 601] on div ""visible_calc" : "!app.ham.hideFromSP" } , { "label" : "Owner" , "model" : "Pro…" at bounding box center [796, 429] width 801 height 555
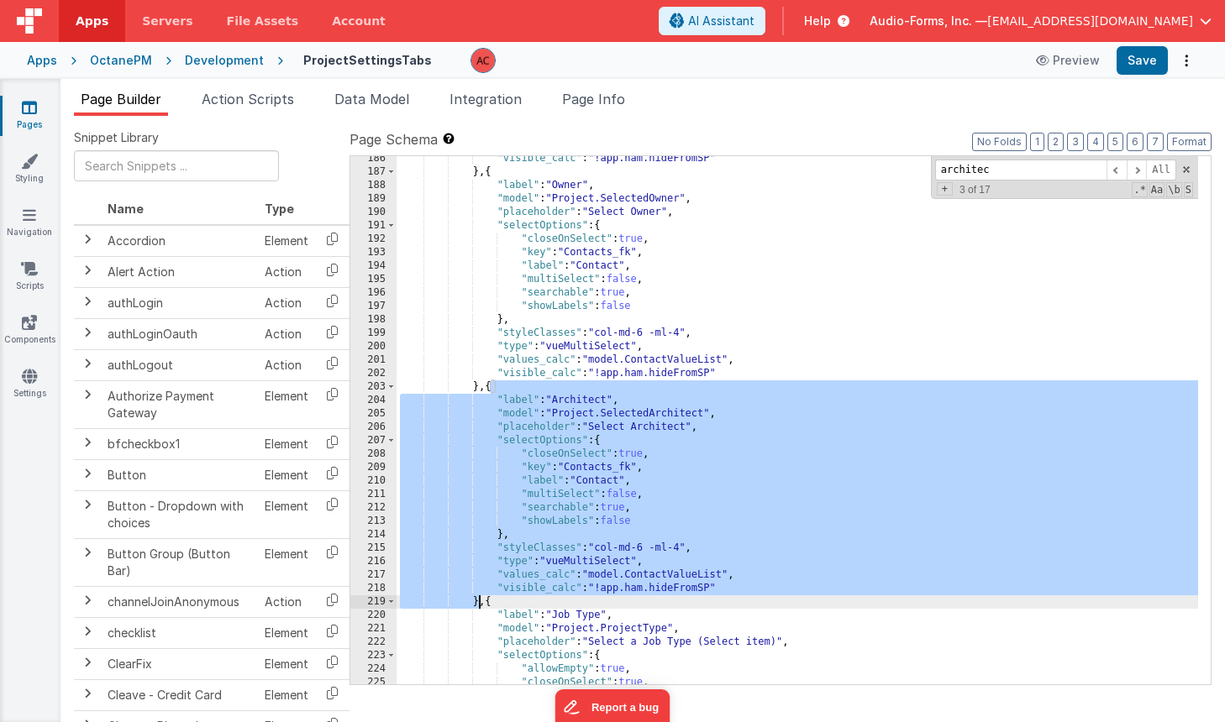
click at [480, 601] on div ""visible_calc" : "!app.ham.hideFromSP" } , { "label" : "Owner" , "model" : "Pro…" at bounding box center [796, 429] width 801 height 555
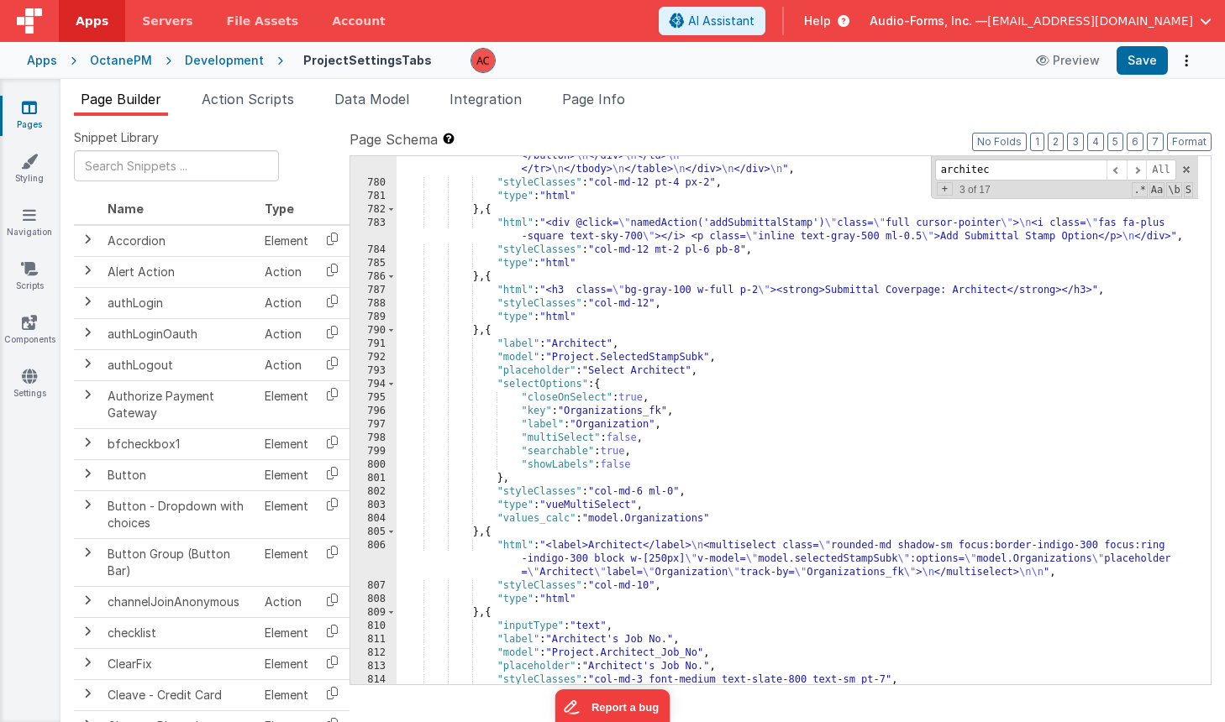
scroll to position [13281, 0]
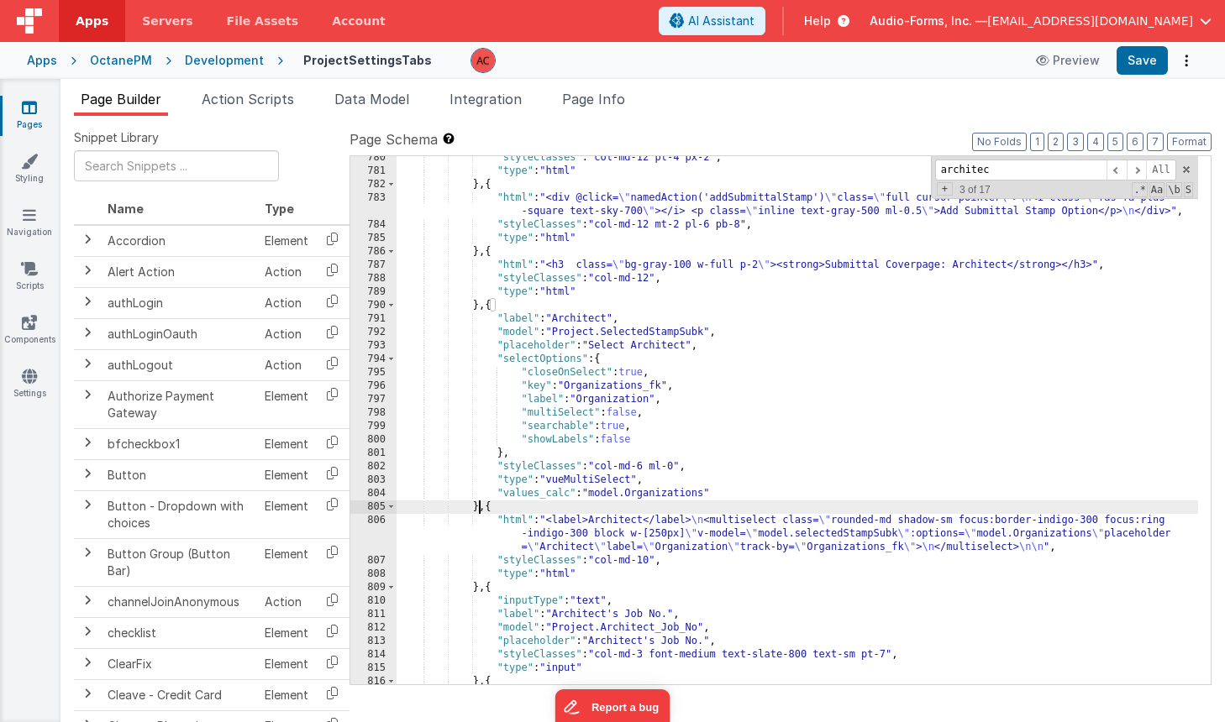
click at [480, 506] on div ""styleClasses" : "col-md-12 pt-4 px-2" , "type" : "html" } , { "html" : "<div @…" at bounding box center [796, 428] width 801 height 555
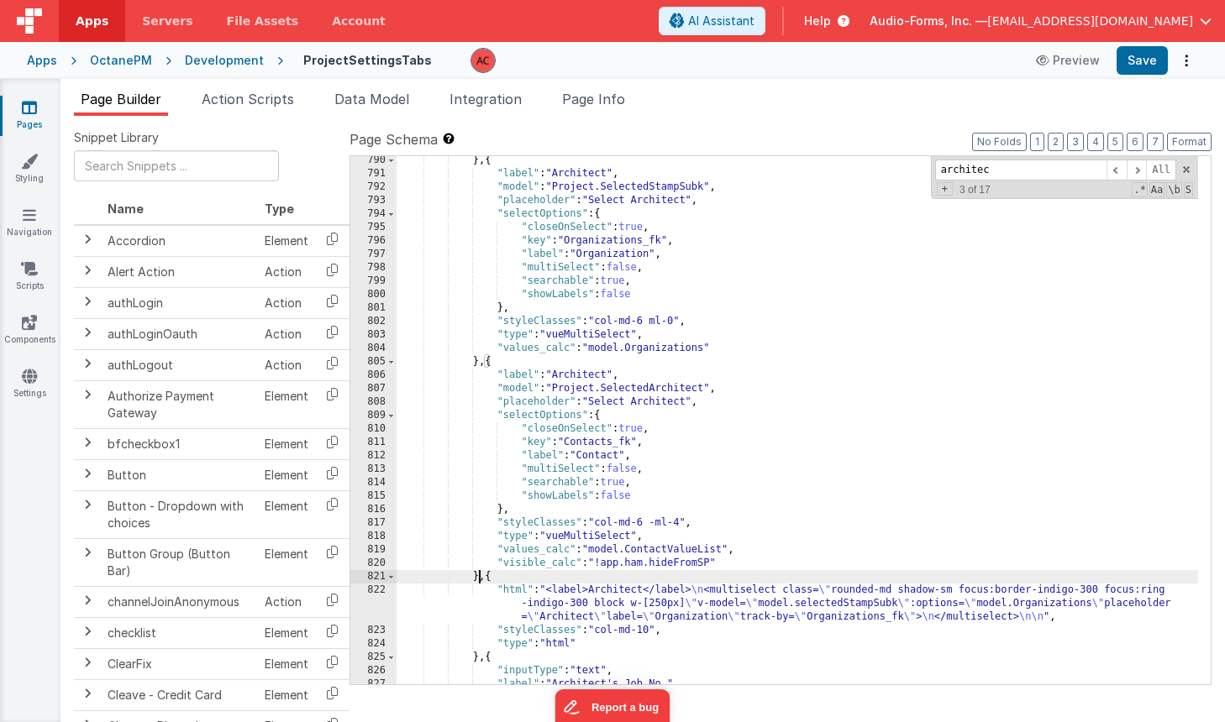
scroll to position [13427, 0]
click at [667, 548] on div "} , { "label" : "Architect" , "model" : "Project.SelectedStampSubk" , "placehol…" at bounding box center [796, 431] width 801 height 555
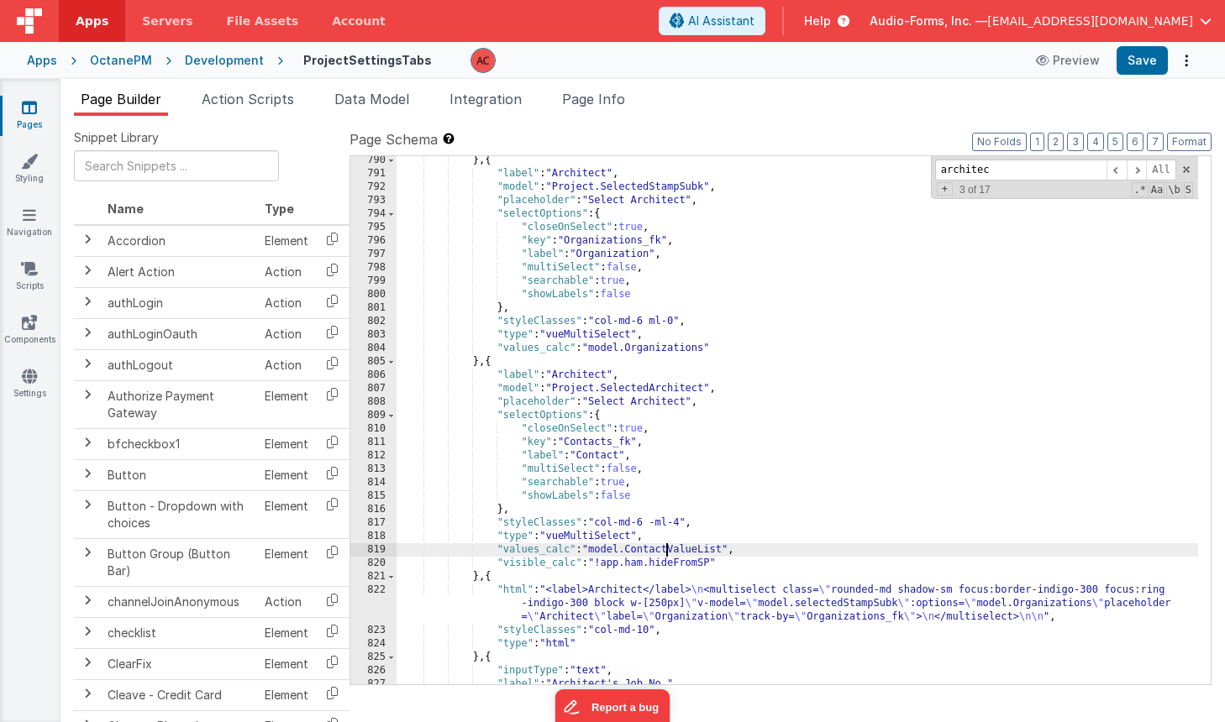
click at [667, 548] on div "} , { "label" : "Architect" , "model" : "Project.SelectedStampSubk" , "placehol…" at bounding box center [796, 431] width 801 height 555
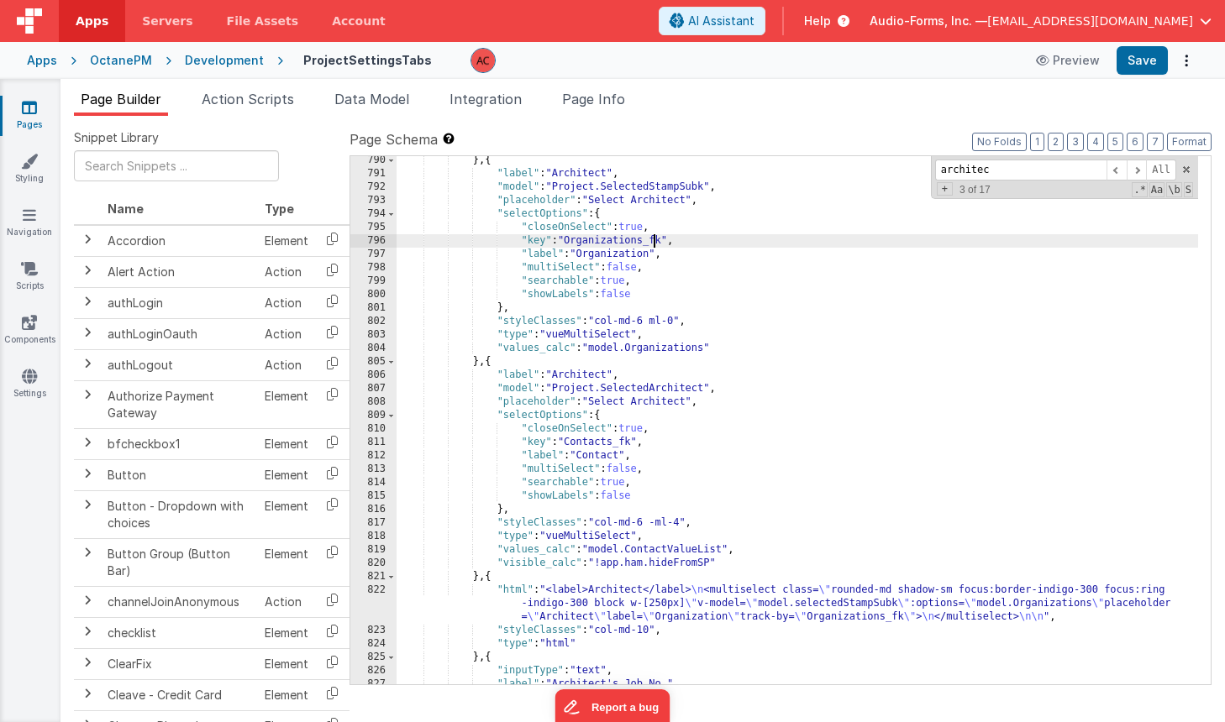
click at [653, 239] on div "} , { "label" : "Architect" , "model" : "Project.SelectedStampSubk" , "placehol…" at bounding box center [796, 431] width 801 height 555
click at [646, 251] on div "} , { "label" : "Architect" , "model" : "Project.SelectedStampSubk" , "placehol…" at bounding box center [796, 431] width 801 height 555
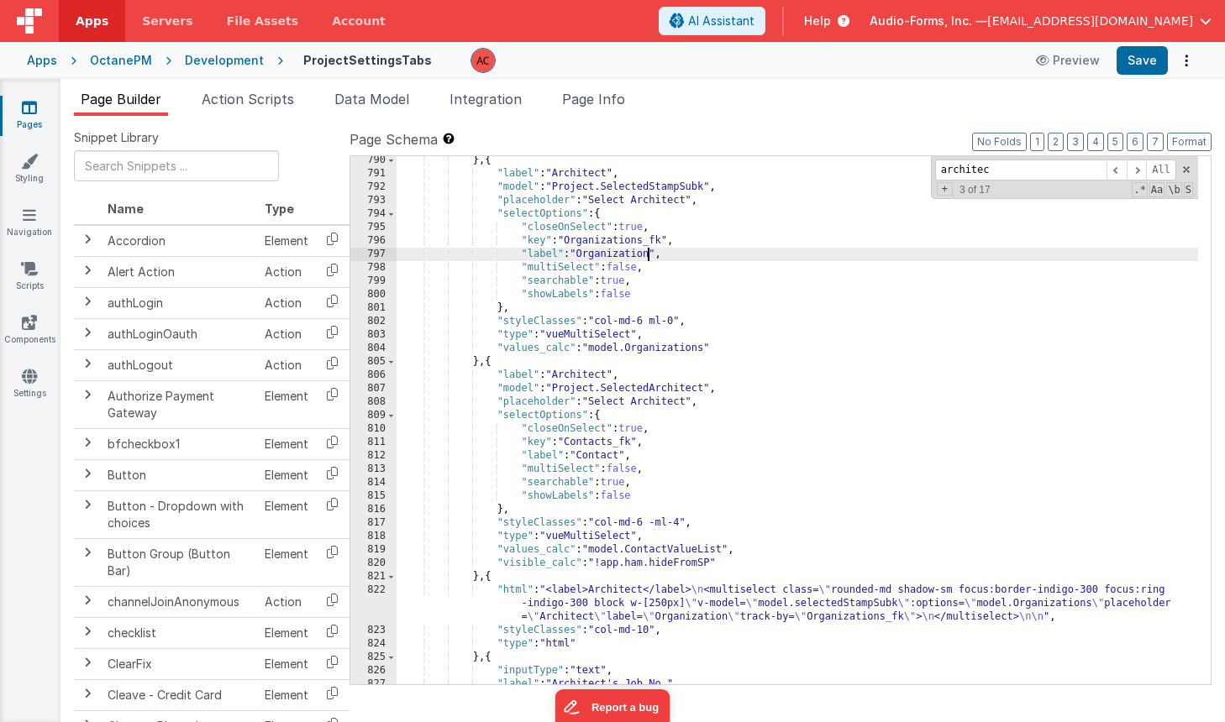
click at [646, 251] on div "} , { "label" : "Architect" , "model" : "Project.SelectedStampSubk" , "placehol…" at bounding box center [796, 431] width 801 height 555
click at [630, 242] on div "} , { "label" : "Architect" , "model" : "Project.SelectedStampSubk" , "placehol…" at bounding box center [796, 431] width 801 height 555
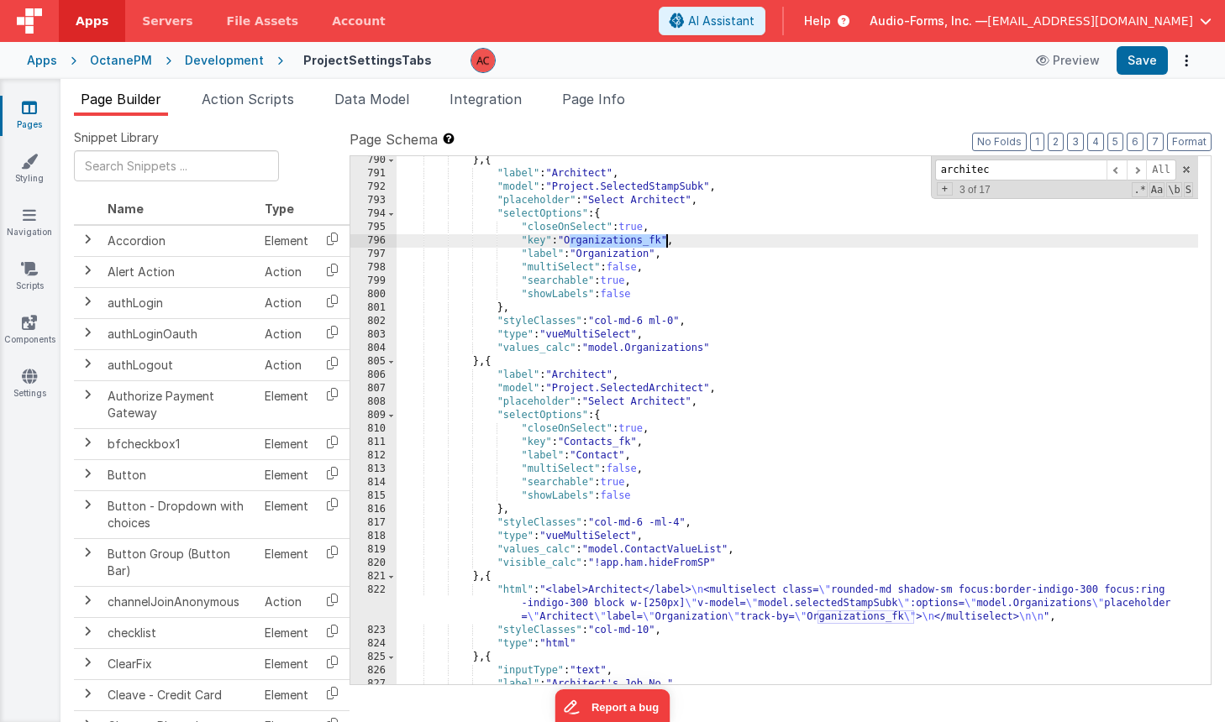
click at [630, 242] on div "} , { "label" : "Architect" , "model" : "Project.SelectedStampSubk" , "placehol…" at bounding box center [796, 431] width 801 height 555
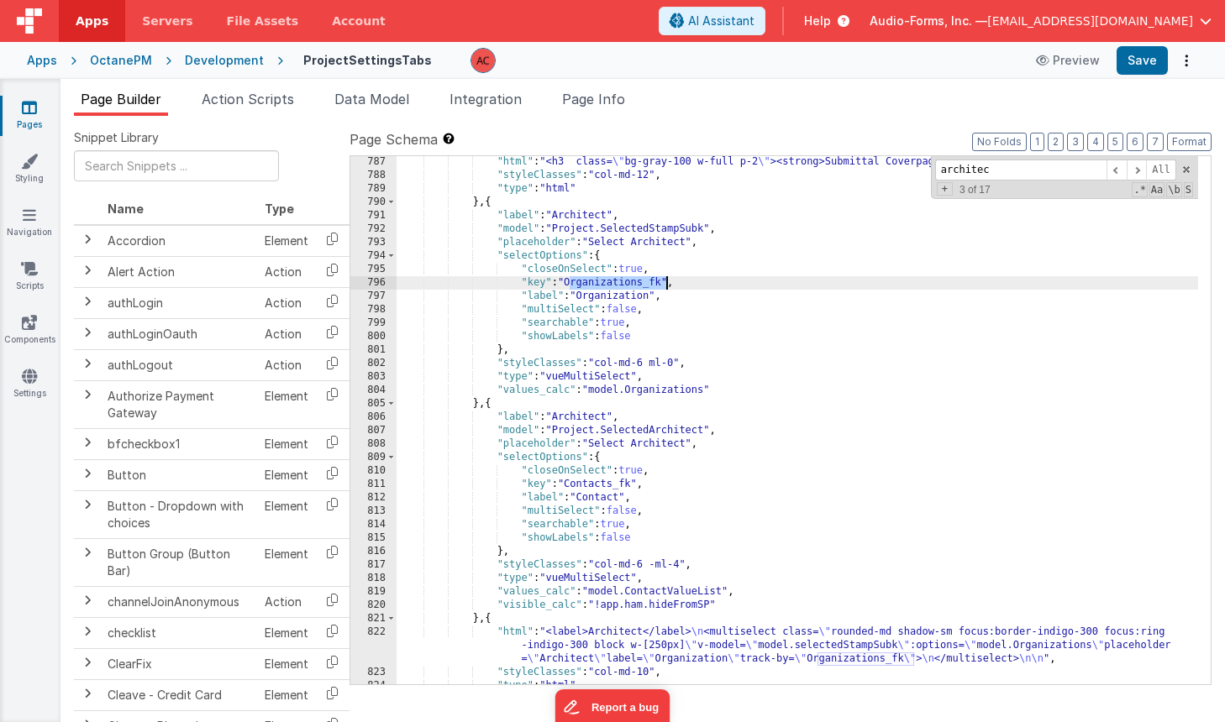
scroll to position [13377, 0]
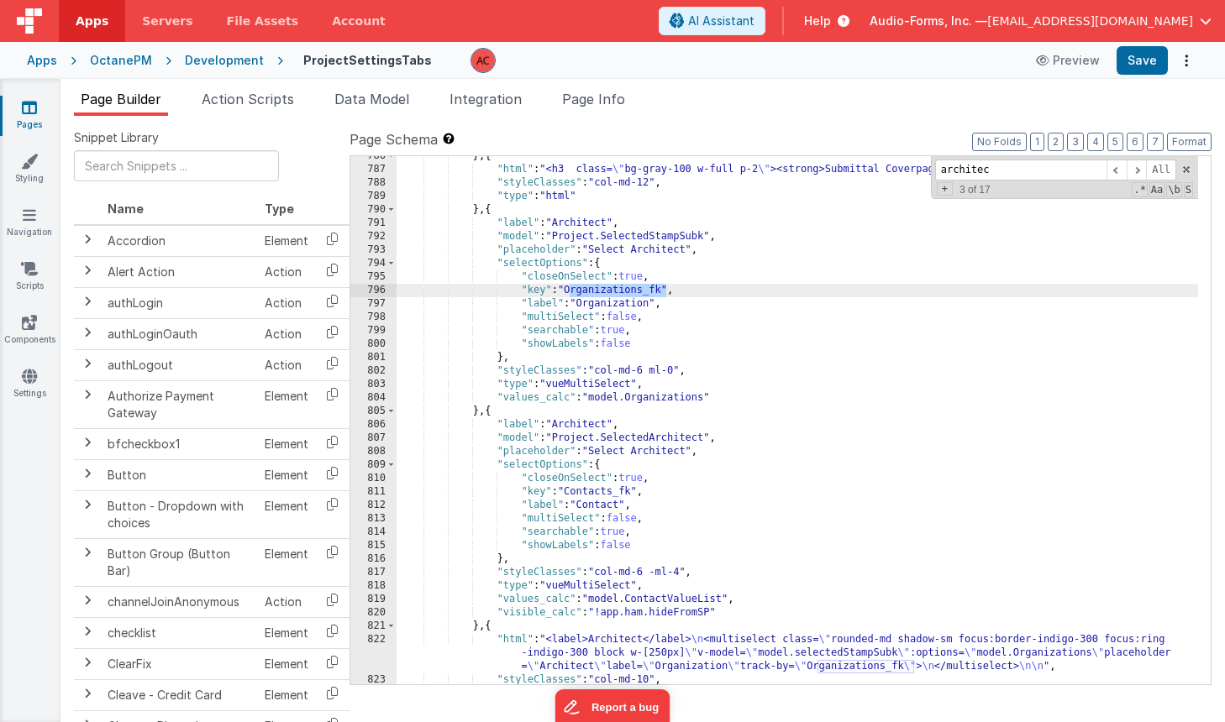
click at [685, 397] on div "} , { "html" : "<h3 class= \" bg-gray-100 w-full p-2 \" ><strong>Submittal Cove…" at bounding box center [796, 426] width 801 height 555
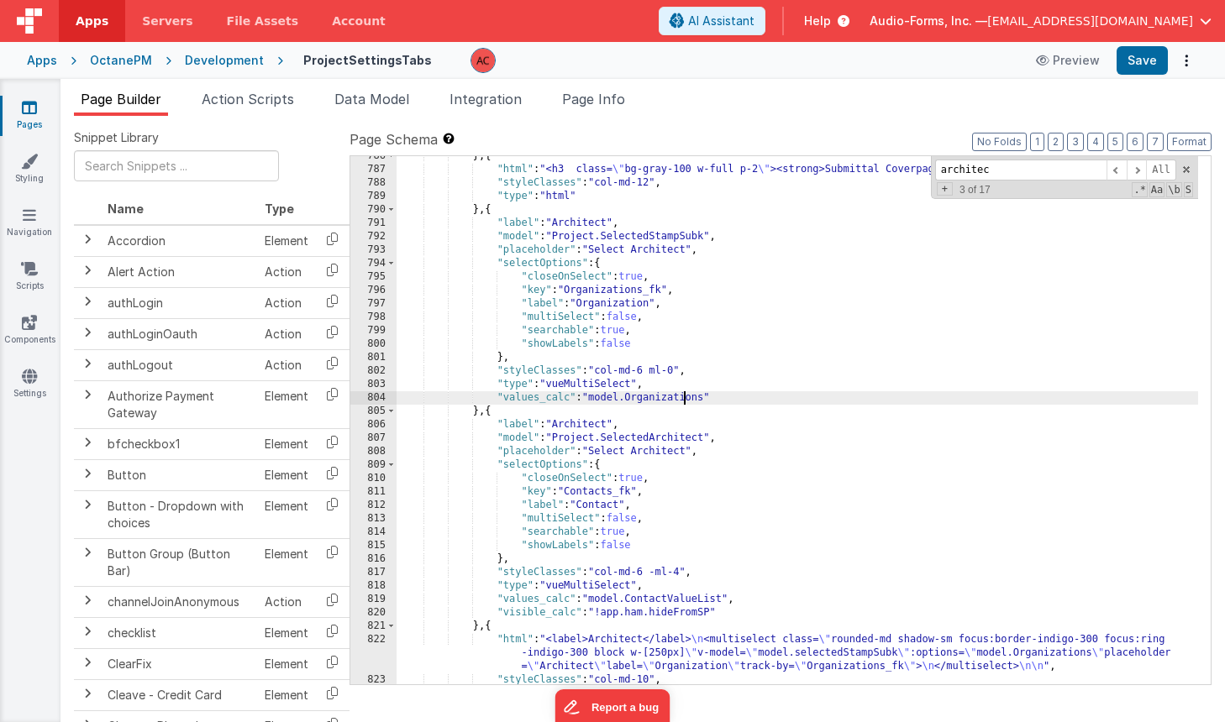
click at [685, 397] on div "} , { "html" : "<h3 class= \" bg-gray-100 w-full p-2 \" ><strong>Submittal Cove…" at bounding box center [796, 426] width 801 height 555
click at [398, 98] on span "Data Model" at bounding box center [371, 99] width 75 height 17
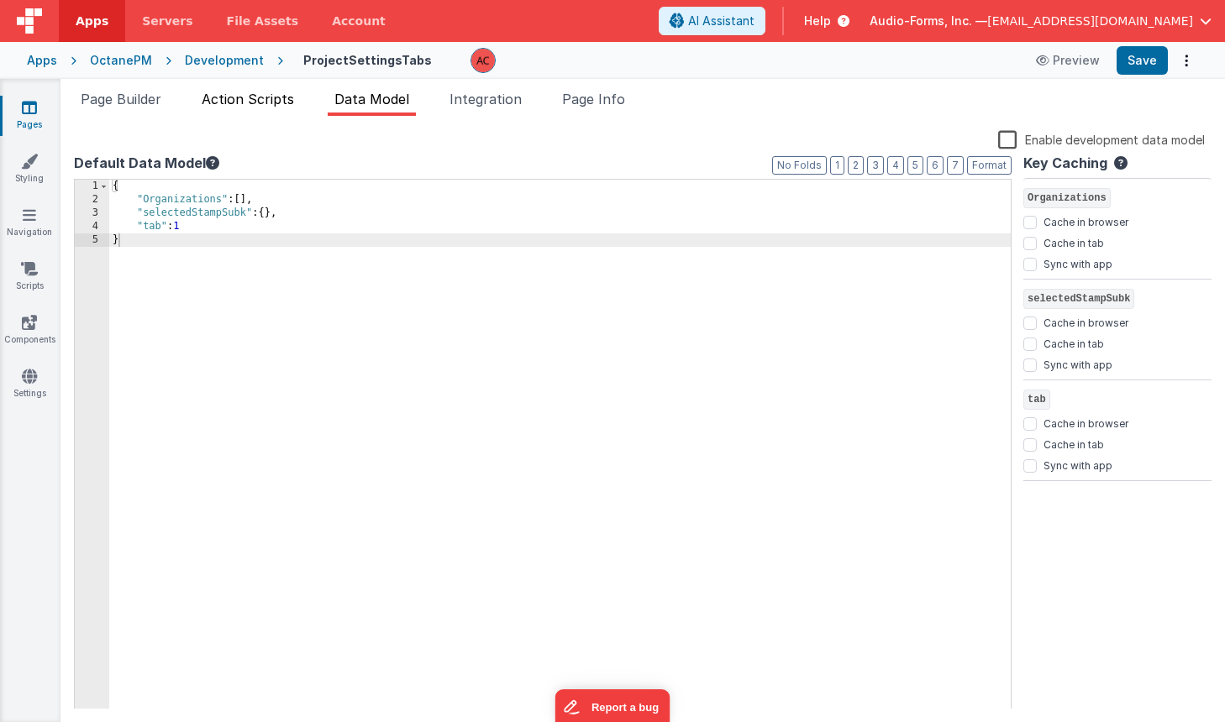
click at [254, 96] on span "Action Scripts" at bounding box center [248, 99] width 92 height 17
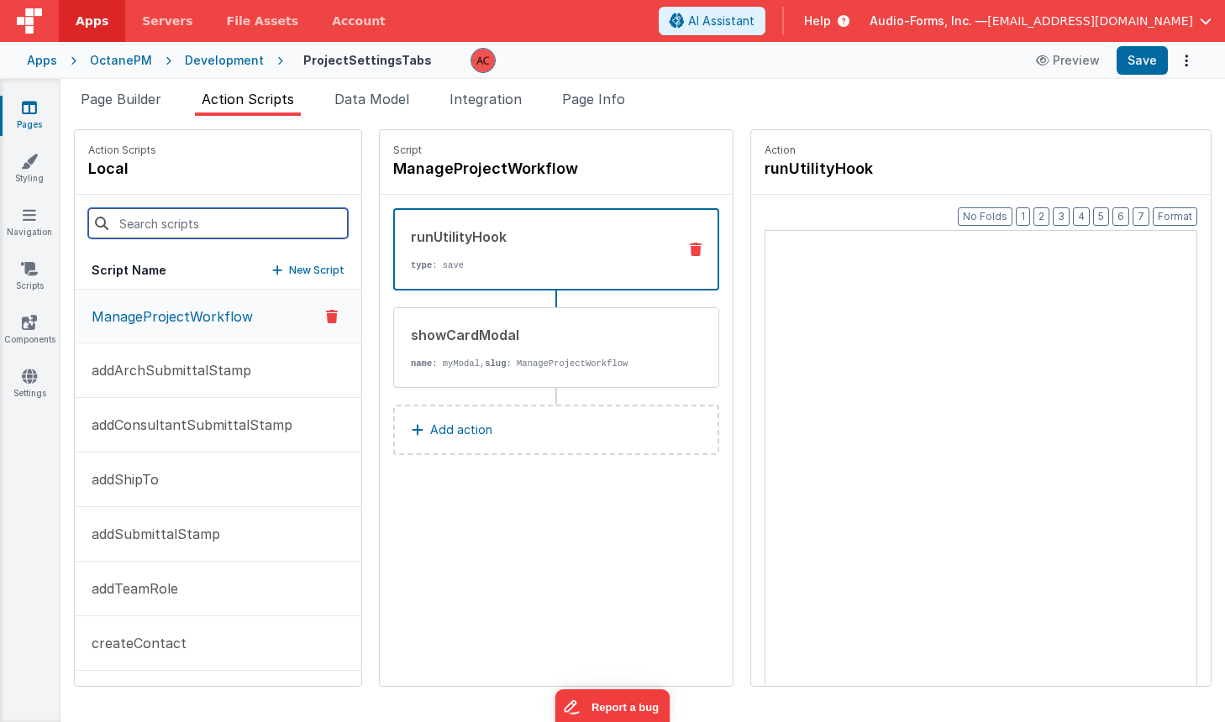
click at [191, 223] on input at bounding box center [218, 223] width 260 height 30
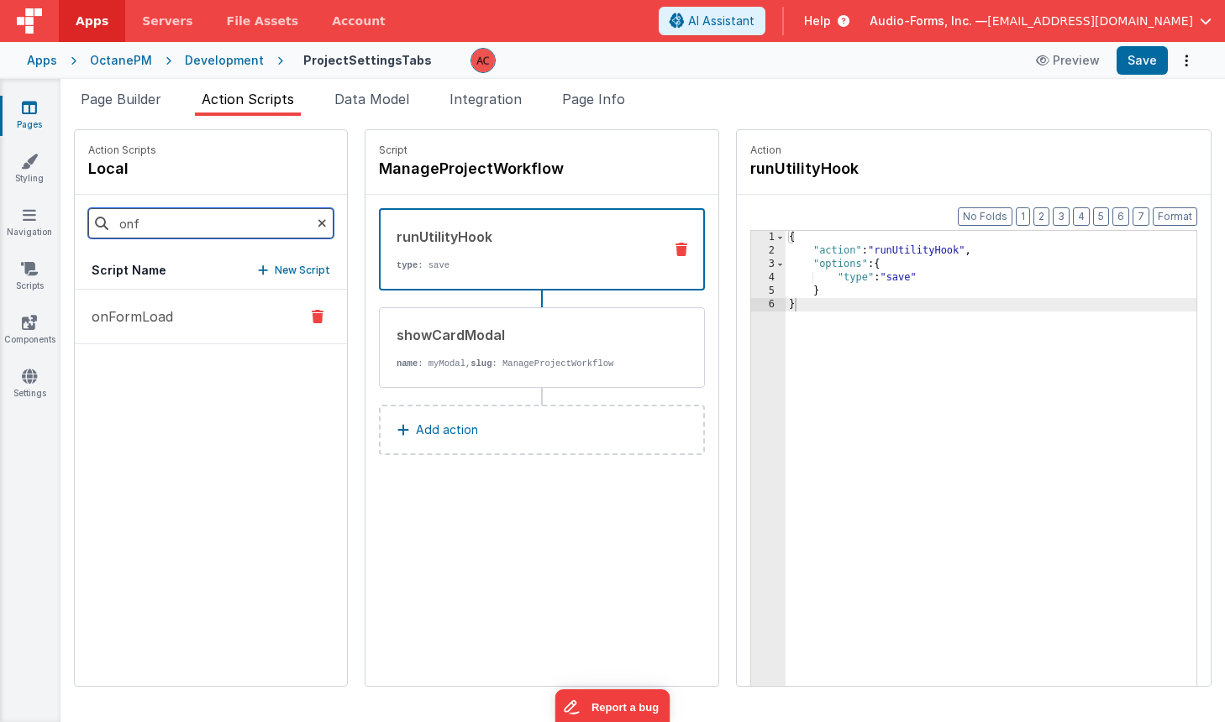
type input "onf"
click at [150, 307] on p "onFormLoad" at bounding box center [127, 317] width 92 height 20
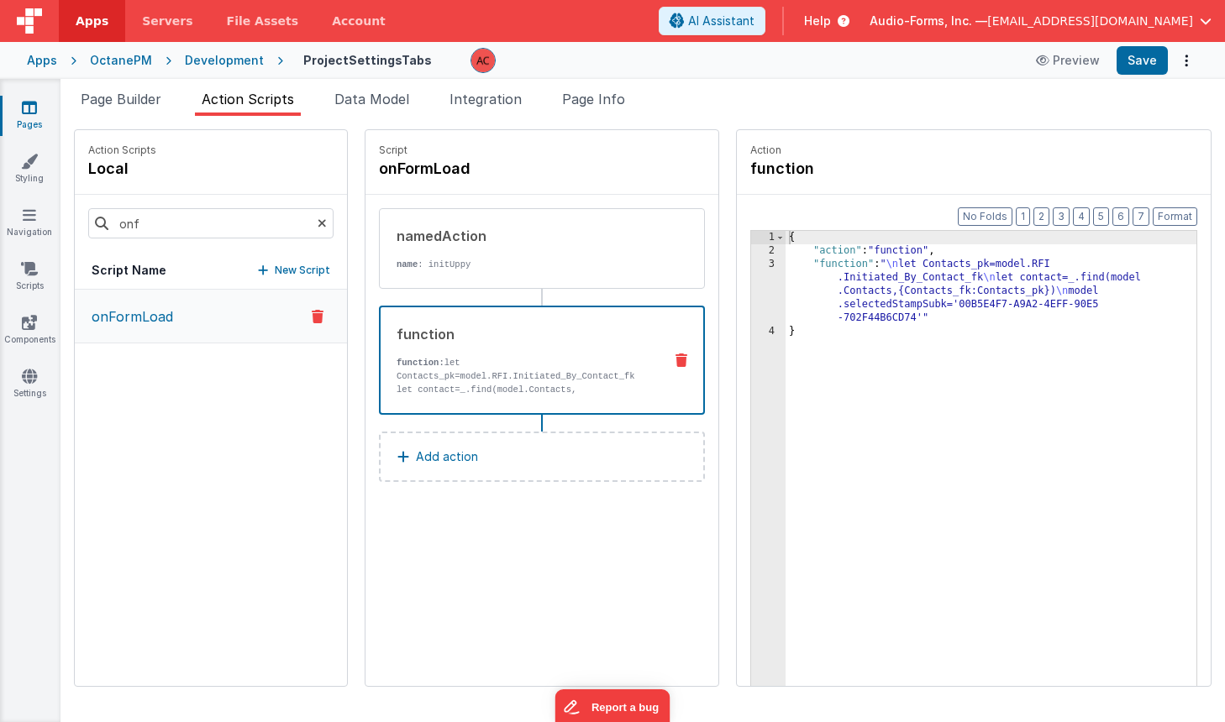
click at [560, 335] on div "function" at bounding box center [522, 334] width 253 height 20
click at [785, 271] on div "{ "action" : "function" , "function" : " \n let Contacts_pk=model.RFI .Initiate…" at bounding box center [990, 498] width 411 height 534
click at [751, 267] on div "3" at bounding box center [768, 291] width 34 height 67
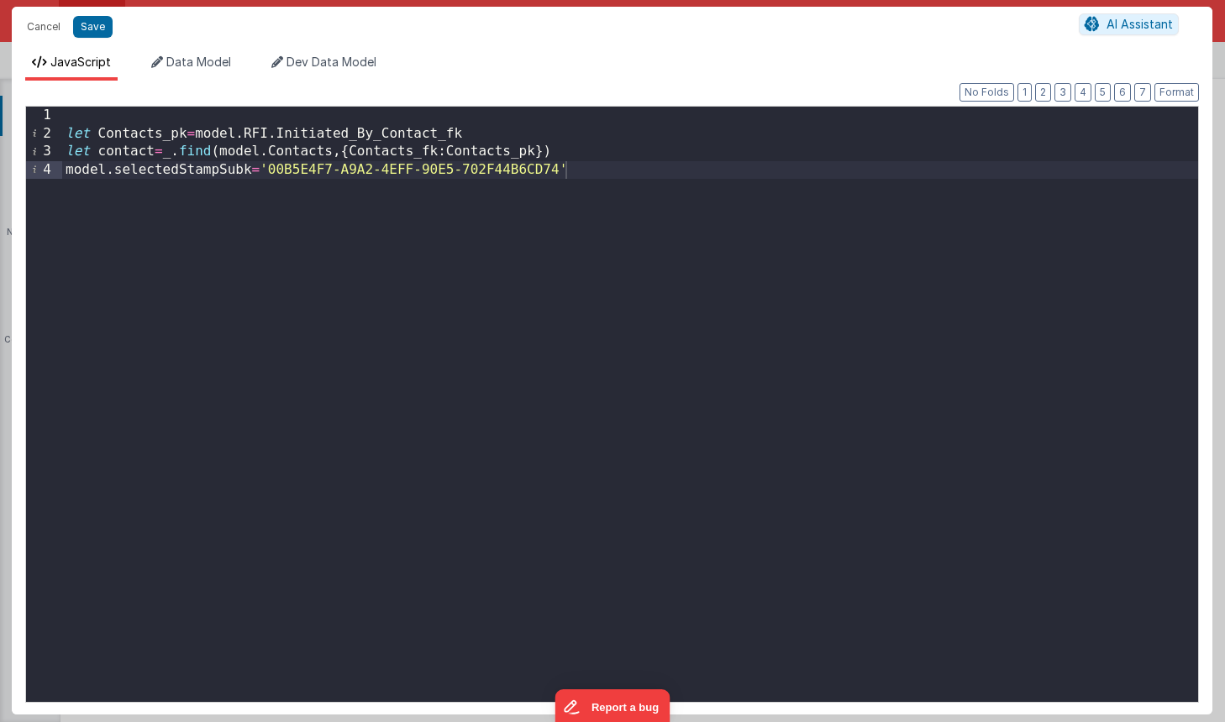
click at [587, 161] on div "let Contacts_pk = model . RFI . Initiated_By_Contact_fk let contact = _ . find …" at bounding box center [629, 423] width 1135 height 632
drag, startPoint x: 589, startPoint y: 165, endPoint x: -63, endPoint y: 168, distance: 651.7
click at [0, 168] on html "Cancel Save AI Assistant JavaScript Data Model Dev Data Model Format 7 6 5 4 3 …" at bounding box center [612, 361] width 1225 height 722
click at [66, 170] on div "let Contacts_pk = model . RFI . Initiated_By_Contact_fk let contact = _ . find …" at bounding box center [629, 423] width 1135 height 632
click at [602, 165] on div "let Contacts_pk = model . RFI . Initiated_By_Contact_fk let contact = _ . find …" at bounding box center [629, 423] width 1135 height 632
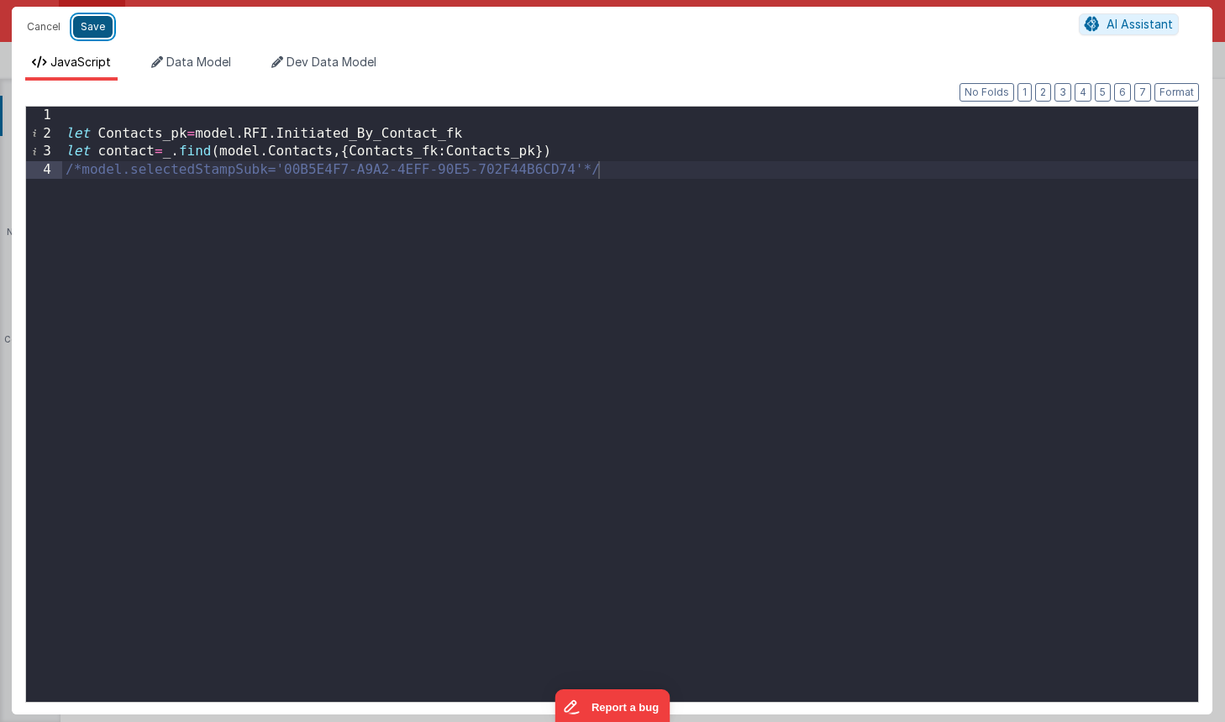
click at [97, 26] on button "Save" at bounding box center [92, 27] width 39 height 22
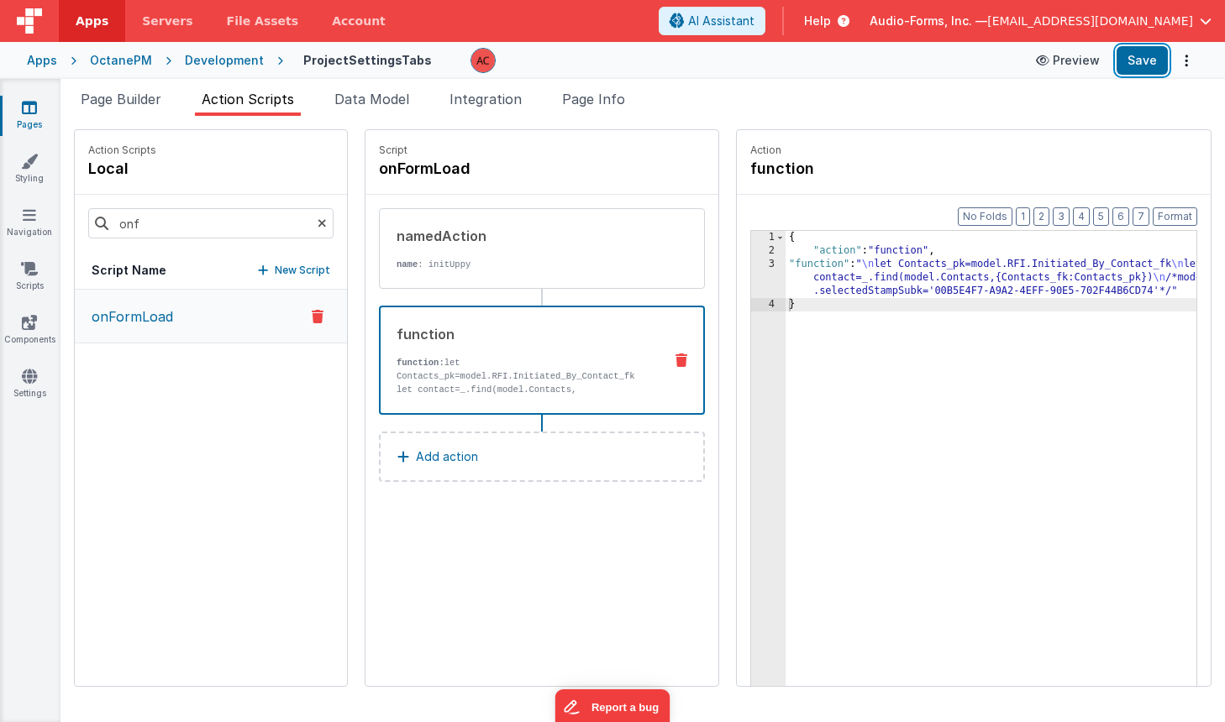
click at [1147, 61] on button "Save" at bounding box center [1141, 60] width 51 height 29
click at [144, 101] on span "Page Builder" at bounding box center [121, 99] width 81 height 17
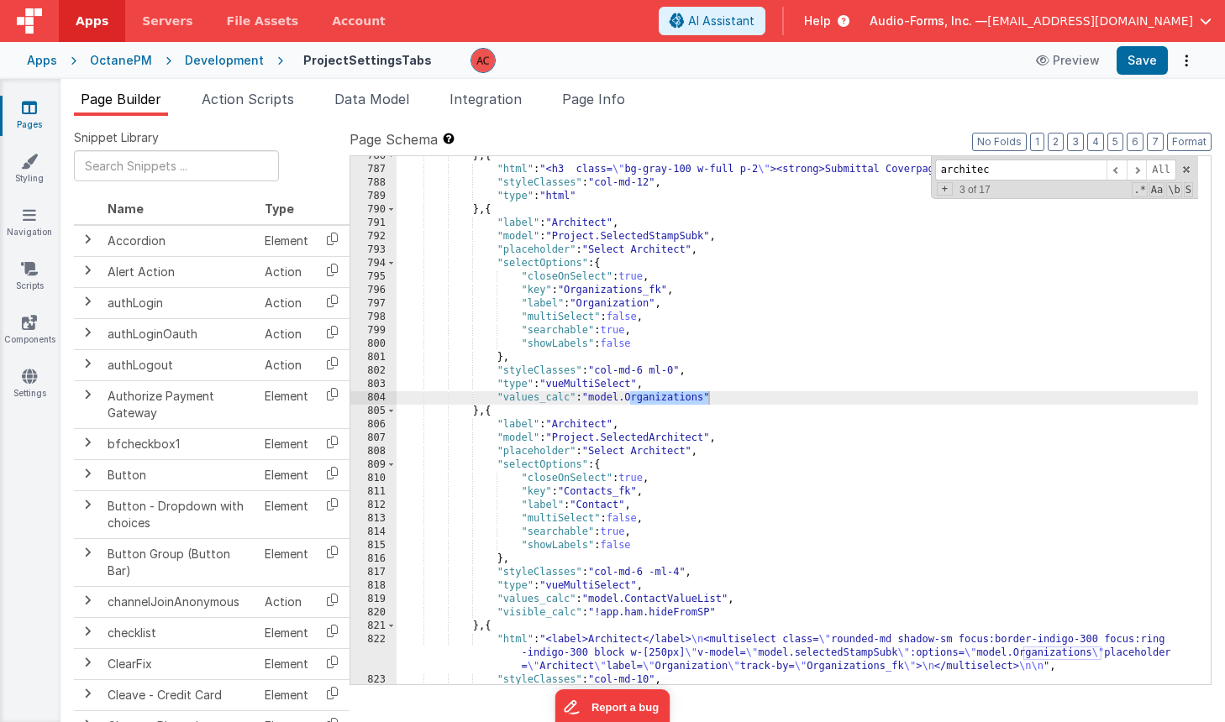
click at [758, 415] on div "} , { "html" : "<h3 class= \" bg-gray-100 w-full p-2 \" ><strong>Submittal Cove…" at bounding box center [796, 426] width 801 height 555
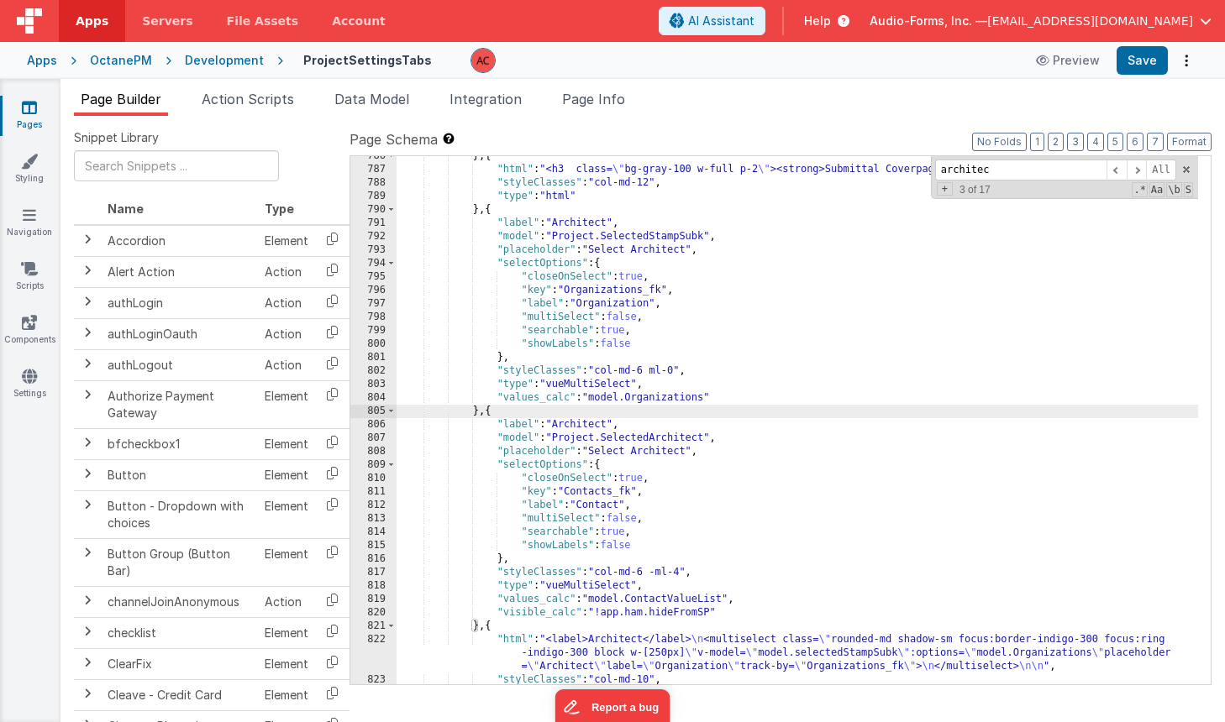
click at [480, 621] on div "} , { "html" : "<h3 class= \" bg-gray-100 w-full p-2 \" ><strong>Submittal Cove…" at bounding box center [796, 426] width 801 height 555
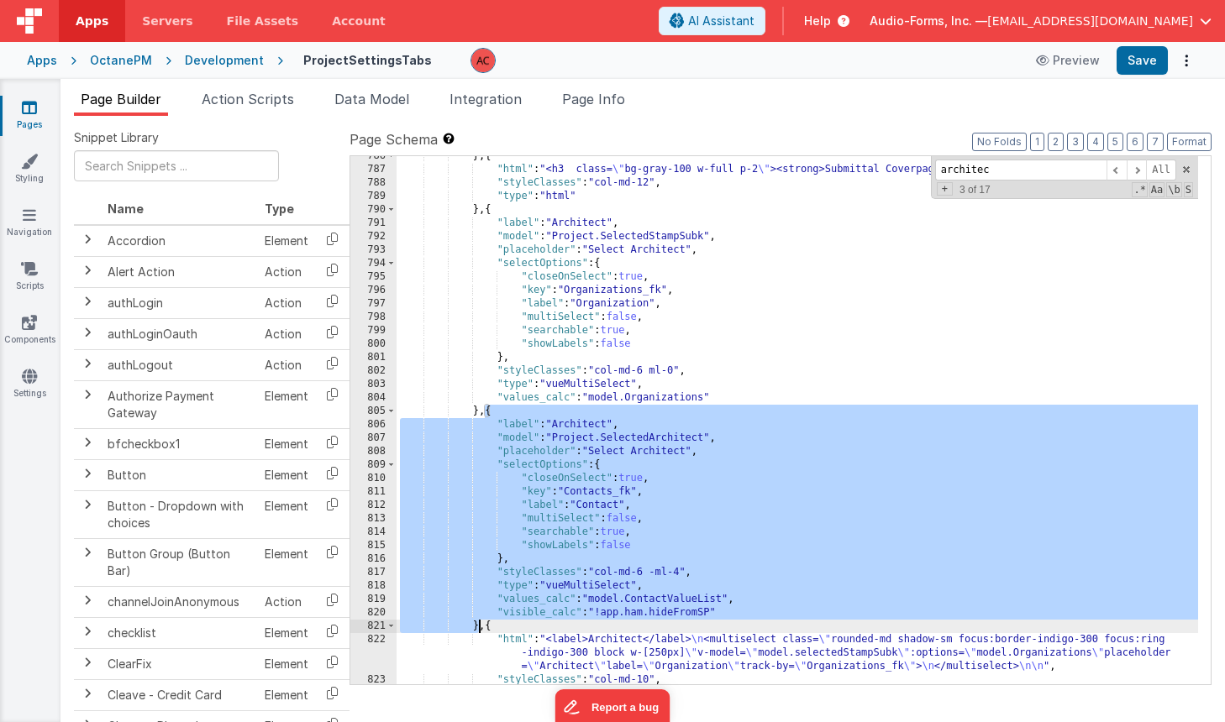
click at [480, 621] on div "} , { "html" : "<h3 class= \" bg-gray-100 w-full p-2 \" ><strong>Submittal Cove…" at bounding box center [796, 426] width 801 height 555
click at [614, 239] on div "} , { "html" : "<h3 class= \" bg-gray-100 w-full p-2 \" ><strong>Submittal Cove…" at bounding box center [796, 426] width 801 height 555
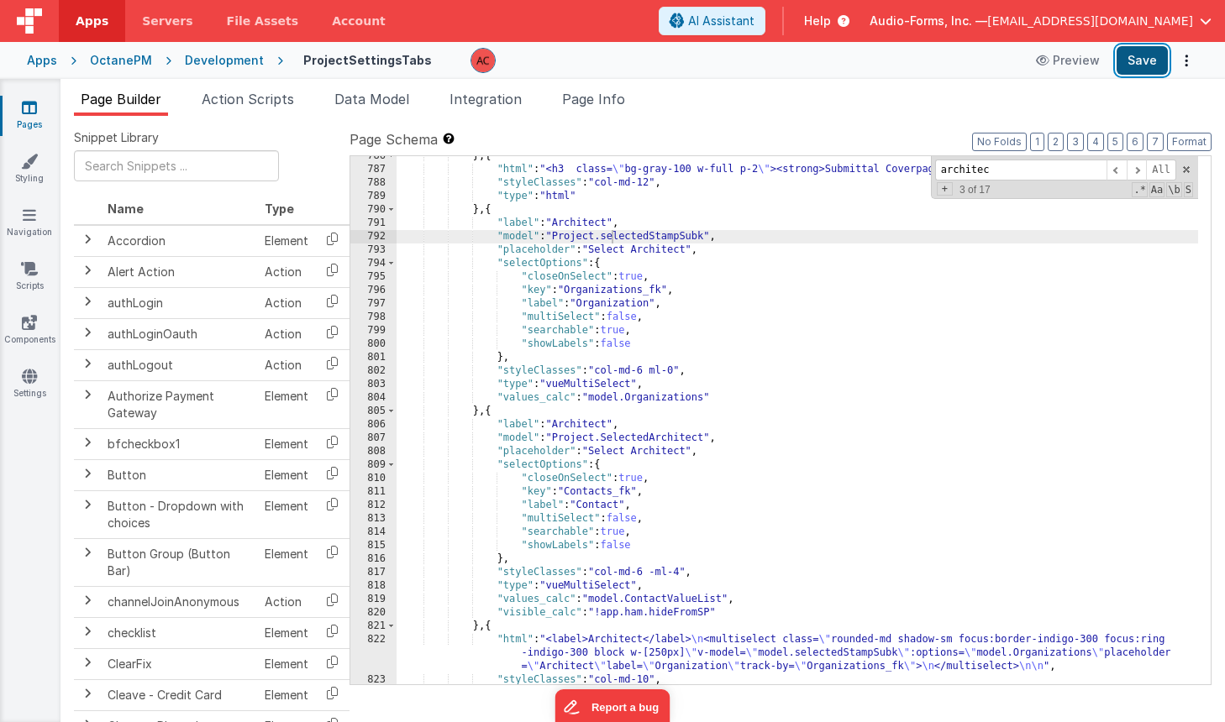
click at [1137, 62] on button "Save" at bounding box center [1141, 60] width 51 height 29
click at [32, 110] on icon at bounding box center [29, 107] width 15 height 17
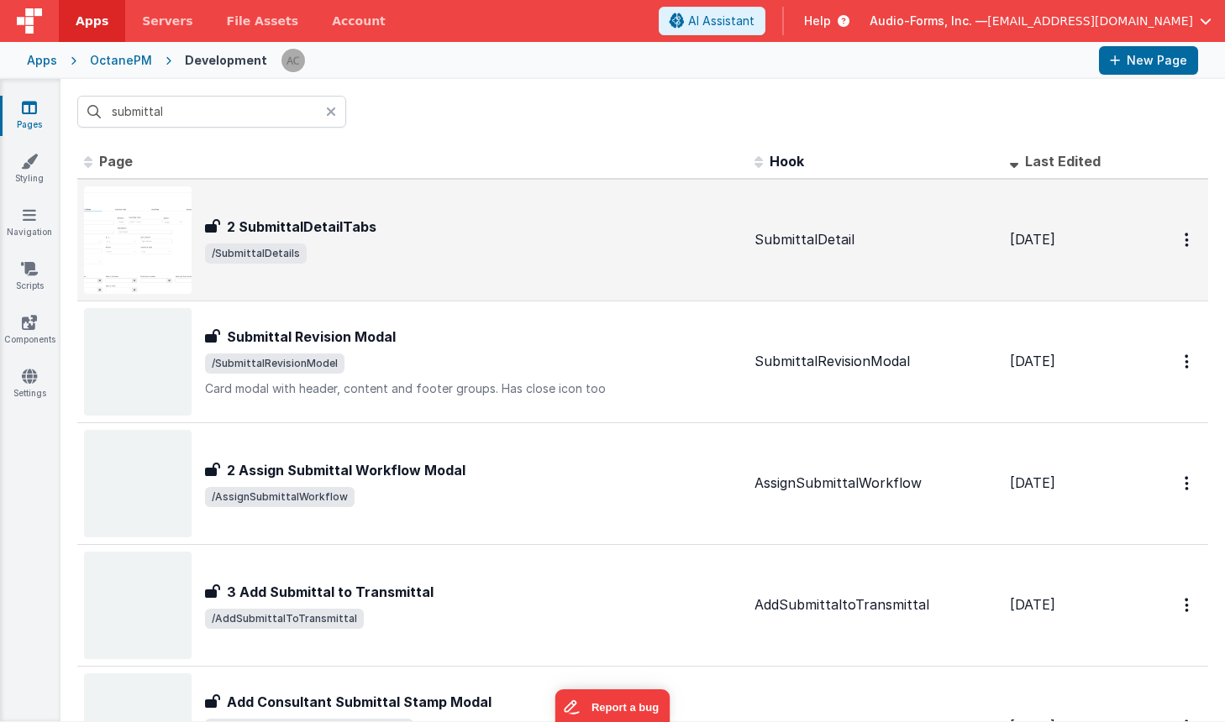
type input "submittal"
click at [452, 232] on div "2 SubmittalDetailTabs" at bounding box center [473, 227] width 536 height 20
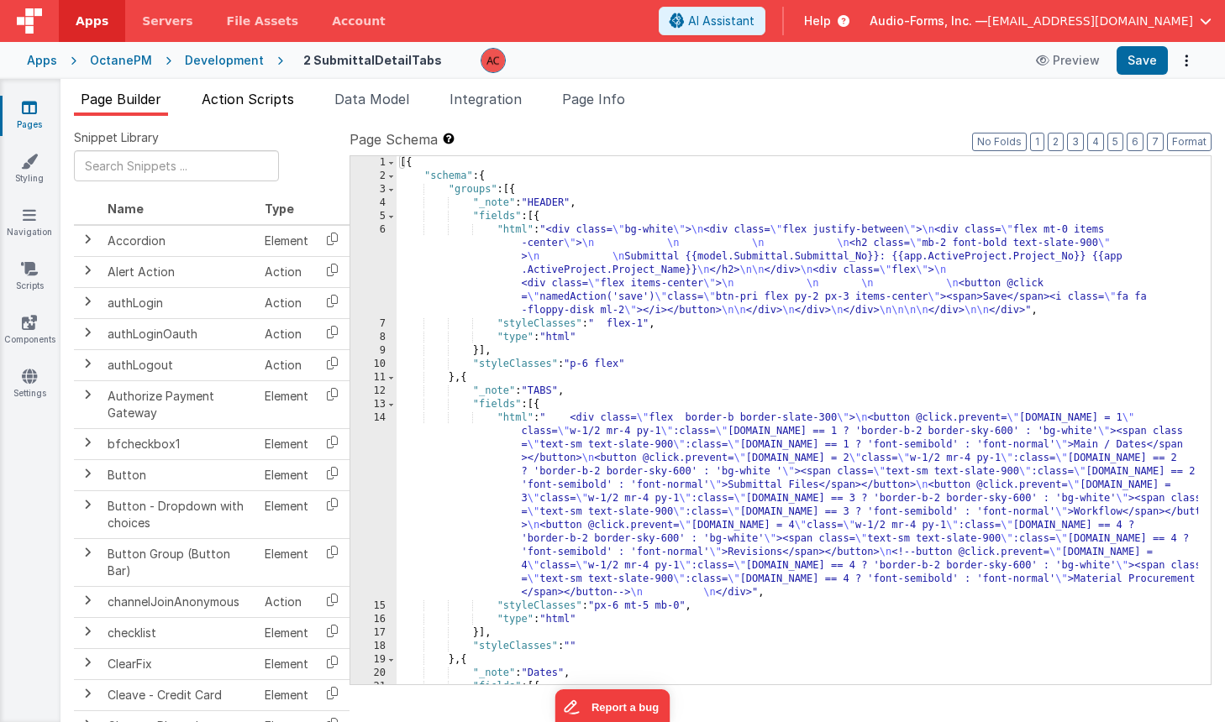
click at [235, 98] on span "Action Scripts" at bounding box center [248, 99] width 92 height 17
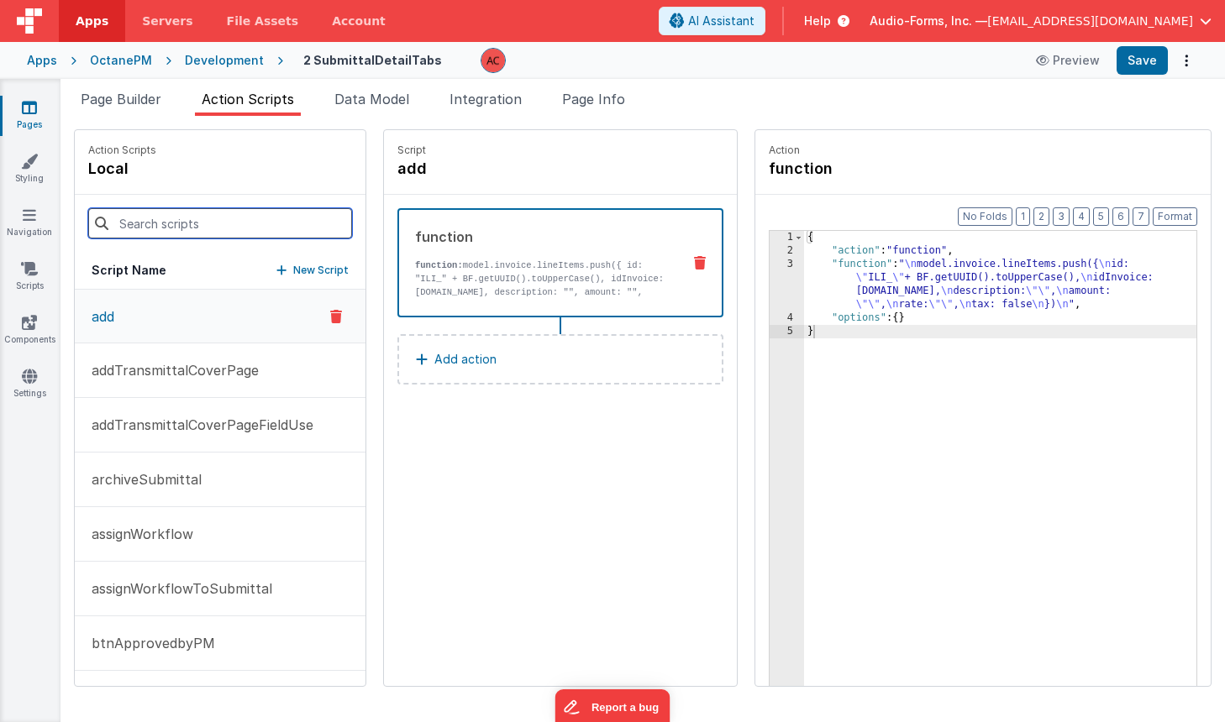
click at [197, 229] on input at bounding box center [220, 223] width 264 height 30
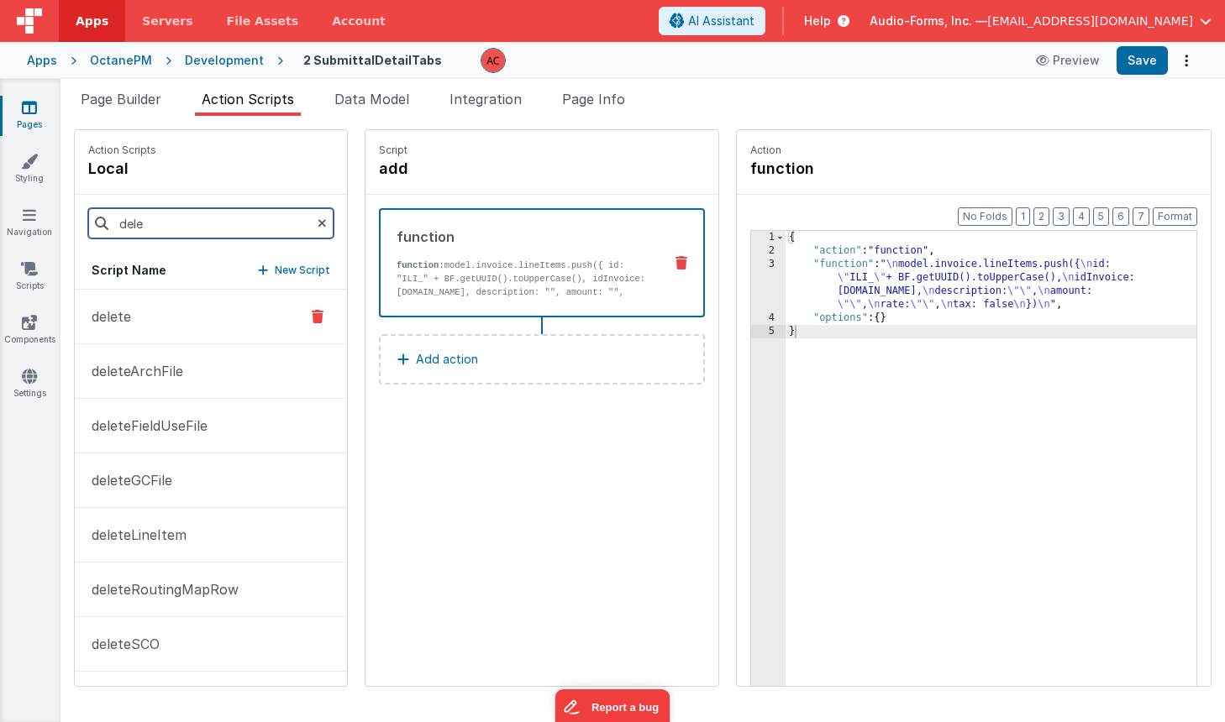
type input "dele"
click at [140, 318] on button "delete" at bounding box center [211, 317] width 272 height 55
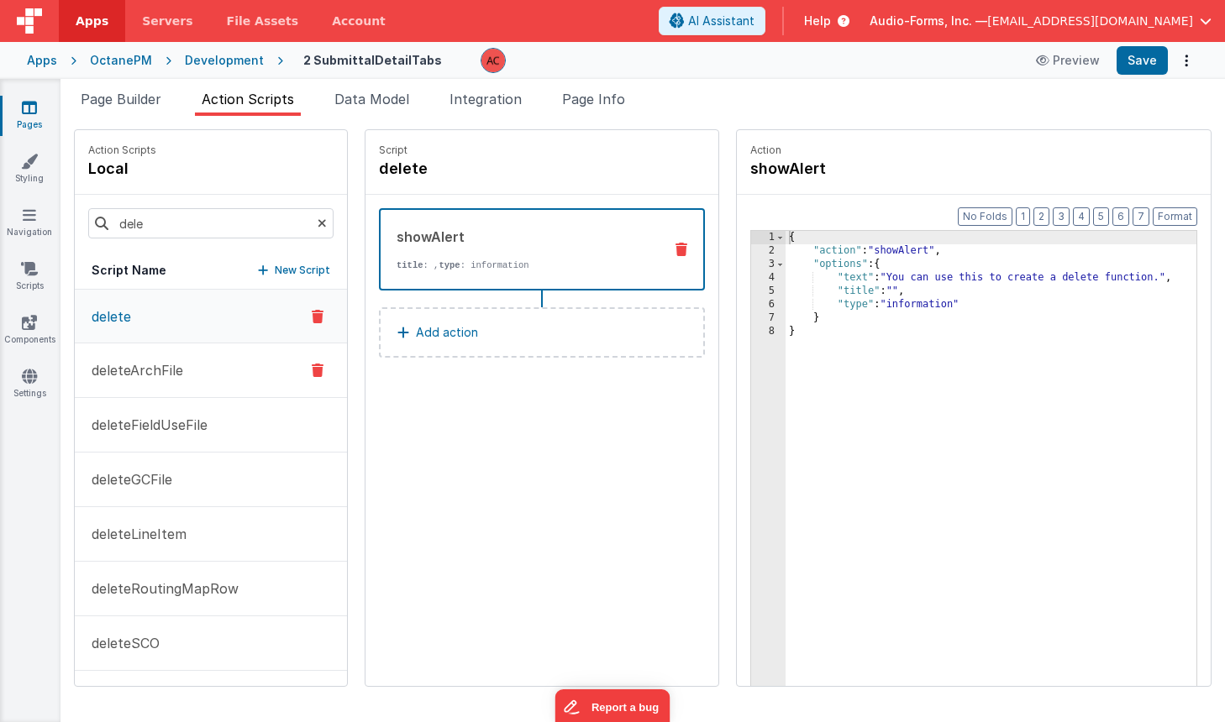
click at [139, 380] on button "deleteArchFile" at bounding box center [211, 370] width 272 height 55
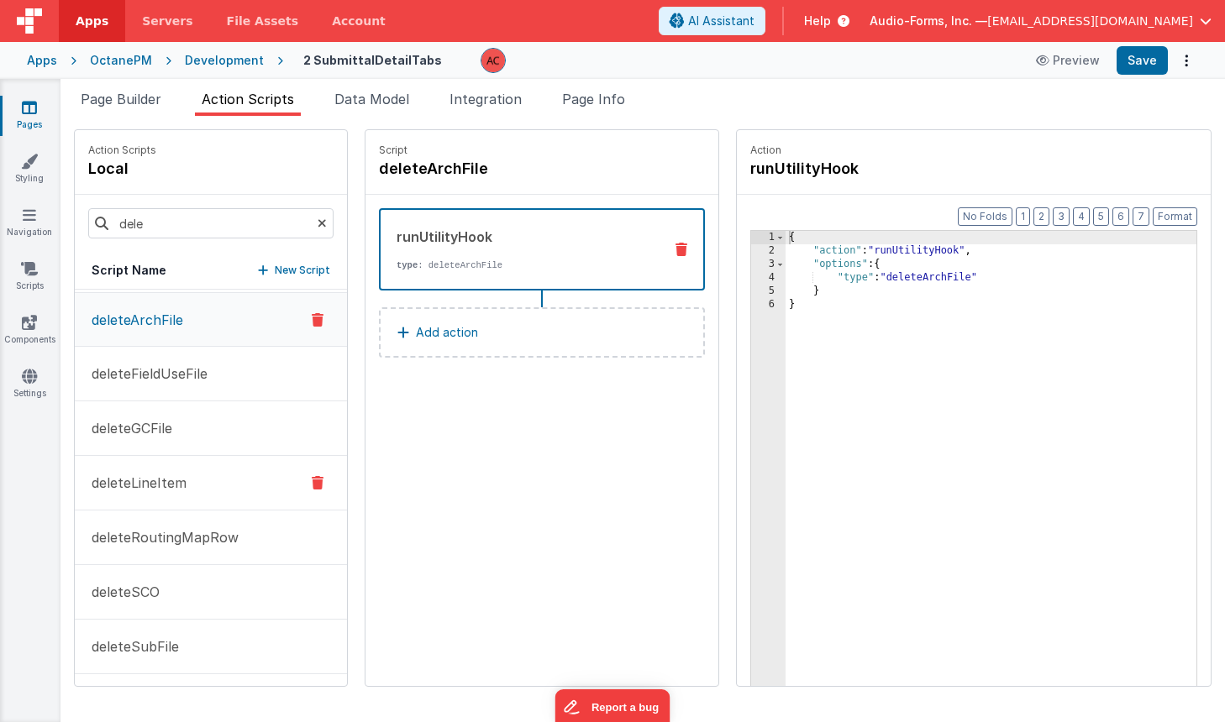
scroll to position [53, 0]
click at [170, 654] on p "deleteSubFile" at bounding box center [129, 645] width 97 height 20
click at [102, 92] on span "Page Builder" at bounding box center [121, 99] width 81 height 17
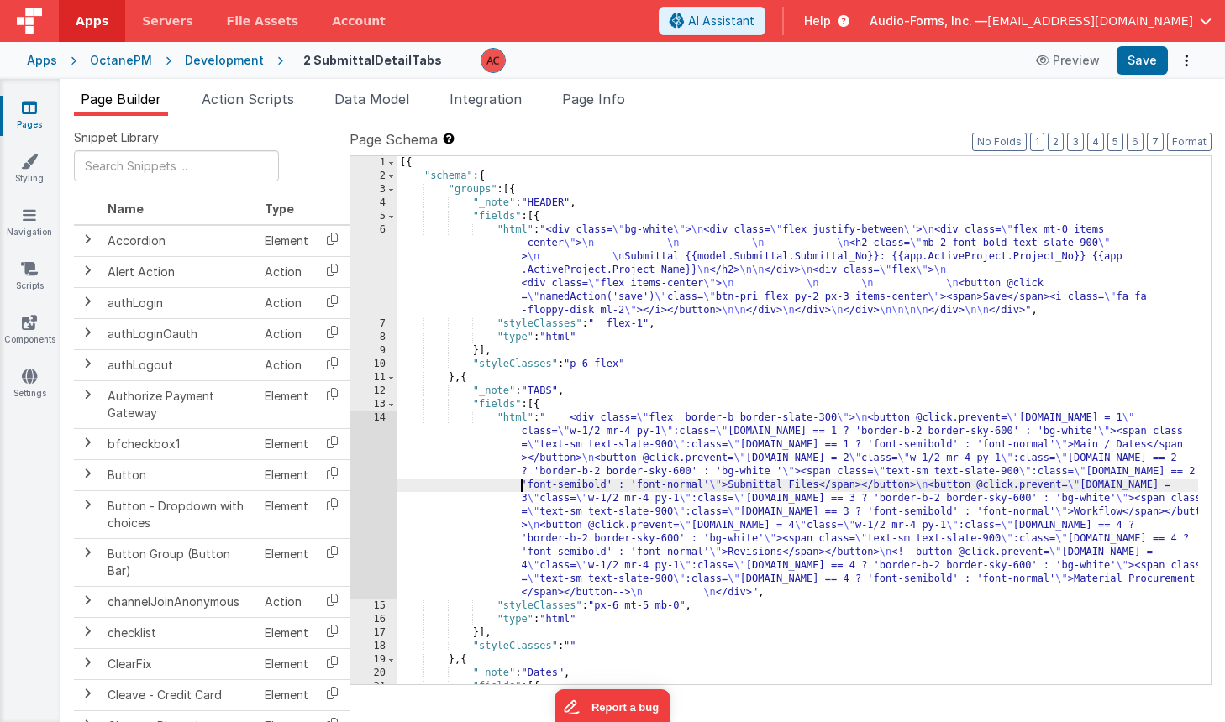
click at [434, 485] on div "[{ "schema" : { "groups" : [{ "_note" : "HEADER" , "fields" : [{ "html" : "<div…" at bounding box center [796, 460] width 801 height 609
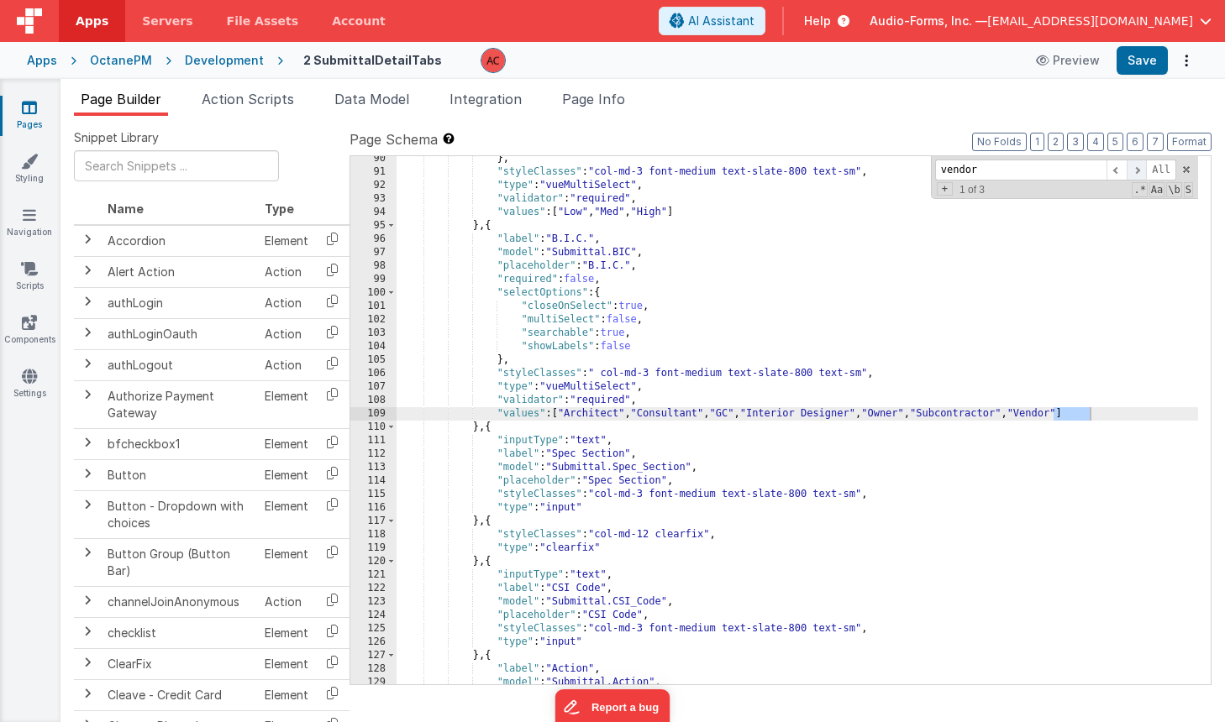
type input "vendor"
click at [1138, 167] on span at bounding box center [1136, 170] width 20 height 21
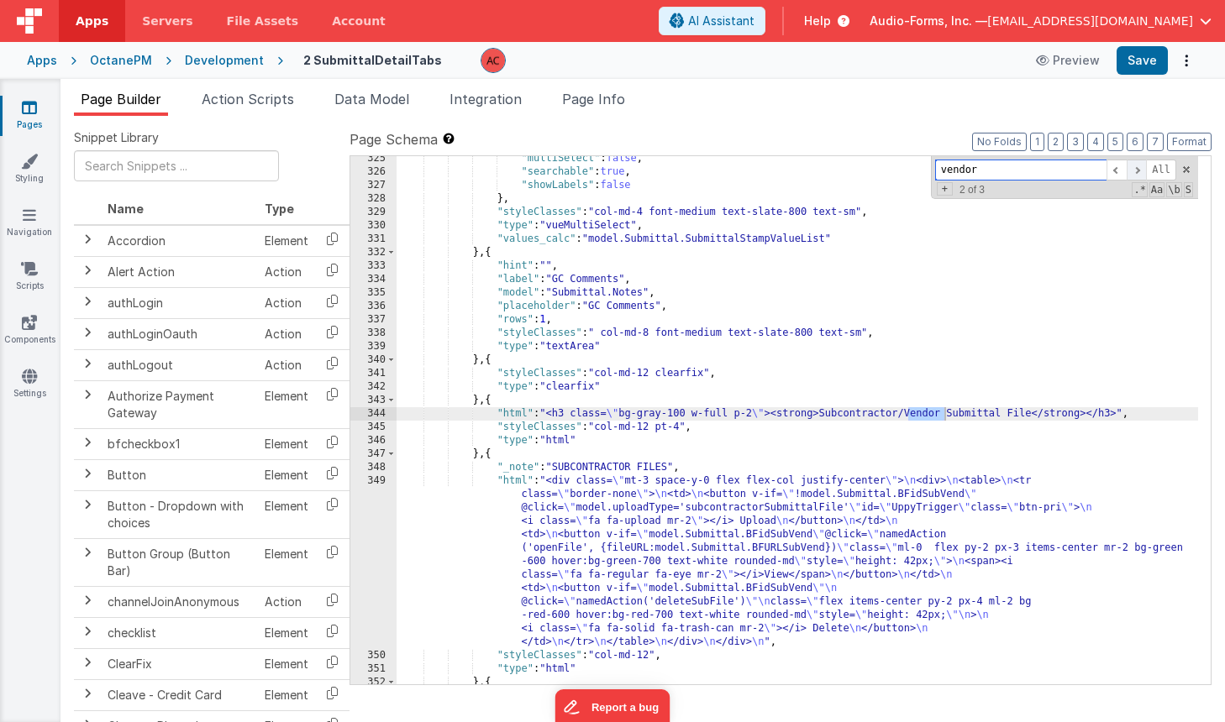
scroll to position [4895, 0]
click at [745, 433] on div ""multiSelect" : false , "searchable" : true , "showLabels" : false } , "styleCl…" at bounding box center [796, 429] width 801 height 555
drag, startPoint x: 501, startPoint y: 490, endPoint x: 495, endPoint y: 478, distance: 14.3
click at [501, 490] on div ""multiSelect" : false , "searchable" : true , "showLabels" : false } , "styleCl…" at bounding box center [796, 429] width 801 height 555
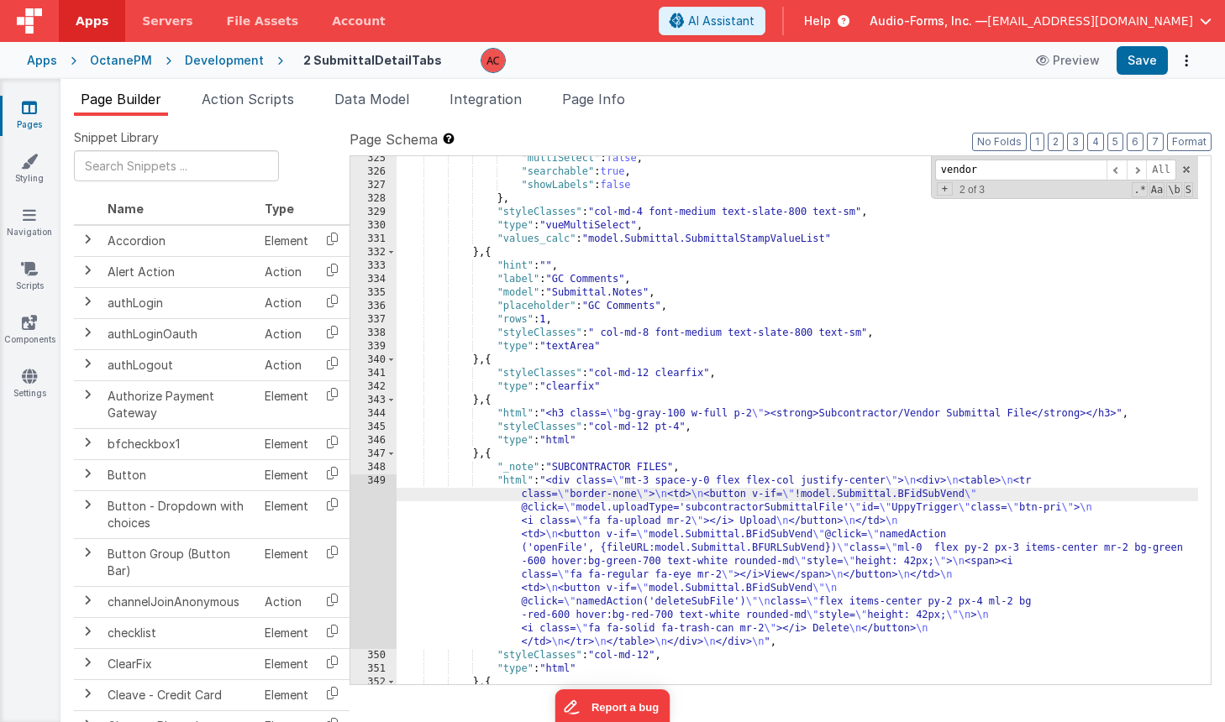
click at [380, 479] on div "349" at bounding box center [373, 562] width 46 height 175
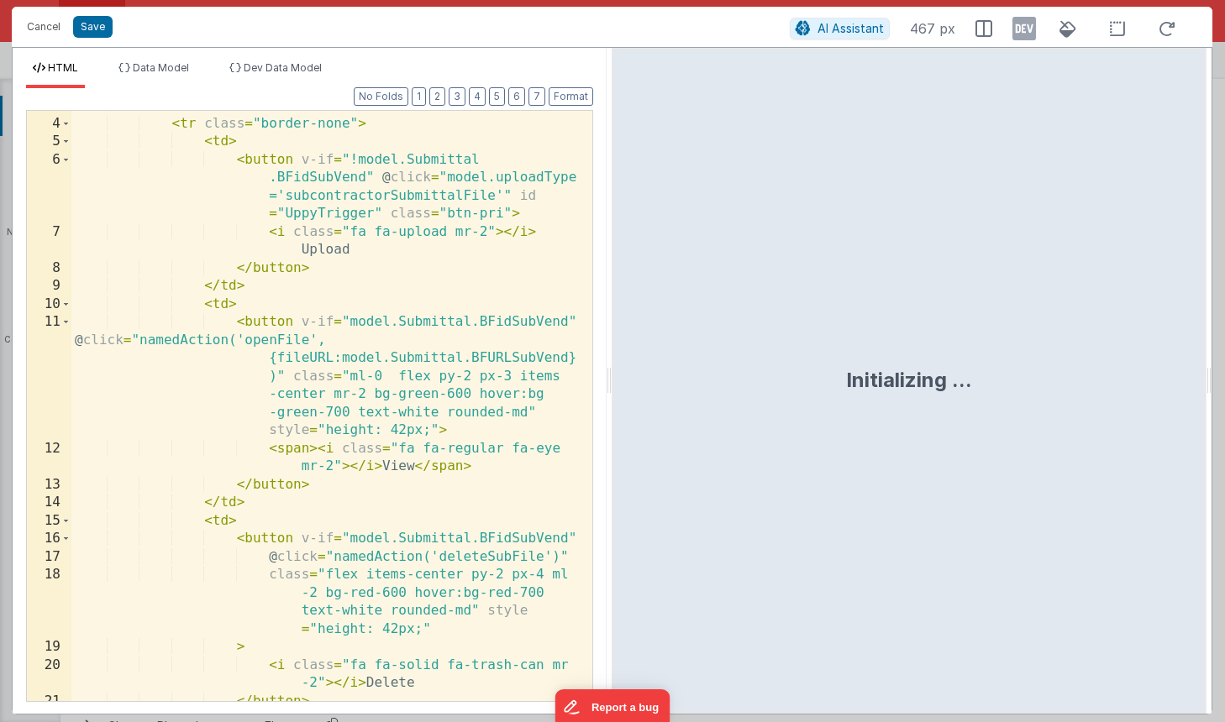
scroll to position [168, 0]
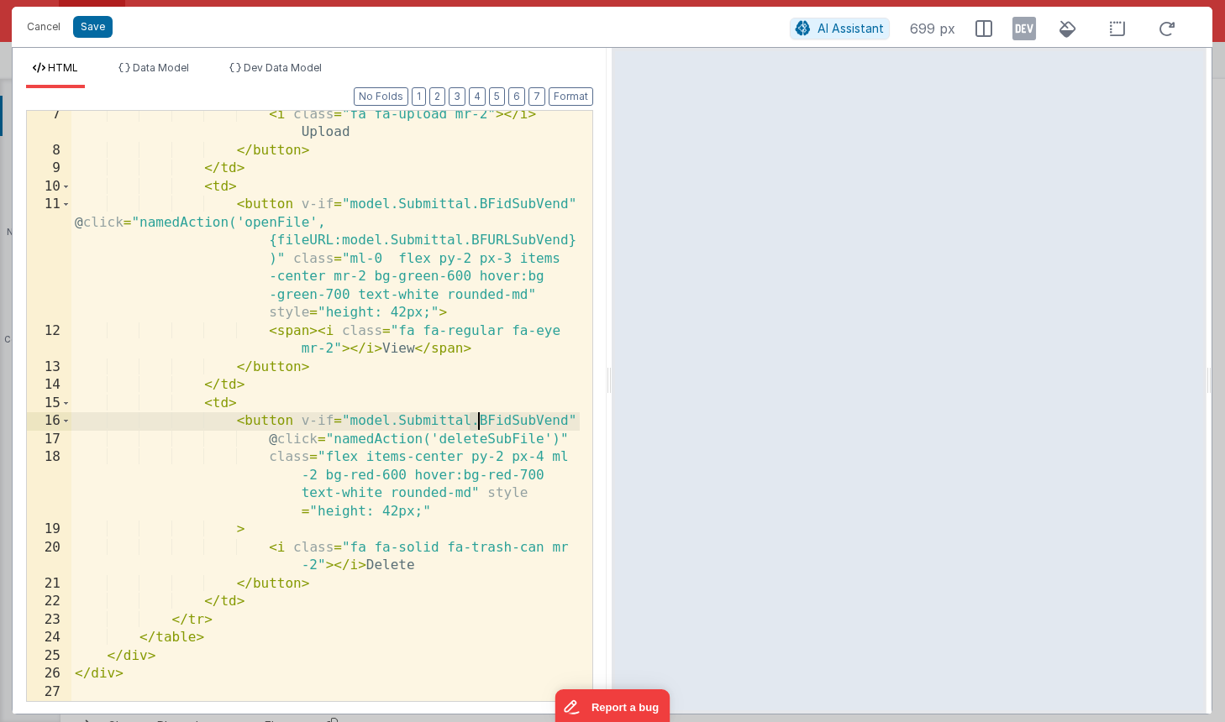
click at [475, 417] on div "< i class = "fa fa-upload mr-2" > </ i > Upload </ button > </ td > < td > < bu…" at bounding box center [325, 428] width 508 height 645
click at [404, 550] on div "< i class = "fa fa-upload mr-2" > </ i > Upload </ button > </ td > < td > < bu…" at bounding box center [325, 428] width 508 height 645
click at [318, 414] on div "< i class = "fa fa-upload mr-2" > </ i > Upload </ button > </ td > < td > < bu…" at bounding box center [325, 428] width 508 height 645
click at [329, 418] on div "< i class = "fa fa-upload mr-2" > </ i > Upload </ button > </ td > < td > < bu…" at bounding box center [325, 428] width 508 height 645
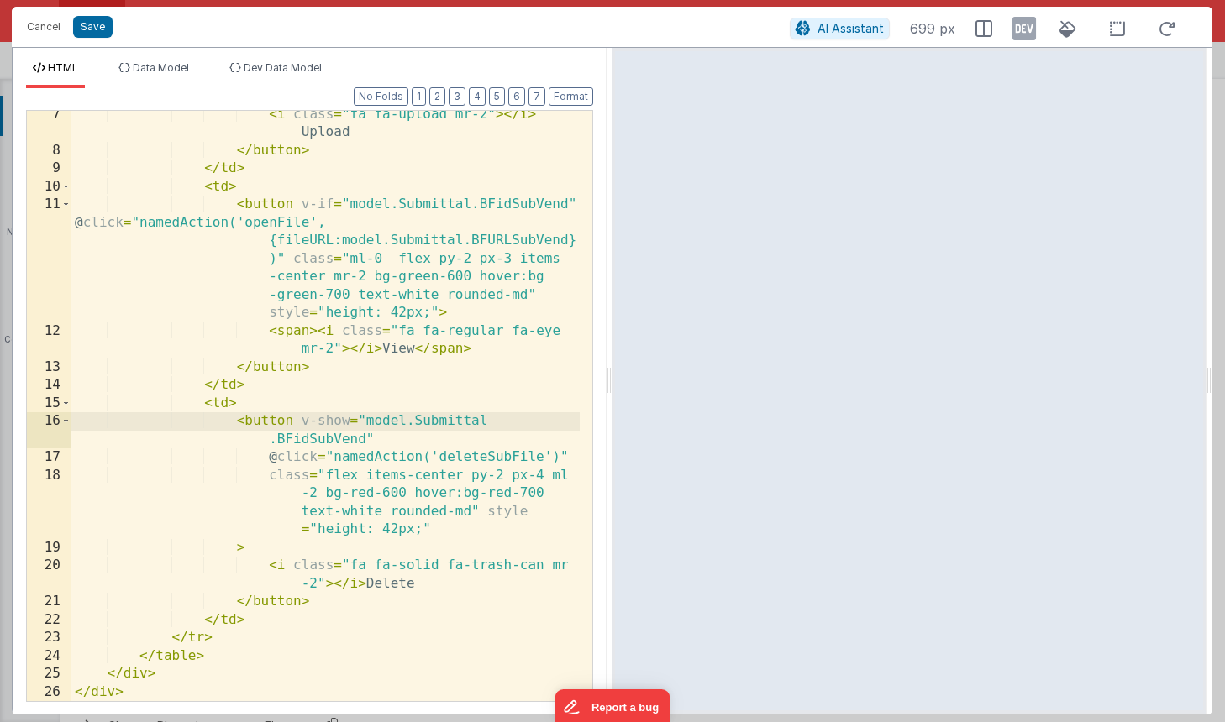
click at [337, 422] on div "< i class = "fa fa-upload mr-2" > </ i > Upload </ button > </ td > < td > < bu…" at bounding box center [325, 428] width 508 height 645
click at [324, 206] on div "< i class = "fa fa-upload mr-2" > </ i > Upload </ button > </ td > < td > < bu…" at bounding box center [325, 428] width 508 height 645
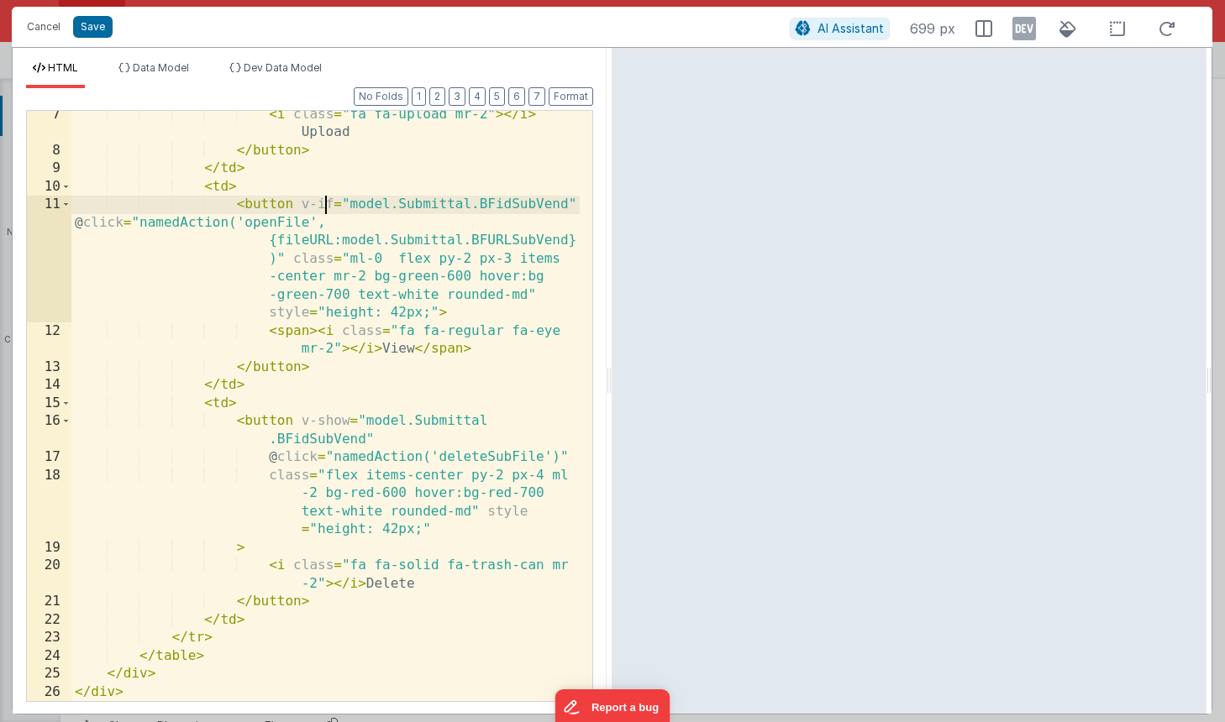
click at [324, 206] on div "< i class = "fa fa-upload mr-2" > </ i > Upload </ button > </ td > < td > < bu…" at bounding box center [325, 428] width 508 height 645
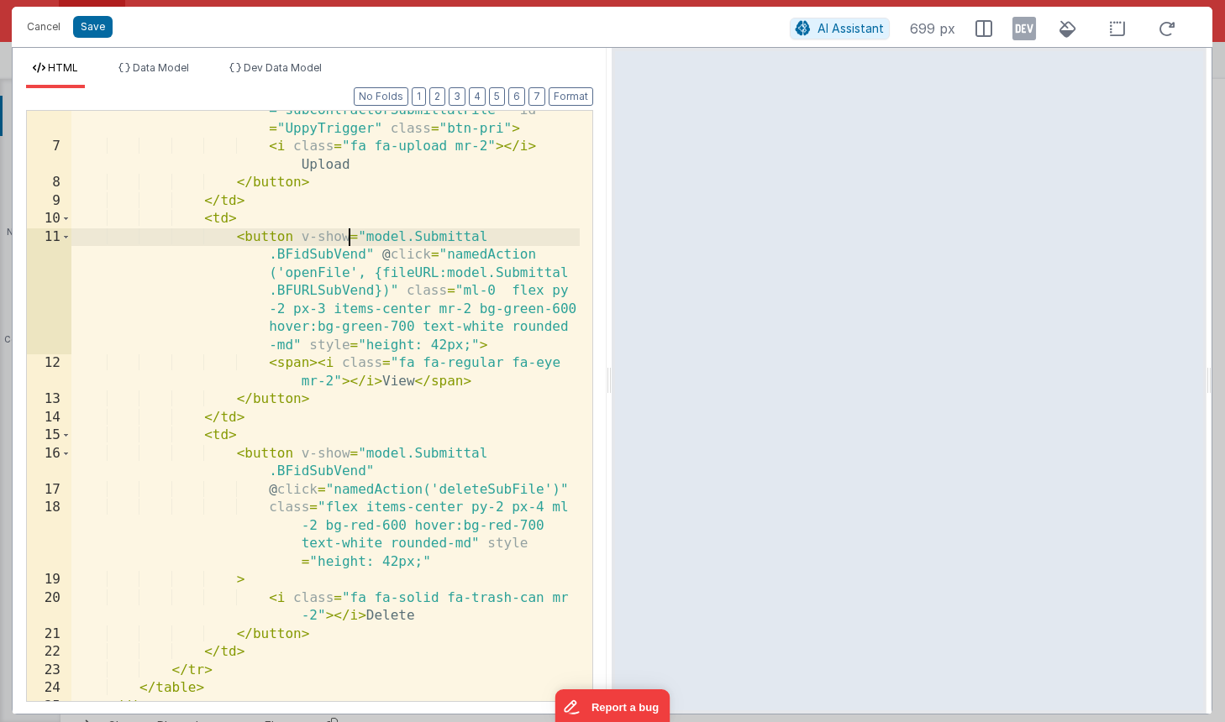
scroll to position [0, 0]
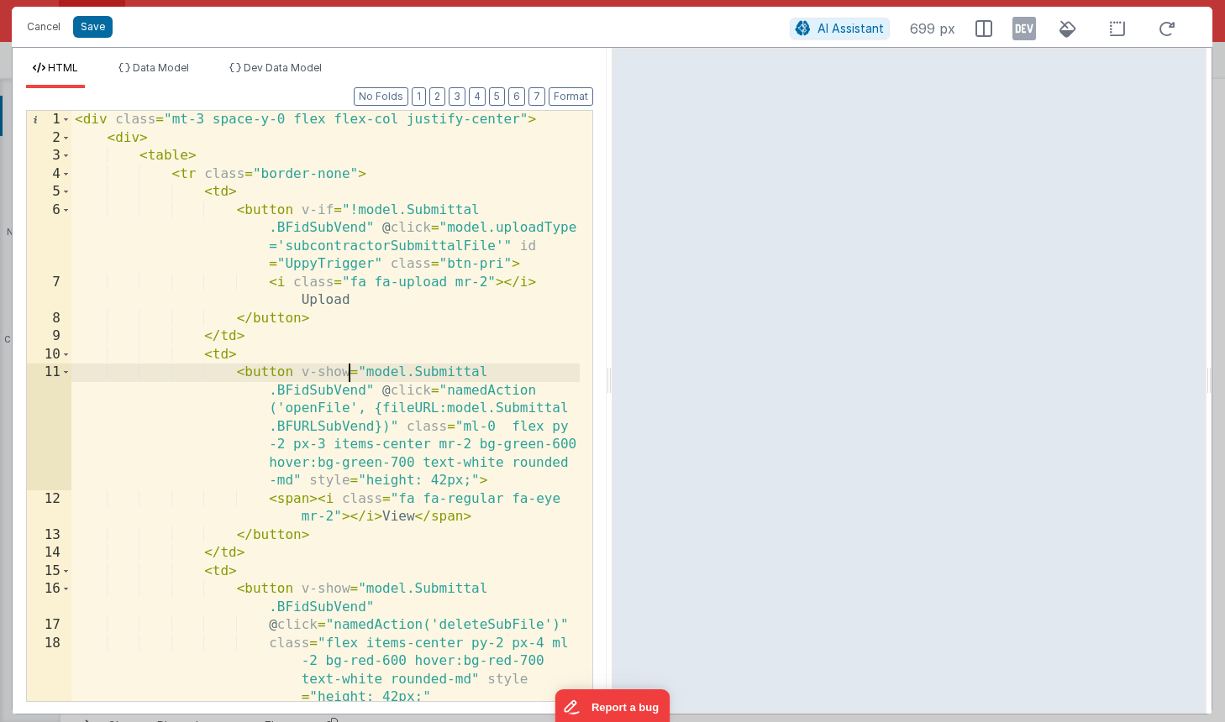
click at [321, 206] on div "< div class = "mt-3 space-y-0 flex flex-col justify-center" > < div > < table >…" at bounding box center [325, 424] width 508 height 627
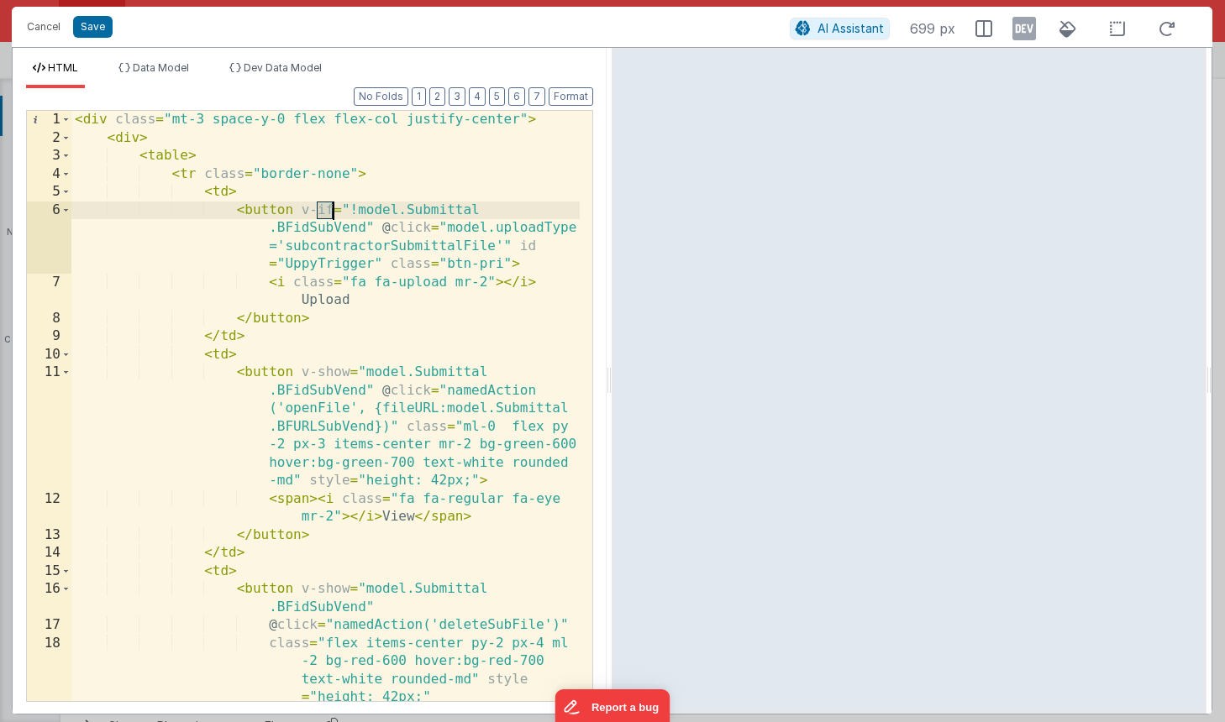
click at [321, 206] on div "< div class = "mt-3 space-y-0 flex flex-col justify-center" > < div > < table >…" at bounding box center [325, 424] width 508 height 627
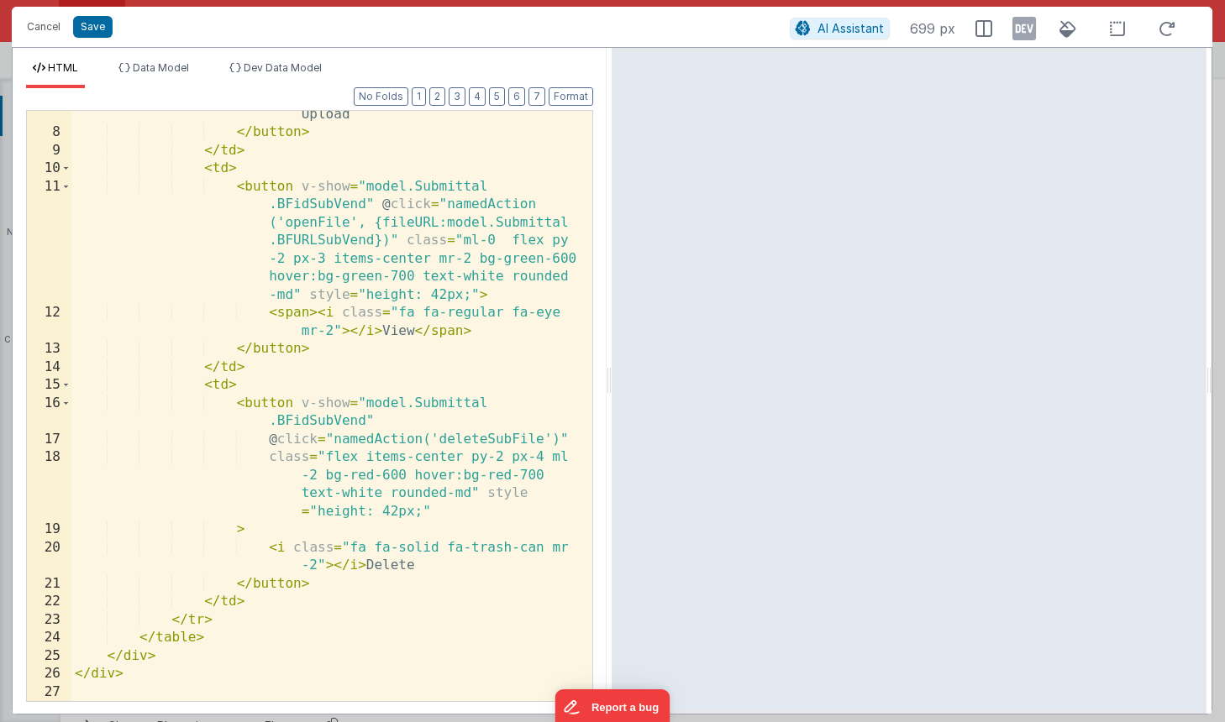
scroll to position [186, 0]
click at [83, 24] on button "Save" at bounding box center [92, 27] width 39 height 22
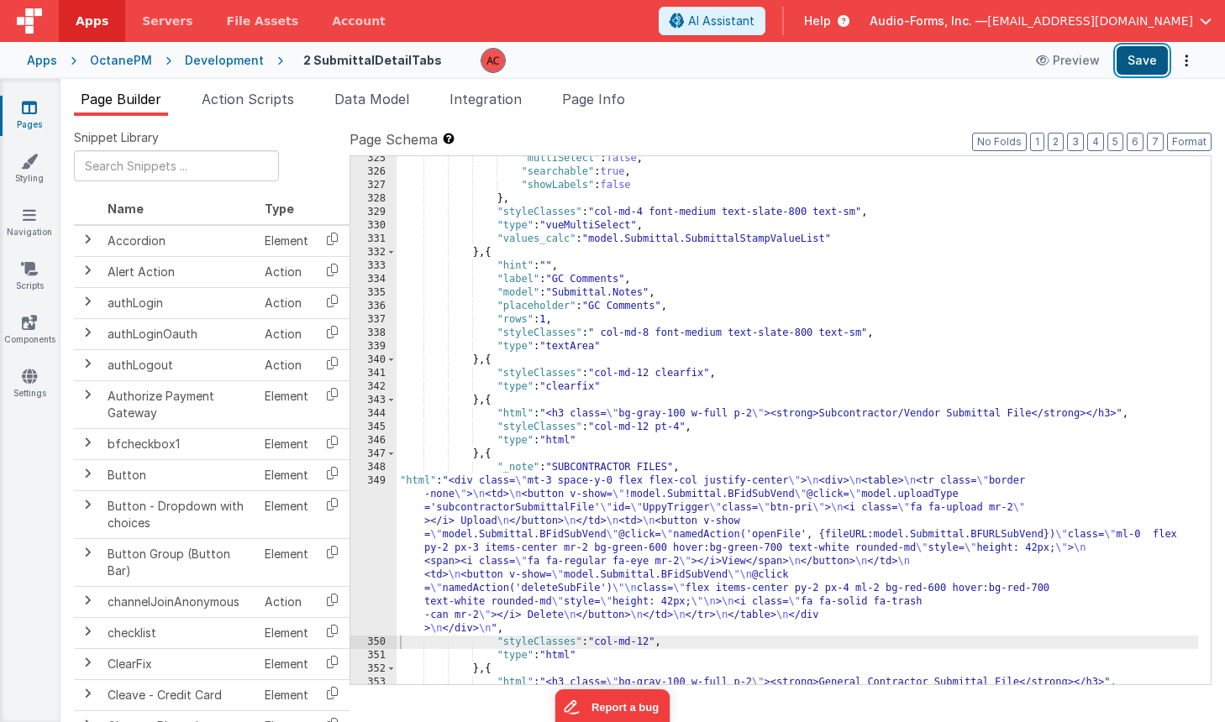
click at [1130, 55] on button "Save" at bounding box center [1141, 60] width 51 height 29
